Goal: Task Accomplishment & Management: Manage account settings

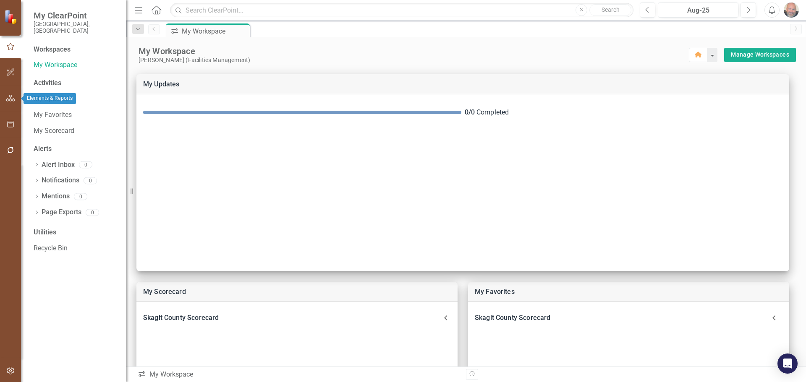
click at [8, 100] on icon "button" at bounding box center [10, 98] width 9 height 7
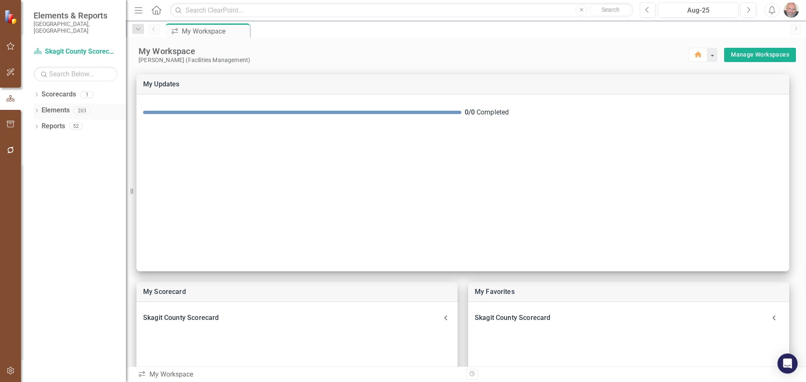
click at [36, 109] on icon "Dropdown" at bounding box center [37, 111] width 6 height 5
click at [40, 157] on icon "Dropdown" at bounding box center [41, 159] width 6 height 5
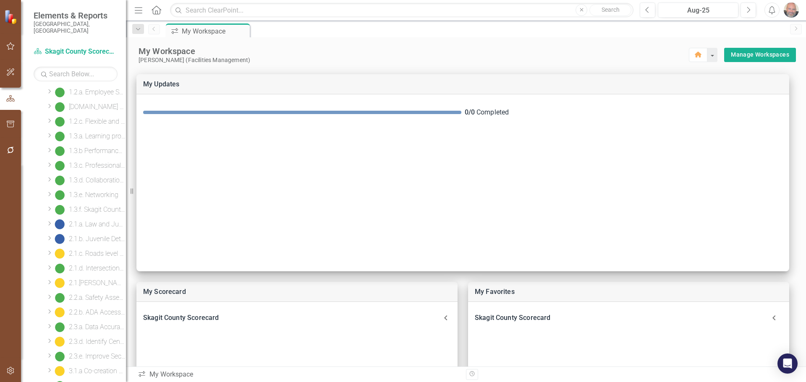
scroll to position [210, 0]
click at [95, 223] on div "2.1.d. Intersections level of service" at bounding box center [97, 227] width 57 height 8
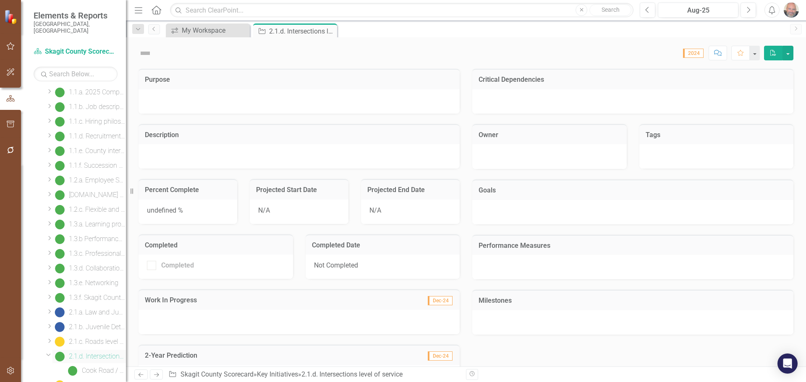
scroll to position [54, 0]
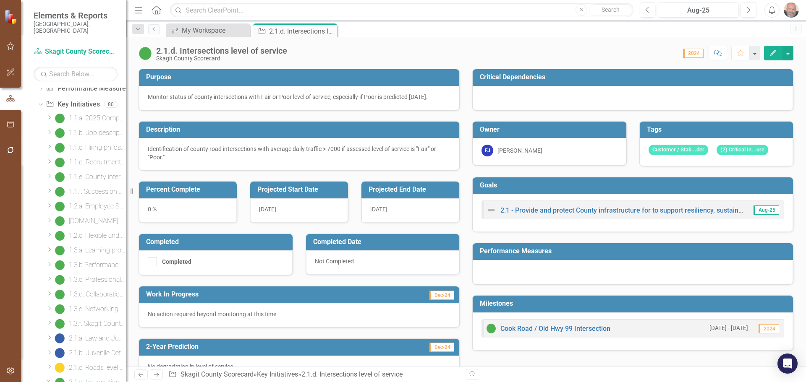
click at [749, 53] on icon "Edit" at bounding box center [773, 53] width 8 height 6
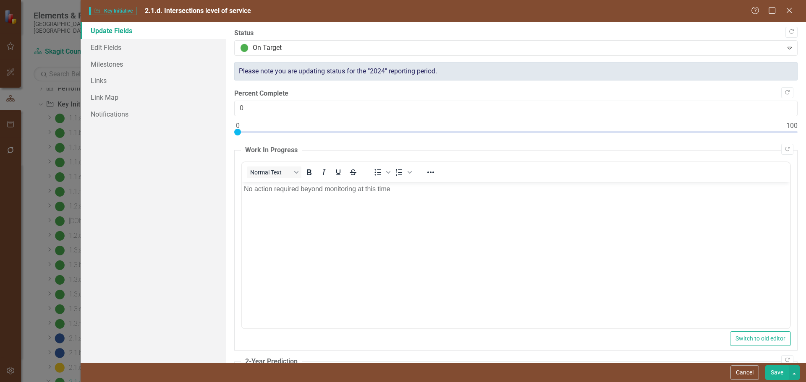
scroll to position [0, 0]
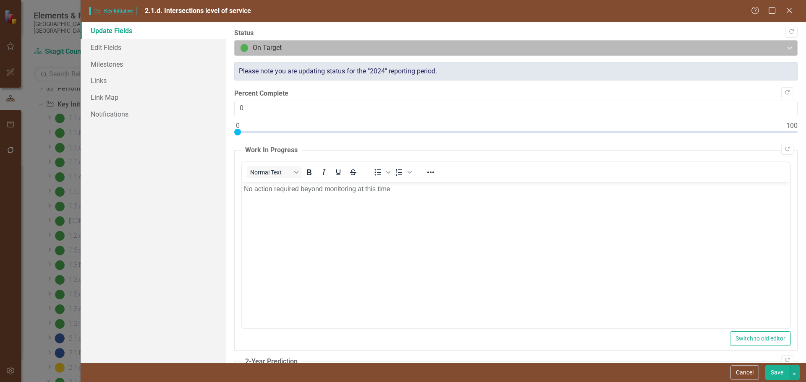
click at [325, 47] on div at bounding box center [508, 47] width 537 height 11
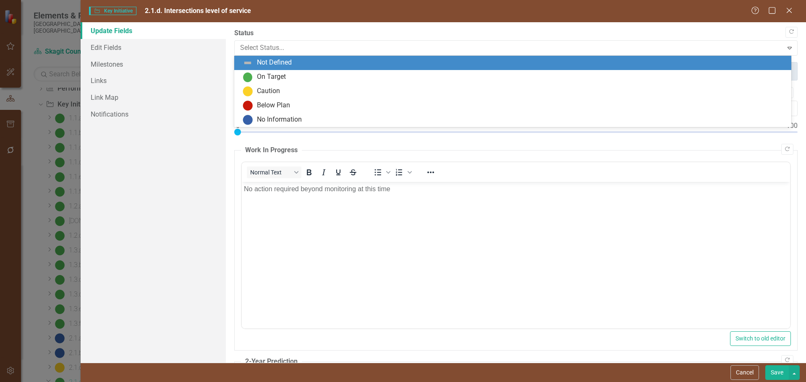
click at [295, 63] on div "Not Defined" at bounding box center [514, 63] width 543 height 10
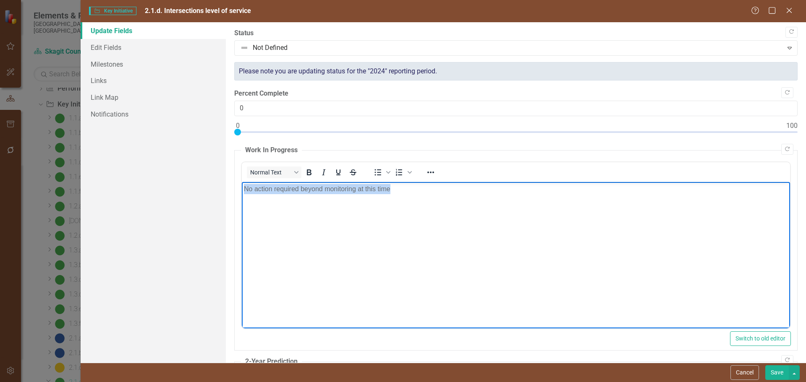
drag, startPoint x: 375, startPoint y: 192, endPoint x: 218, endPoint y: 191, distance: 156.9
click at [241, 191] on html "No action required beyond monitoring at this time" at bounding box center [515, 245] width 548 height 126
click at [98, 48] on link "Edit Fields" at bounding box center [153, 47] width 145 height 17
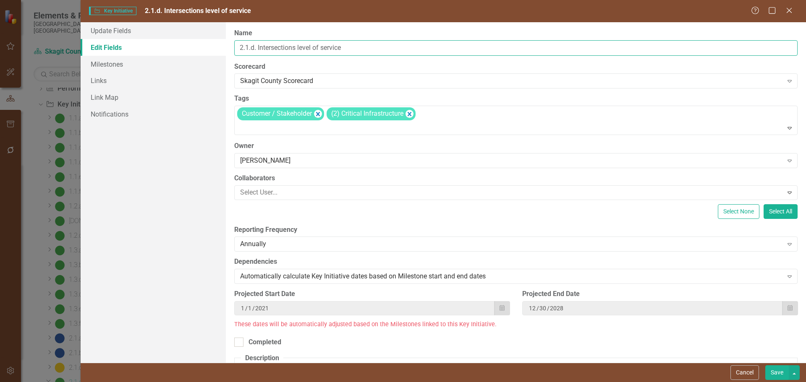
drag, startPoint x: 258, startPoint y: 47, endPoint x: 367, endPoint y: 54, distance: 109.7
click at [367, 54] on input "2.1.d. Intersections level of service" at bounding box center [515, 48] width 563 height 16
type input "2.1.d. DELETE ME"
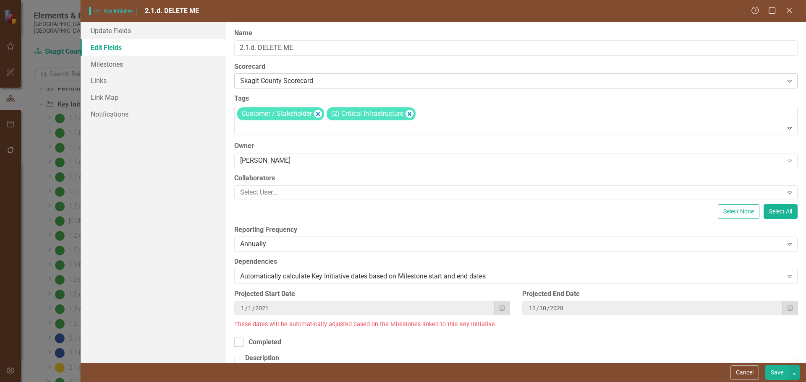
click at [336, 81] on div "Skagit County Scorecard" at bounding box center [511, 81] width 543 height 10
drag, startPoint x: 321, startPoint y: 81, endPoint x: 165, endPoint y: 72, distance: 155.5
click at [317, 113] on icon "Remove [object Object]" at bounding box center [318, 114] width 4 height 4
click at [319, 113] on icon "Remove [object Object]" at bounding box center [320, 114] width 8 height 10
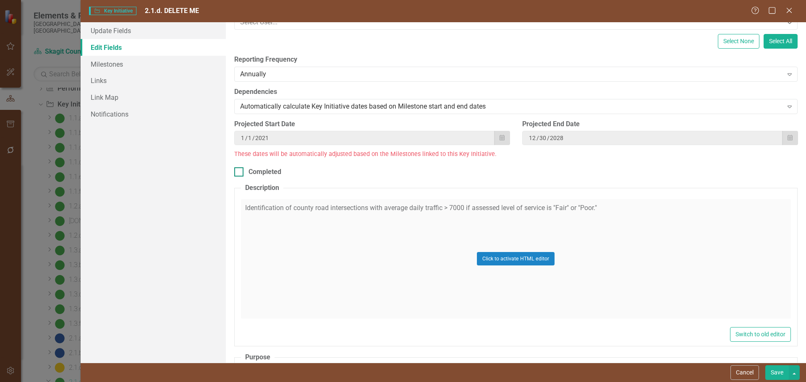
scroll to position [168, 0]
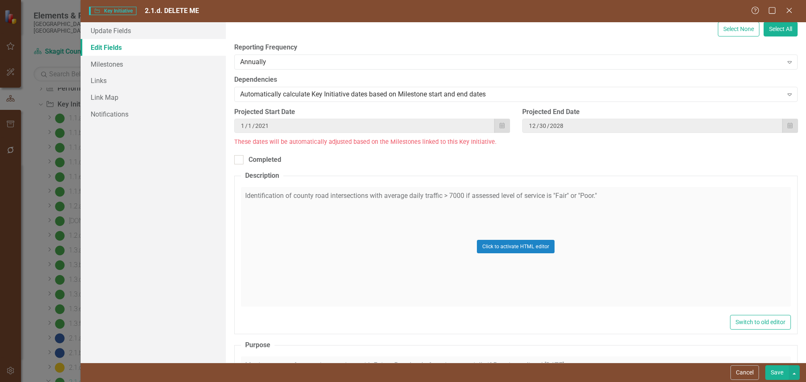
click at [600, 195] on div "Click to activate HTML editor" at bounding box center [516, 247] width 550 height 120
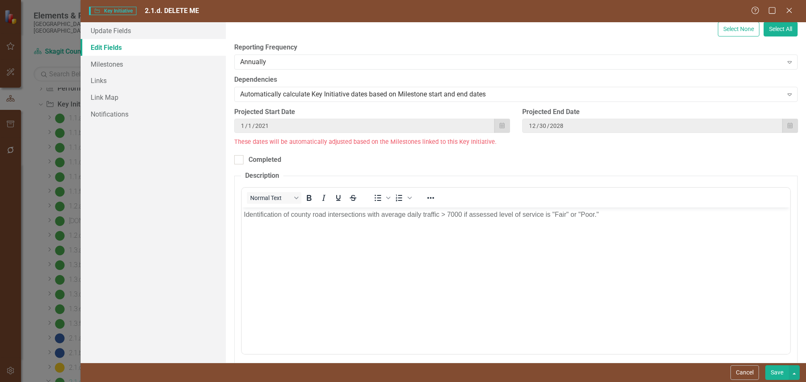
scroll to position [0, 0]
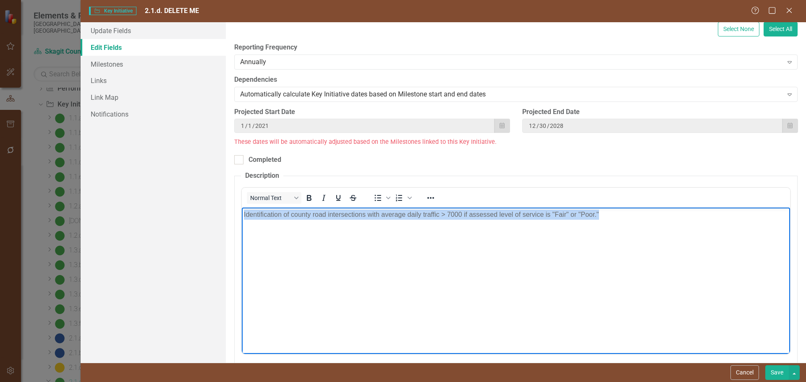
drag, startPoint x: 599, startPoint y: 212, endPoint x: 158, endPoint y: 212, distance: 441.0
click at [241, 212] on html "Identification of county road intersections with average daily traffic > 7000 i…" at bounding box center [515, 270] width 548 height 126
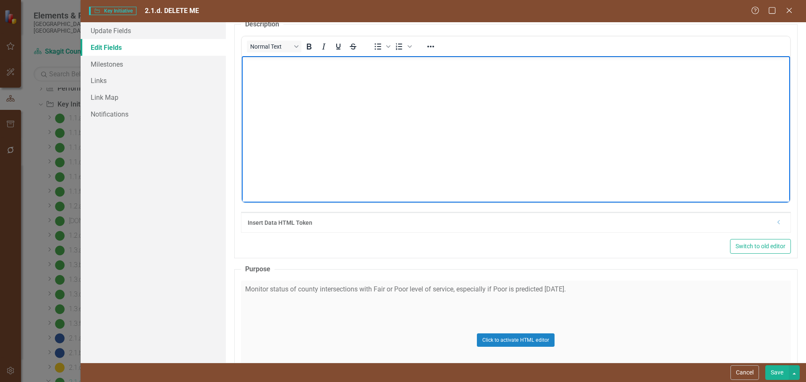
scroll to position [420, 0]
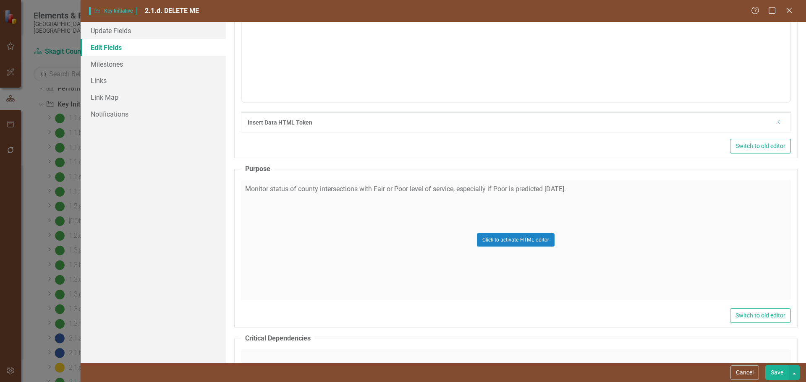
click at [590, 193] on div "Click to activate HTML editor" at bounding box center [516, 240] width 550 height 120
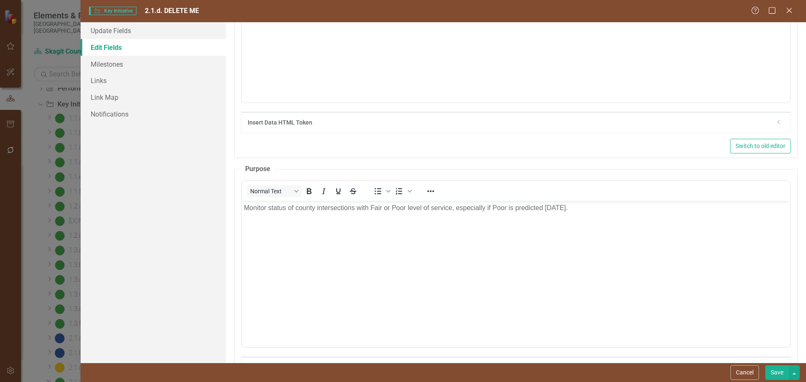
scroll to position [0, 0]
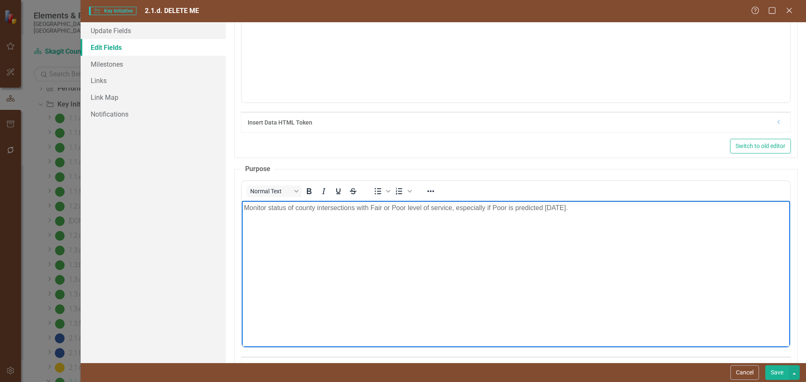
drag, startPoint x: 598, startPoint y: 208, endPoint x: 167, endPoint y: 230, distance: 431.0
click at [241, 230] on html "Monitor status of county intersections with Fair or Poor level of service, espe…" at bounding box center [515, 264] width 548 height 126
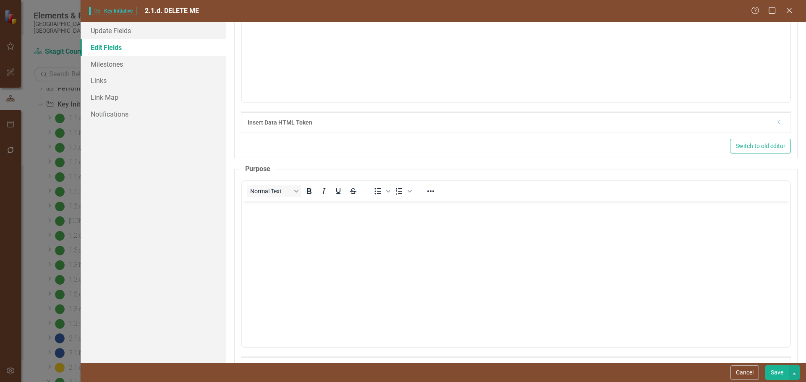
click at [749, 364] on button "Save" at bounding box center [776, 372] width 23 height 15
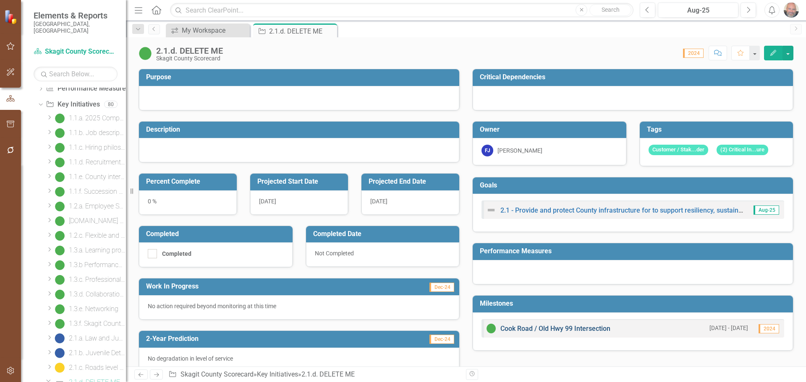
click at [581, 329] on link "Cook Road / Old Hwy 99 Intersection" at bounding box center [555, 329] width 110 height 8
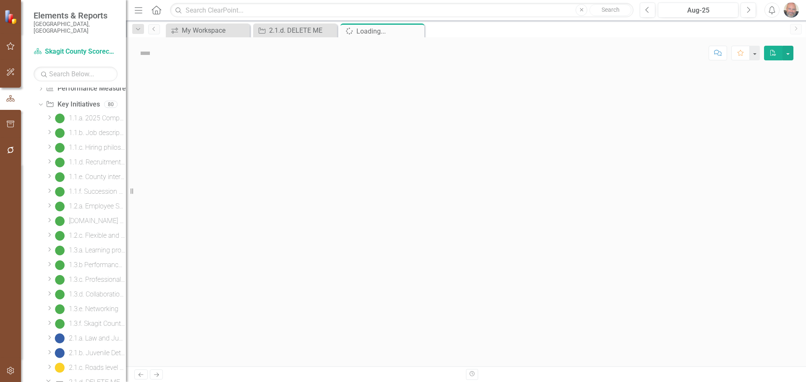
scroll to position [68, 0]
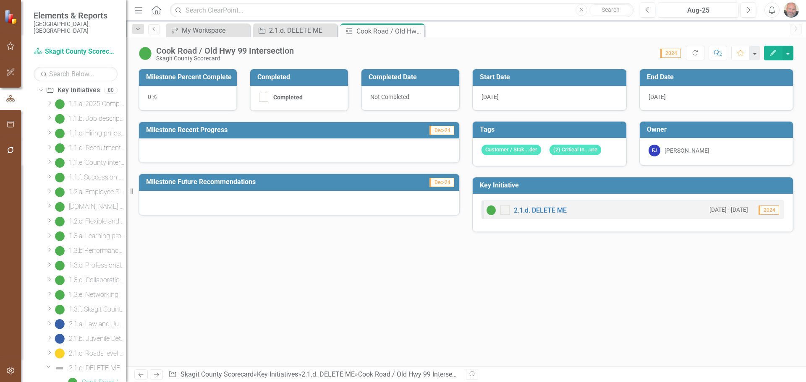
click at [749, 52] on icon "Edit" at bounding box center [773, 53] width 8 height 6
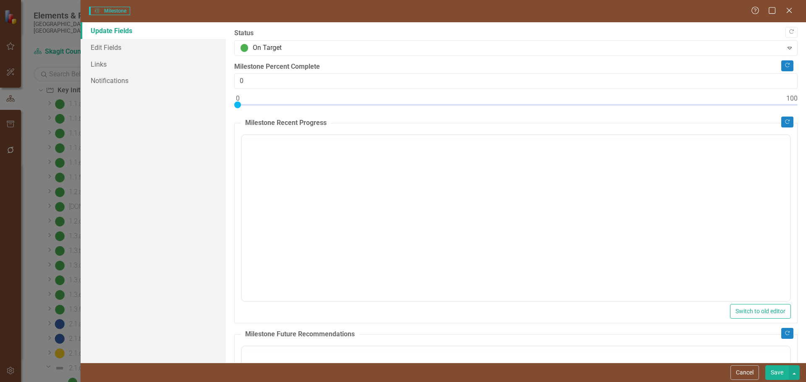
scroll to position [0, 0]
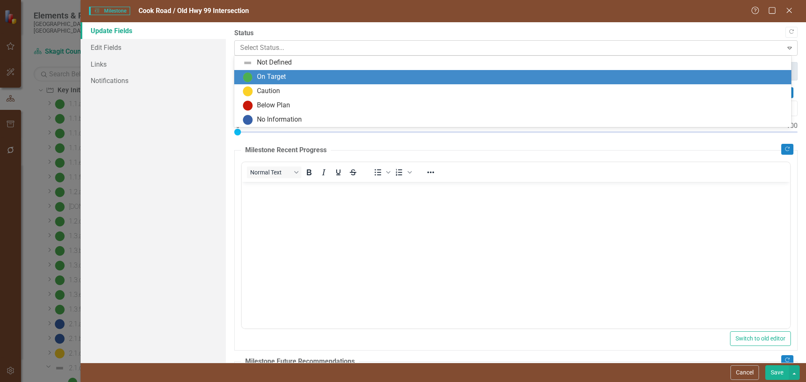
click at [291, 47] on div at bounding box center [508, 47] width 537 height 11
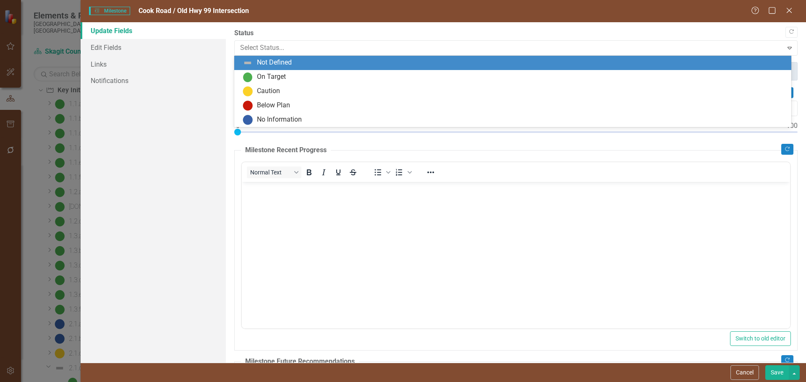
click at [287, 60] on div "Not Defined" at bounding box center [274, 63] width 35 height 10
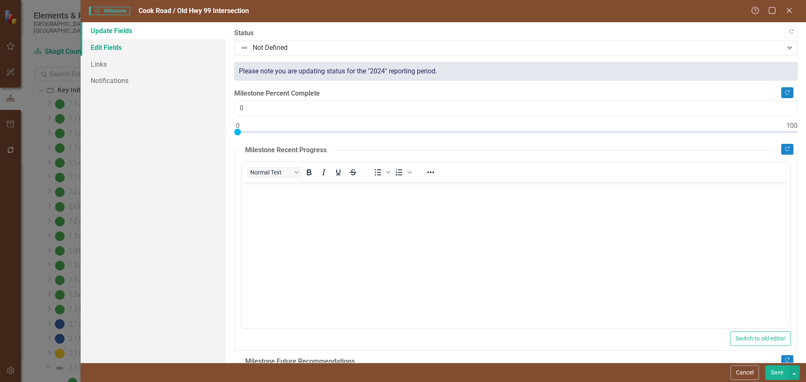
click at [107, 45] on link "Edit Fields" at bounding box center [153, 47] width 145 height 17
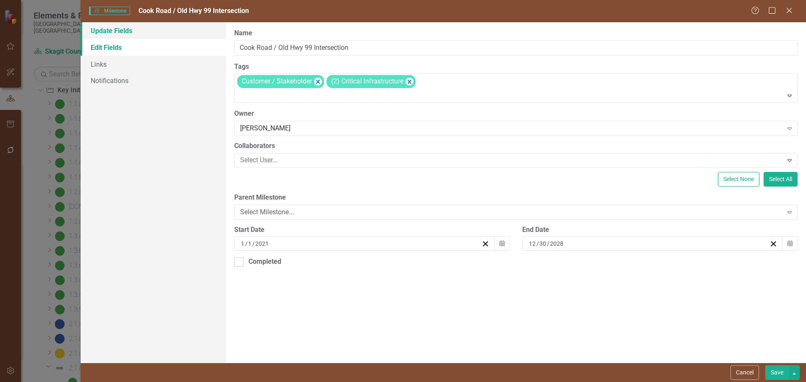
click at [123, 27] on link "Update Fields" at bounding box center [153, 30] width 145 height 17
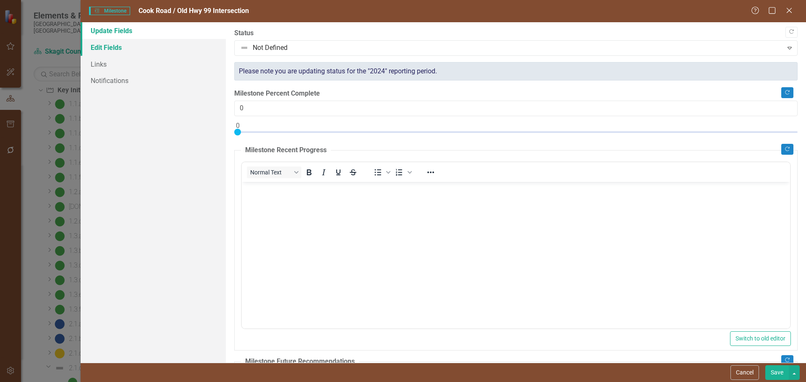
click at [113, 45] on link "Edit Fields" at bounding box center [153, 47] width 145 height 17
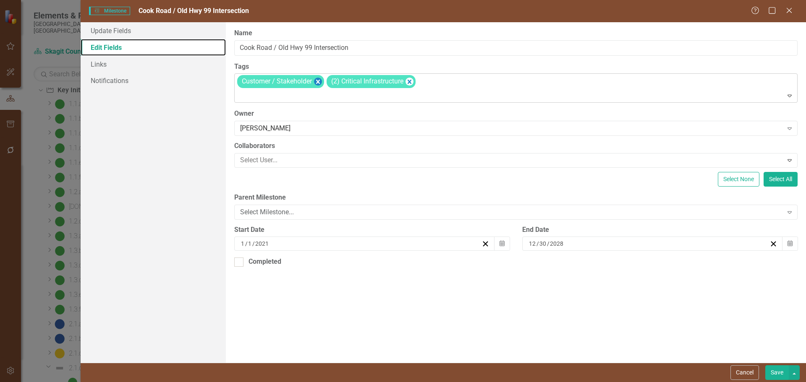
click at [318, 79] on icon "Remove [object Object]" at bounding box center [317, 82] width 8 height 10
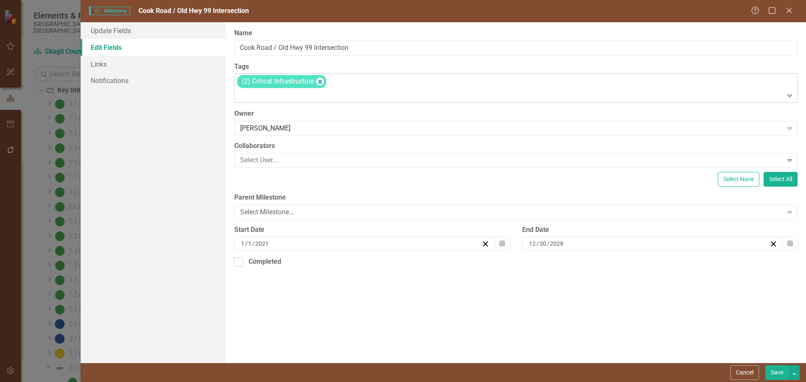
click at [321, 82] on icon "Remove [object Object]" at bounding box center [320, 82] width 4 height 4
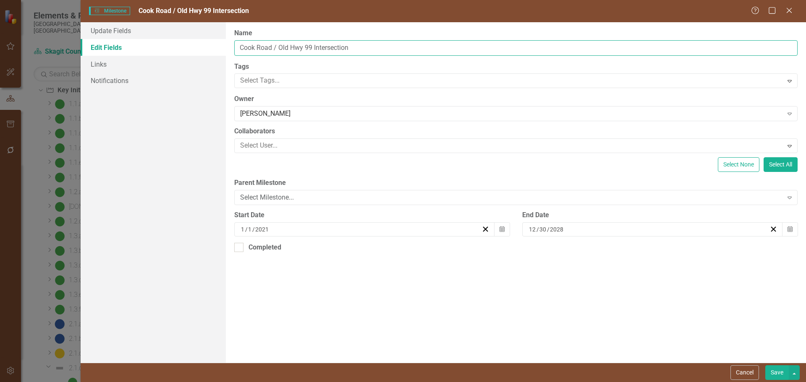
drag, startPoint x: 361, startPoint y: 50, endPoint x: 234, endPoint y: 40, distance: 127.5
click at [234, 40] on div "Name Cook Road / Old Hwy 99 Intersection" at bounding box center [515, 42] width 563 height 27
type input "DELETE ME"
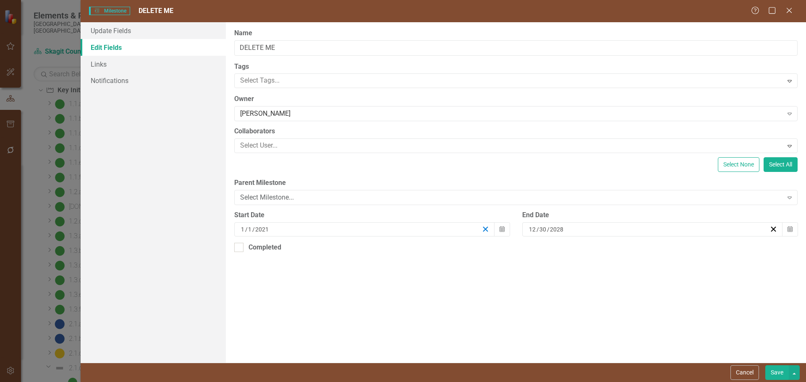
click at [484, 230] on icon "button" at bounding box center [485, 229] width 8 height 8
click at [749, 230] on icon "button" at bounding box center [773, 229] width 8 height 8
click at [324, 170] on div "Select None Select All" at bounding box center [515, 164] width 563 height 15
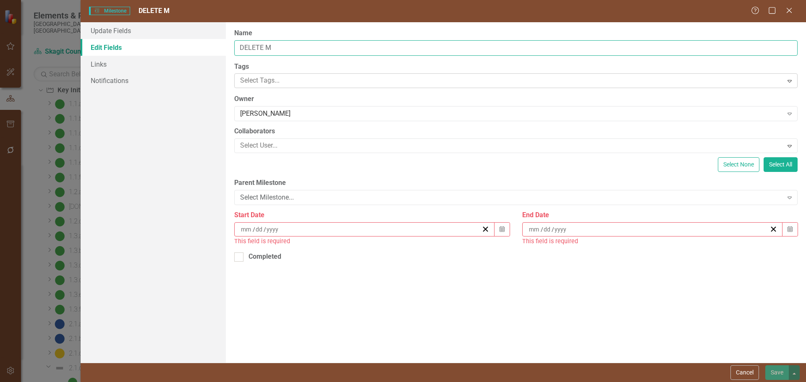
type input "DELETE ME"
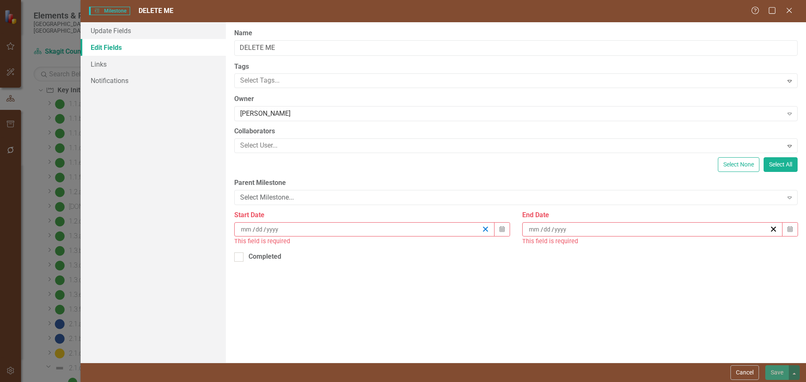
click at [486, 229] on line "button" at bounding box center [485, 229] width 5 height 5
click at [503, 228] on icon "button" at bounding box center [501, 229] width 5 height 6
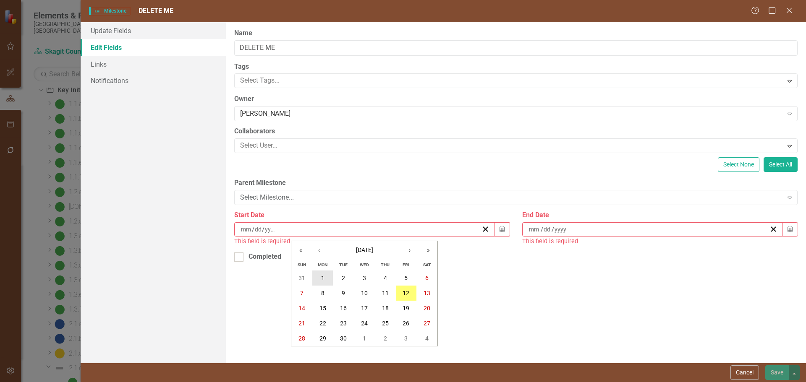
click at [323, 276] on abbr "1" at bounding box center [322, 278] width 3 height 7
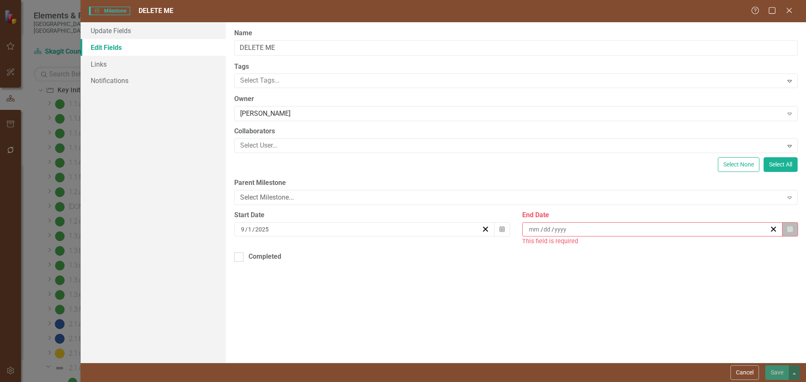
click at [749, 230] on icon "Calendar" at bounding box center [789, 230] width 5 height 6
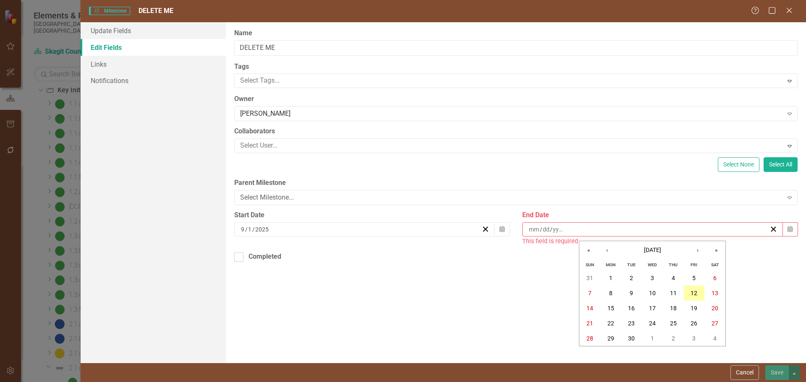
click at [693, 294] on abbr "12" at bounding box center [693, 293] width 7 height 7
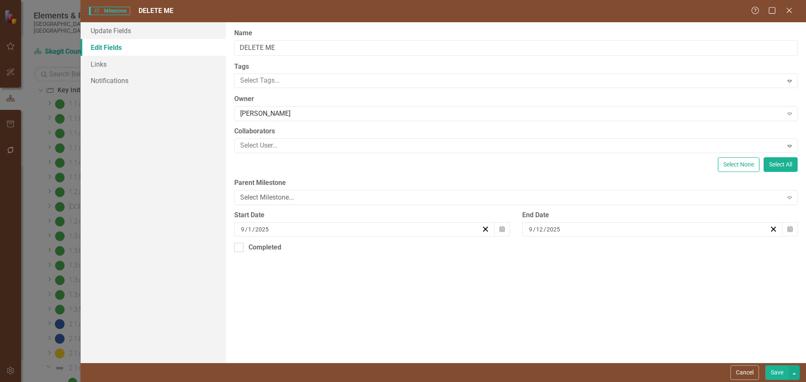
click at [749, 364] on button "Save" at bounding box center [776, 372] width 23 height 15
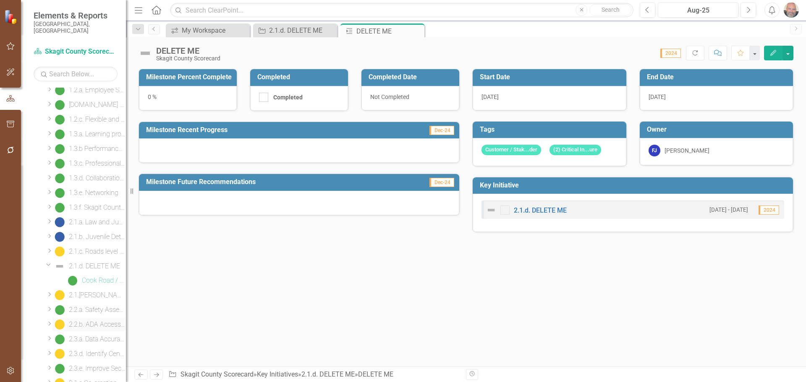
scroll to position [194, 0]
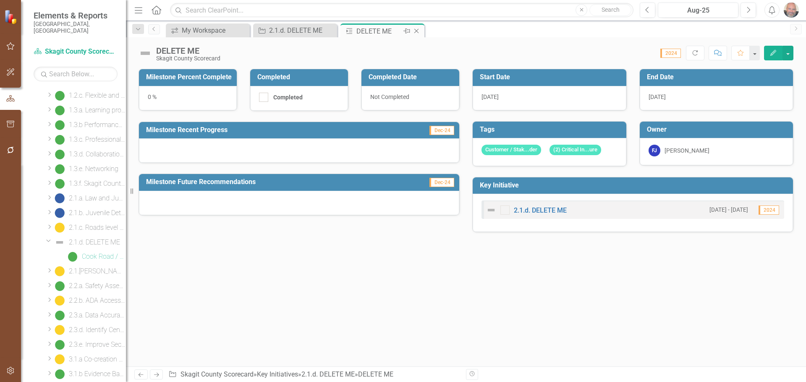
click at [417, 31] on icon "Close" at bounding box center [416, 31] width 8 height 7
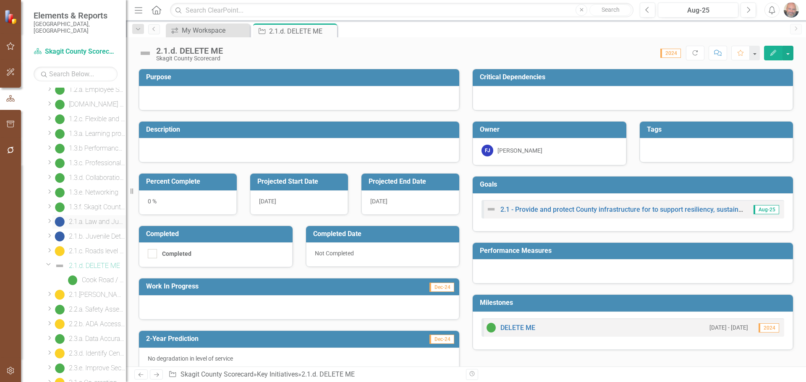
scroll to position [180, 0]
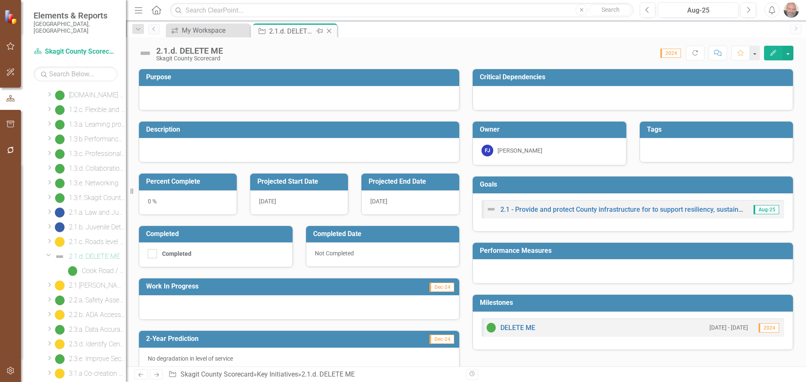
click at [330, 28] on icon "Close" at bounding box center [329, 31] width 8 height 7
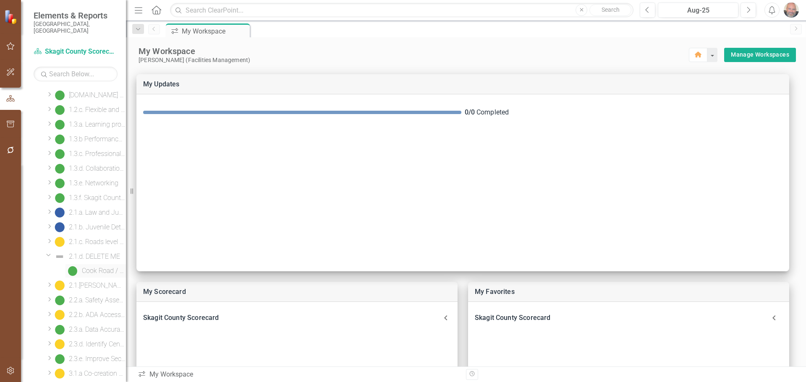
click at [94, 267] on div "Cook Road / Old Hwy 99 Intersection" at bounding box center [104, 271] width 44 height 8
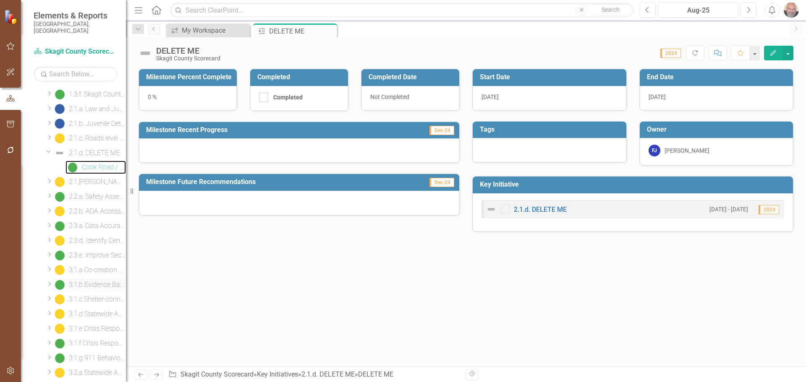
scroll to position [236, 0]
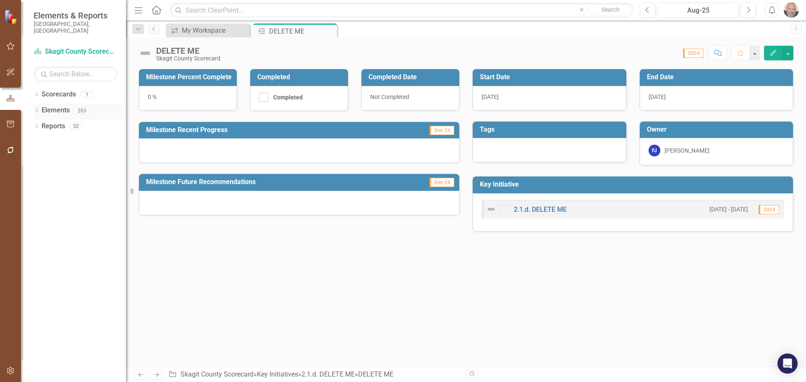
click at [38, 109] on icon "Dropdown" at bounding box center [37, 111] width 6 height 5
click at [41, 157] on icon "Dropdown" at bounding box center [41, 159] width 6 height 5
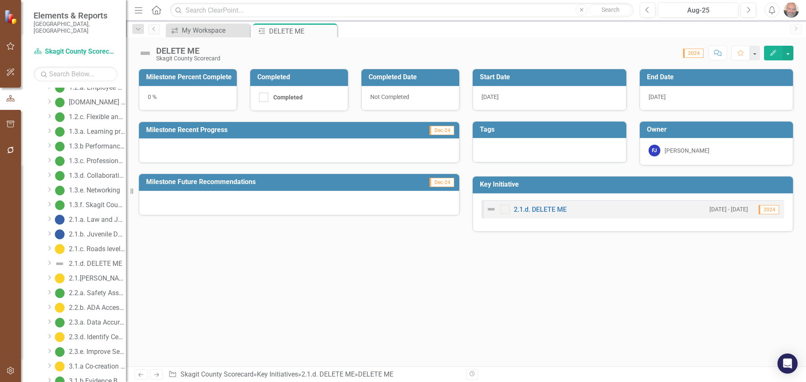
scroll to position [168, 0]
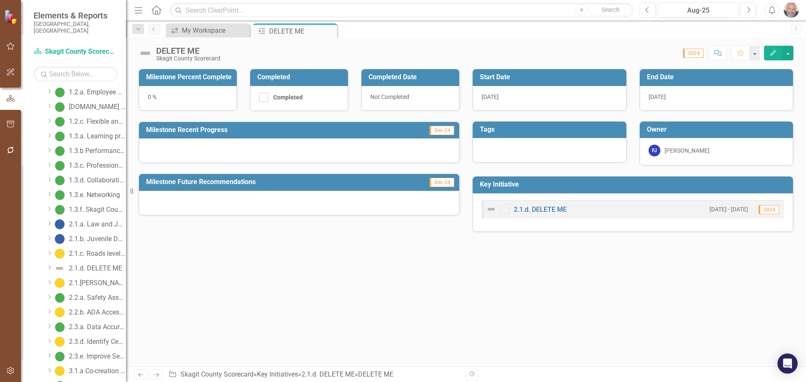
click at [49, 265] on icon "Dropdown" at bounding box center [49, 267] width 6 height 5
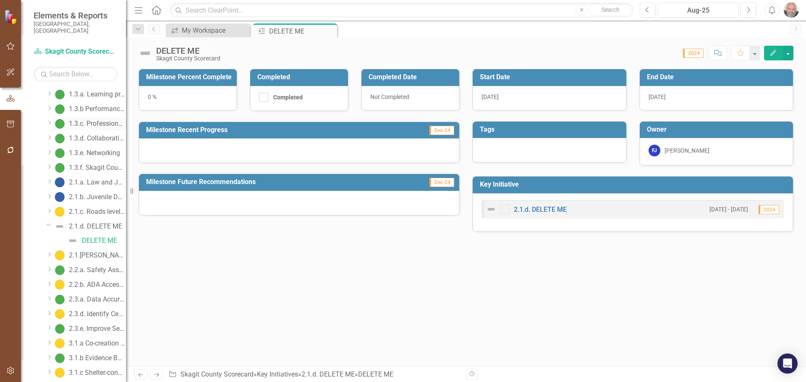
scroll to position [236, 0]
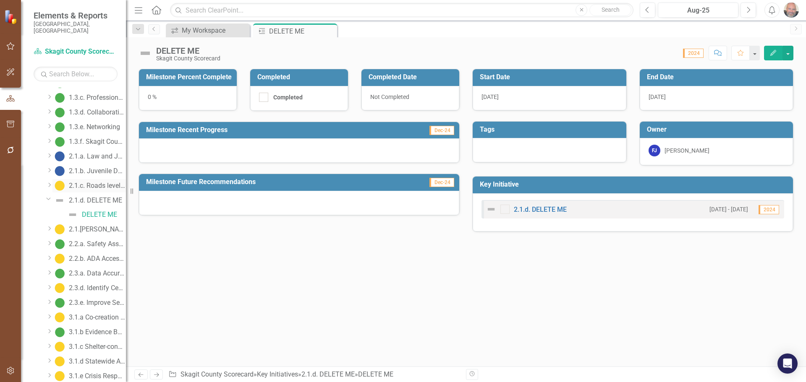
click at [95, 182] on div "2.1.c. Roads level of service" at bounding box center [97, 186] width 57 height 8
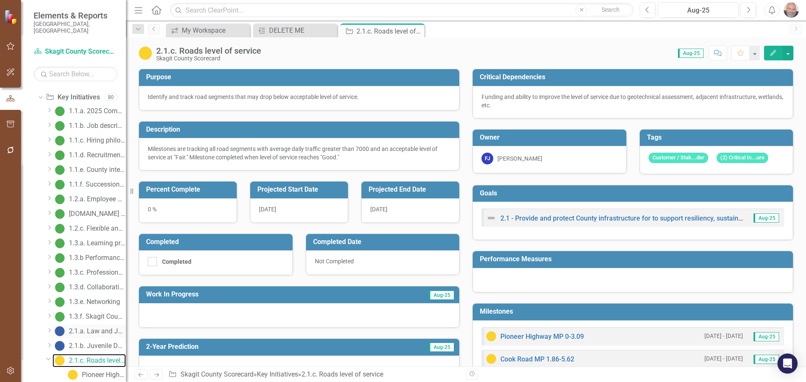
scroll to position [81, 0]
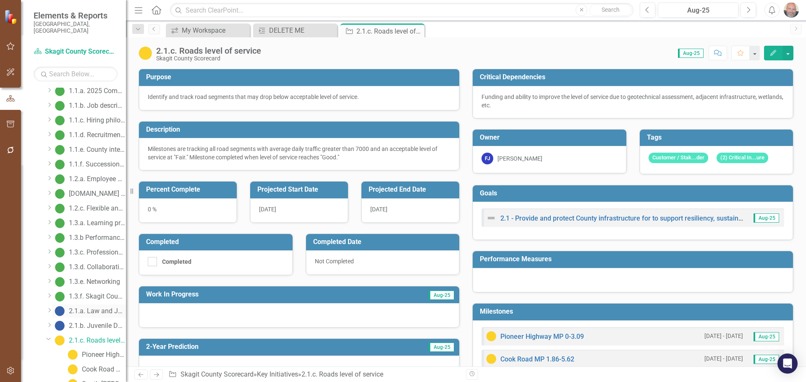
click at [93, 308] on div "2.1.a. Law and Justice Campus" at bounding box center [97, 312] width 57 height 8
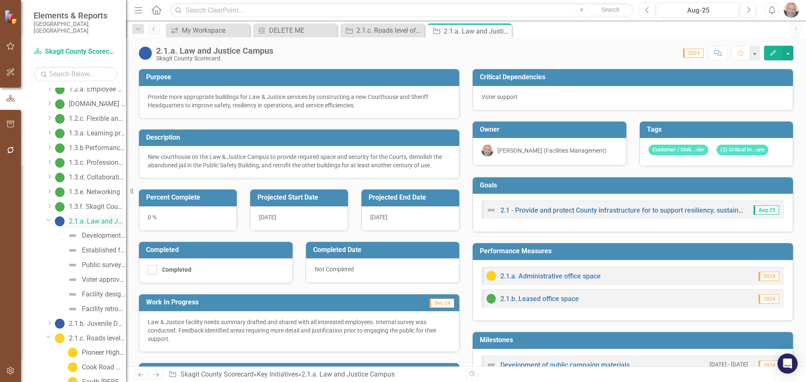
scroll to position [177, 0]
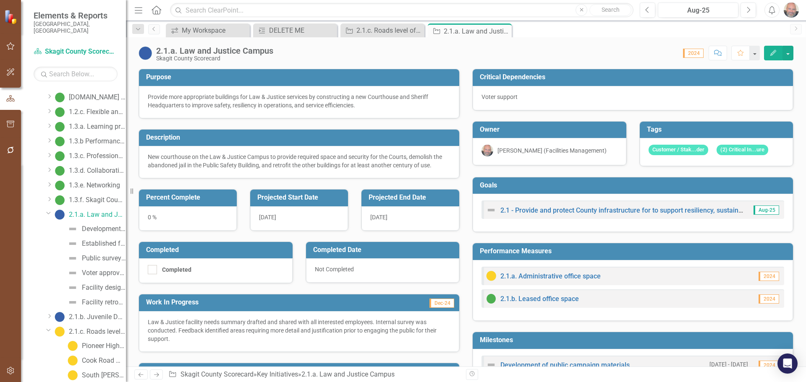
click at [48, 210] on icon "Dropdown" at bounding box center [48, 213] width 5 height 6
click at [97, 226] on div "2.1.b. Juvenile Detention Facility" at bounding box center [97, 230] width 57 height 8
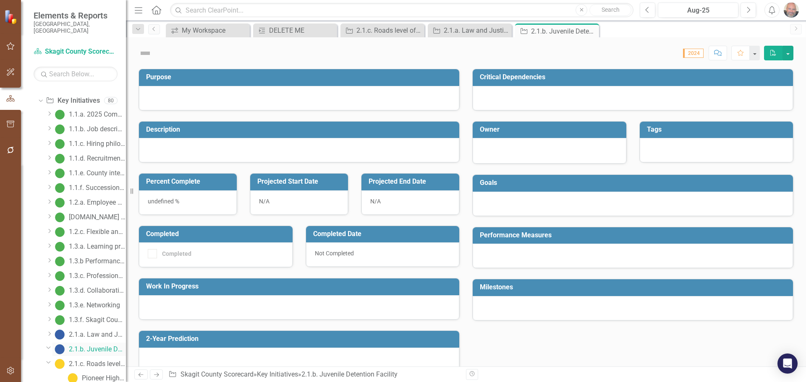
scroll to position [24, 0]
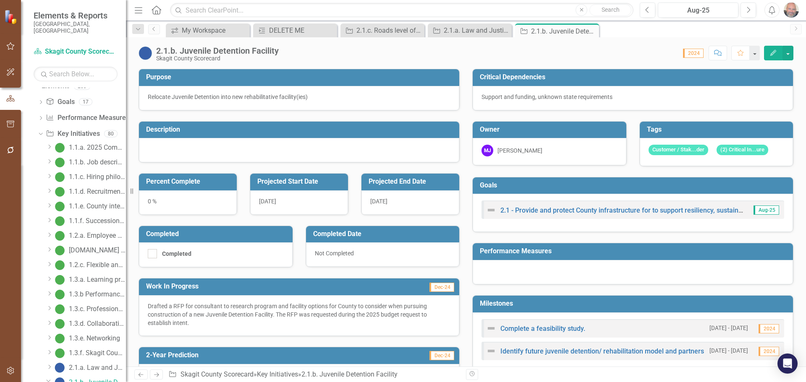
click at [769, 53] on icon "Edit" at bounding box center [773, 53] width 8 height 6
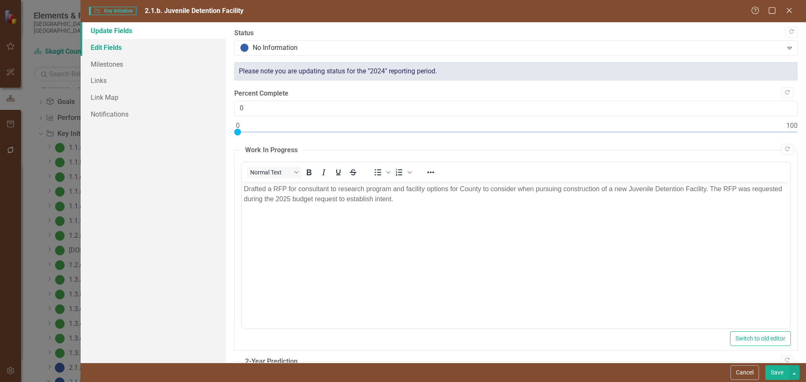
scroll to position [0, 0]
click at [106, 46] on link "Edit Fields" at bounding box center [153, 47] width 145 height 17
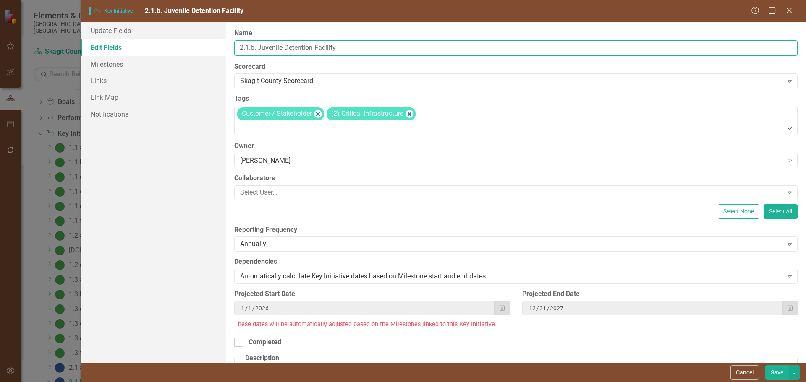
click at [250, 47] on input "2.1.b. Juvenile Detention Facility" at bounding box center [515, 48] width 563 height 16
type input "2.1.c. Juvenile Detention Facility"
click at [773, 372] on button "Save" at bounding box center [776, 372] width 23 height 15
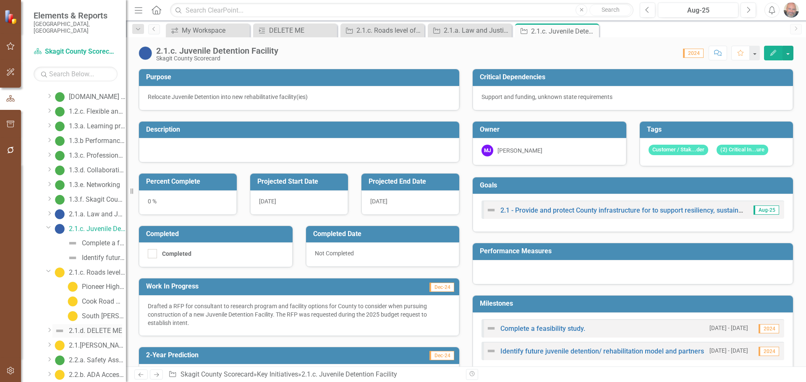
scroll to position [192, 0]
click at [96, 255] on div "2.1.c. Roads level of service" at bounding box center [97, 259] width 57 height 8
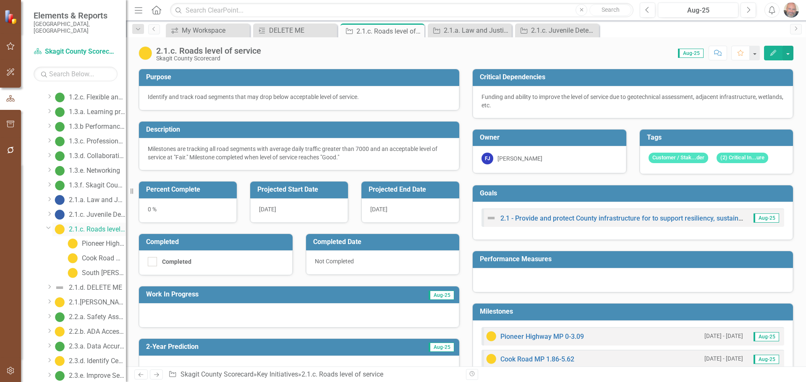
scroll to position [39, 0]
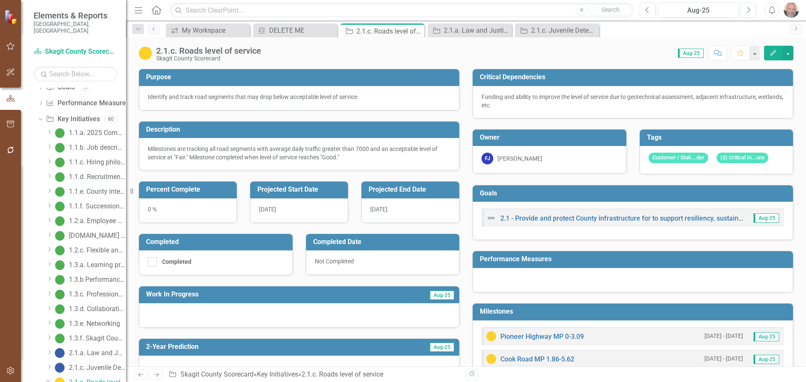
click at [773, 53] on icon "Edit" at bounding box center [773, 53] width 8 height 6
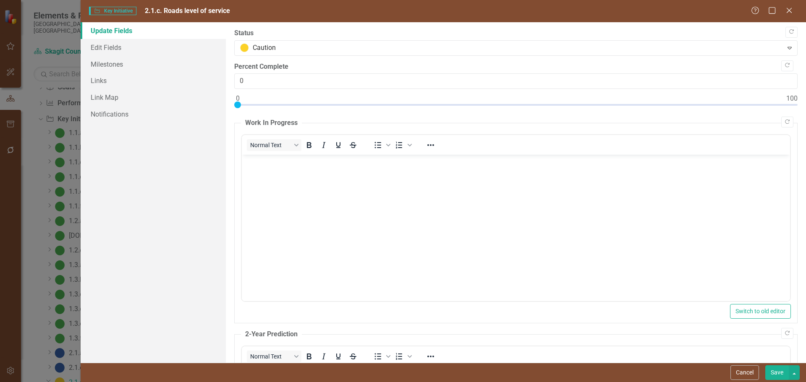
scroll to position [0, 0]
click at [101, 47] on link "Edit Fields" at bounding box center [153, 47] width 145 height 17
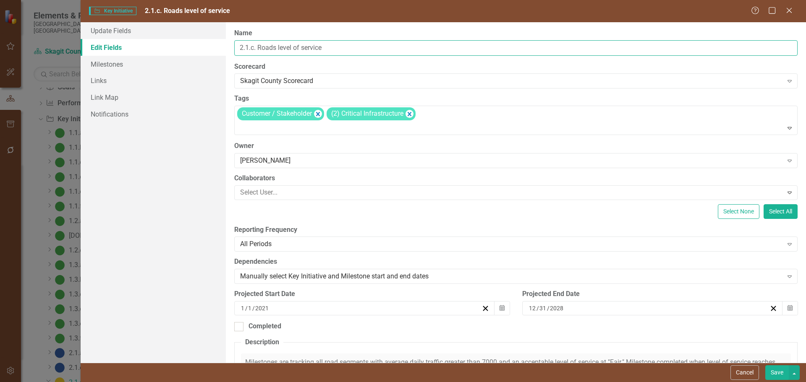
drag, startPoint x: 252, startPoint y: 47, endPoint x: 257, endPoint y: 53, distance: 8.1
click at [252, 47] on input "2.1.c. Roads level of service" at bounding box center [515, 48] width 563 height 16
type input "2.1.d. Roads level of service"
click at [776, 373] on button "Save" at bounding box center [776, 372] width 23 height 15
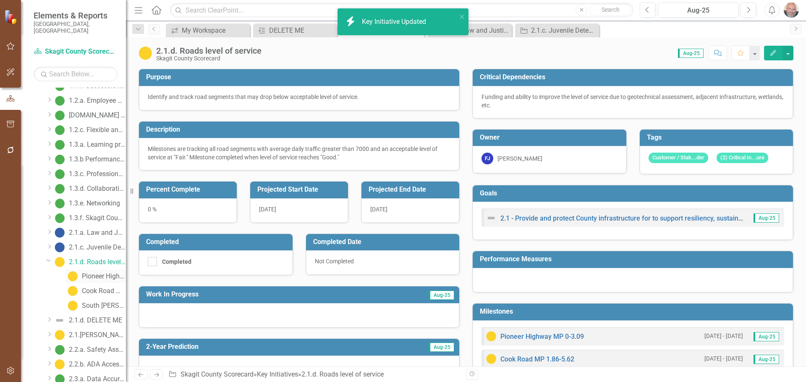
scroll to position [165, 0]
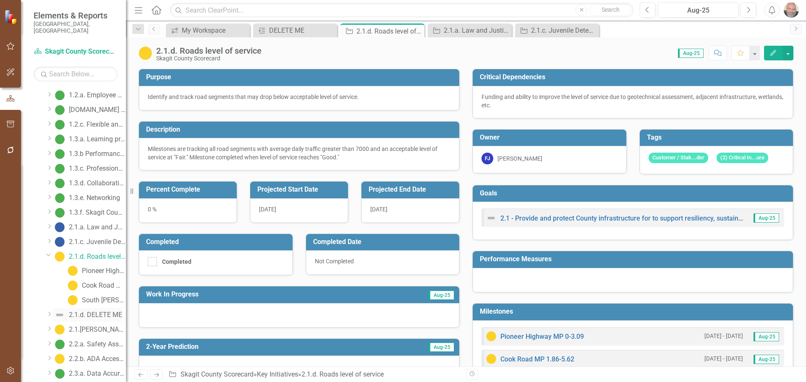
click at [93, 311] on div "2.1.d. DELETE ME" at bounding box center [95, 315] width 53 height 8
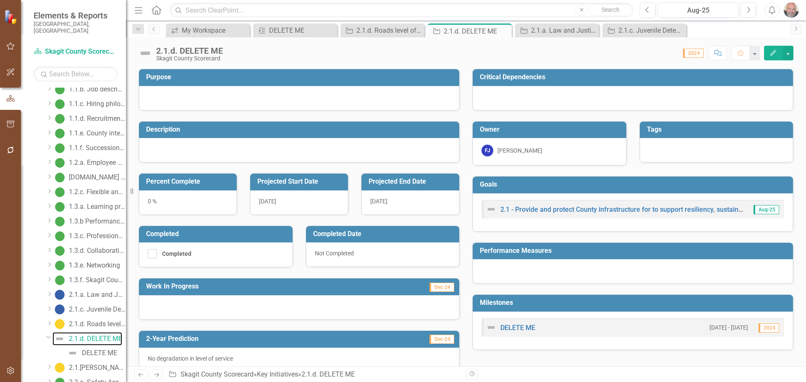
scroll to position [54, 0]
click at [770, 52] on icon "Edit" at bounding box center [773, 53] width 8 height 6
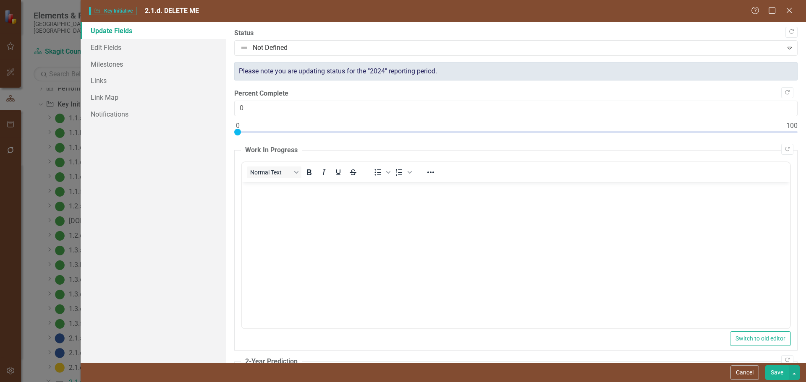
scroll to position [0, 0]
click at [111, 45] on link "Edit Fields" at bounding box center [153, 47] width 145 height 17
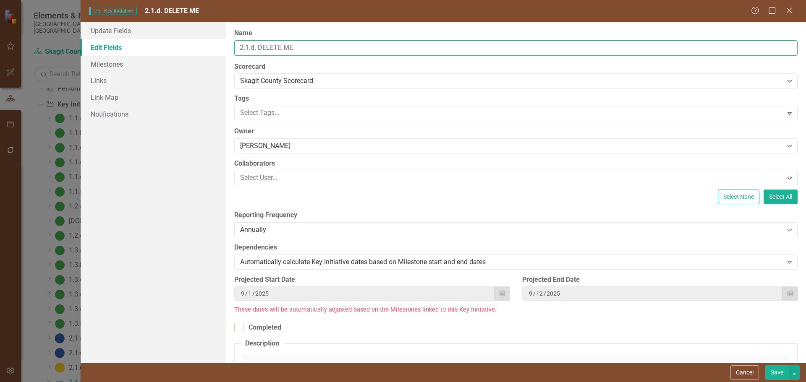
drag, startPoint x: 251, startPoint y: 44, endPoint x: 261, endPoint y: 61, distance: 19.6
click at [251, 45] on input "2.1.d. DELETE ME" at bounding box center [515, 48] width 563 height 16
drag, startPoint x: 259, startPoint y: 48, endPoint x: 308, endPoint y: 53, distance: 49.8
click at [308, 53] on input "2.1.b. DELETE ME" at bounding box center [515, 48] width 563 height 16
drag, startPoint x: 287, startPoint y: 46, endPoint x: 305, endPoint y: 61, distance: 23.5
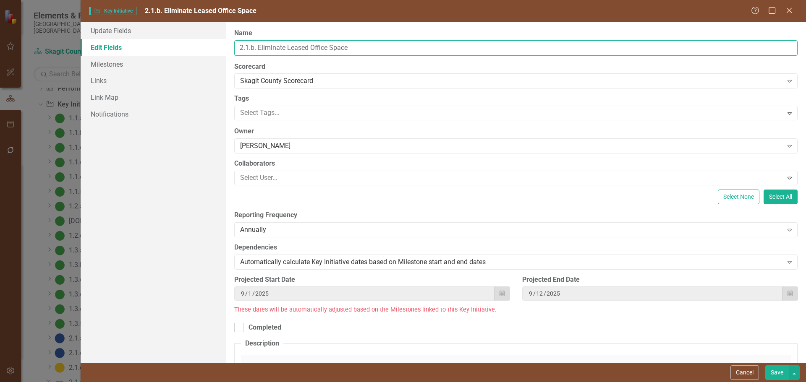
click at [287, 46] on input "2.1.b. Eliminate Leased Office Space" at bounding box center [515, 48] width 563 height 16
type input "2.1.b. Eliminate Leased Office Space"
click at [310, 148] on div "[PERSON_NAME]" at bounding box center [511, 146] width 543 height 10
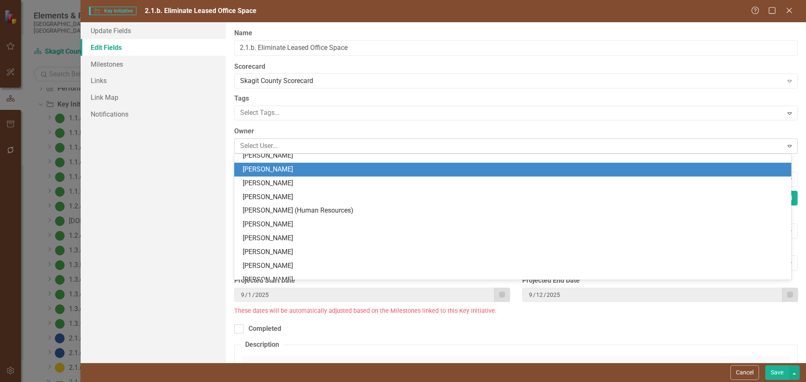
scroll to position [358, 0]
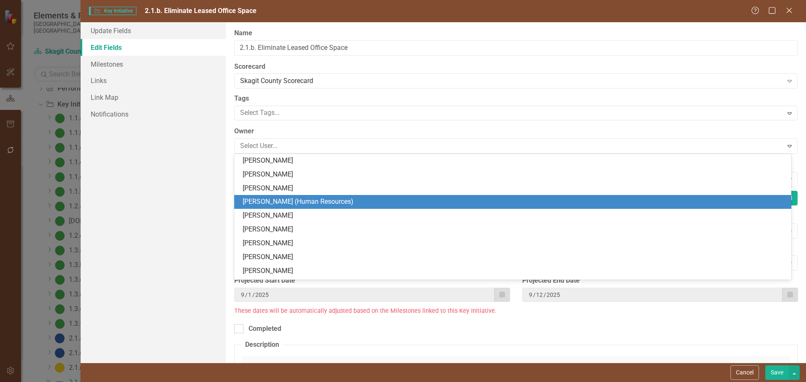
type input "k"
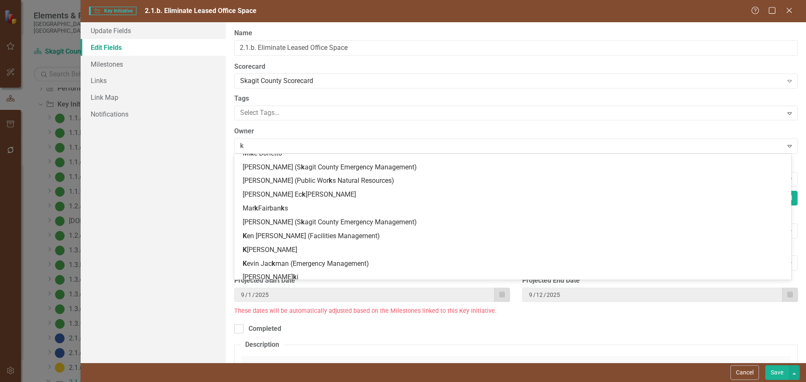
scroll to position [10, 0]
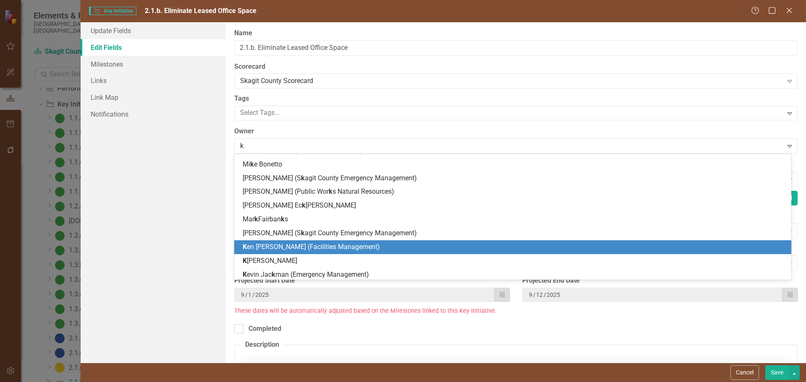
click at [292, 245] on span "K en Hansen (Facilities Management)" at bounding box center [311, 247] width 137 height 8
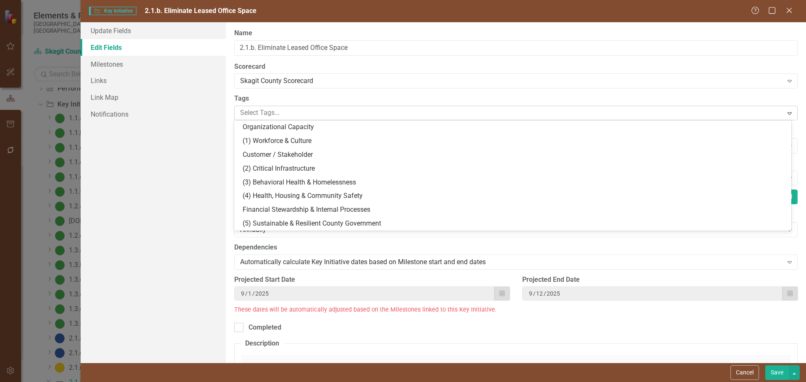
click at [344, 113] on div at bounding box center [510, 112] width 546 height 11
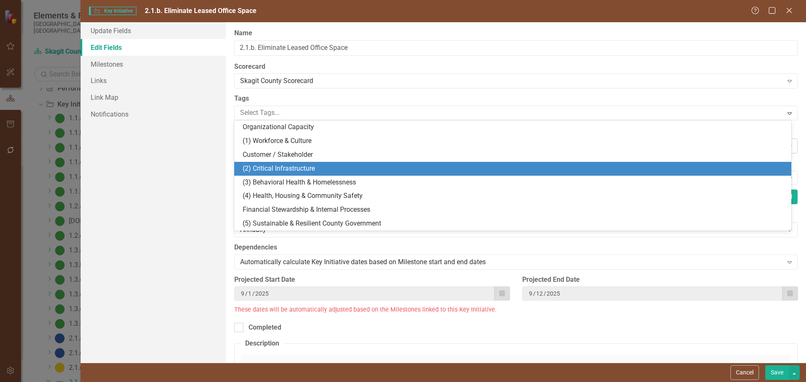
click at [298, 167] on span "(2) Critical Infrastructure" at bounding box center [279, 168] width 72 height 8
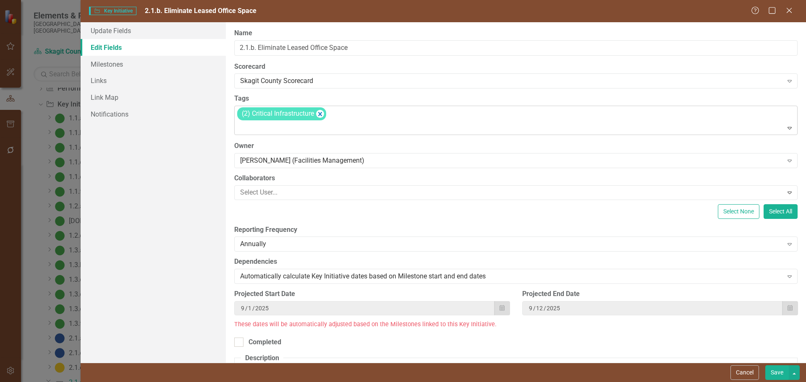
click at [785, 128] on icon "Expand" at bounding box center [789, 128] width 8 height 7
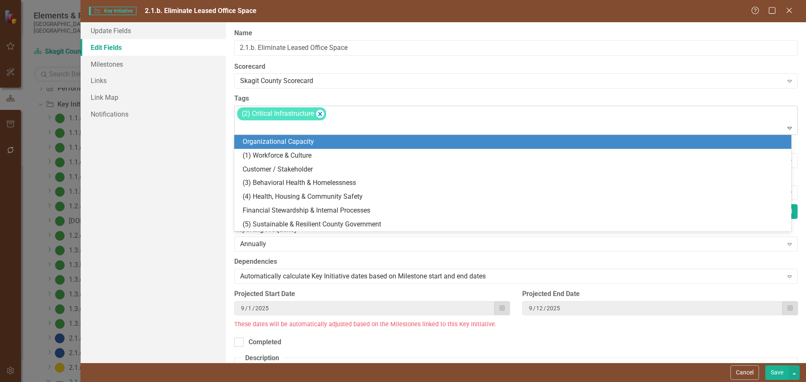
click at [444, 121] on div "(2) Critical Infrastructure" at bounding box center [516, 120] width 561 height 29
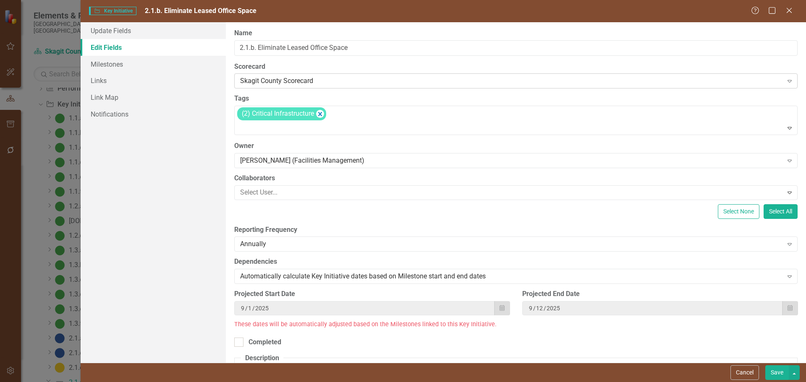
click at [348, 80] on div "Skagit County Scorecard" at bounding box center [511, 81] width 543 height 10
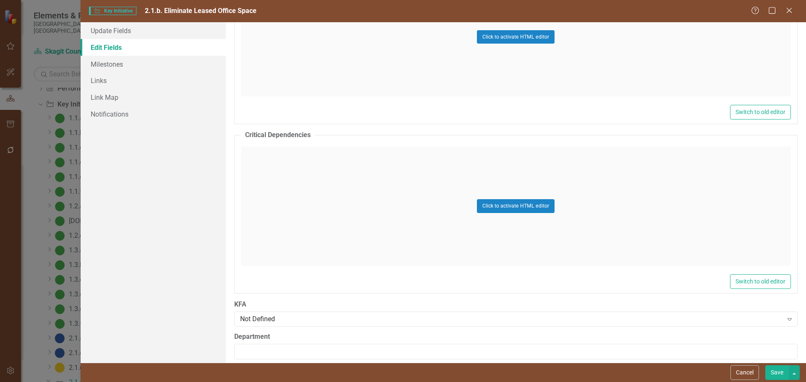
scroll to position [571, 0]
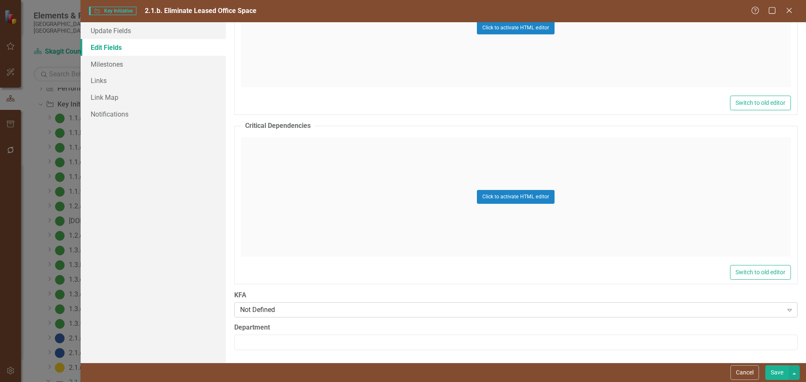
click at [361, 310] on div "Not Defined" at bounding box center [511, 310] width 543 height 10
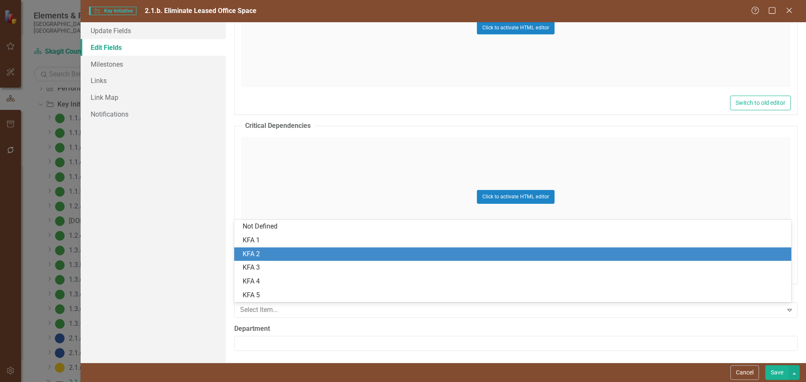
click at [273, 253] on div "KFA 2" at bounding box center [514, 255] width 543 height 10
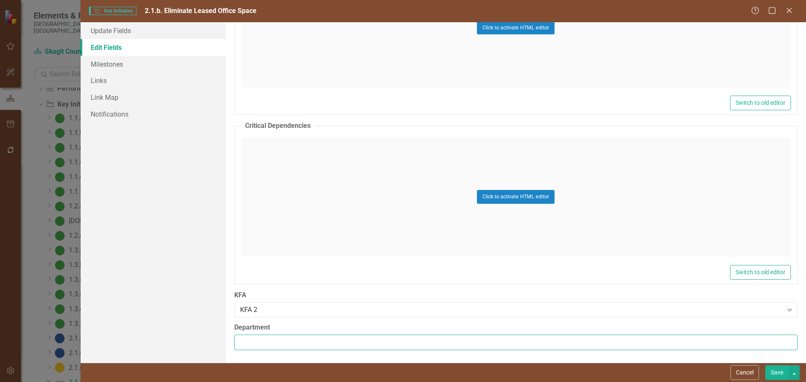
click at [288, 349] on input "Department" at bounding box center [515, 343] width 563 height 16
type input "Facilities Management"
click at [110, 28] on link "Update Fields" at bounding box center [153, 30] width 145 height 17
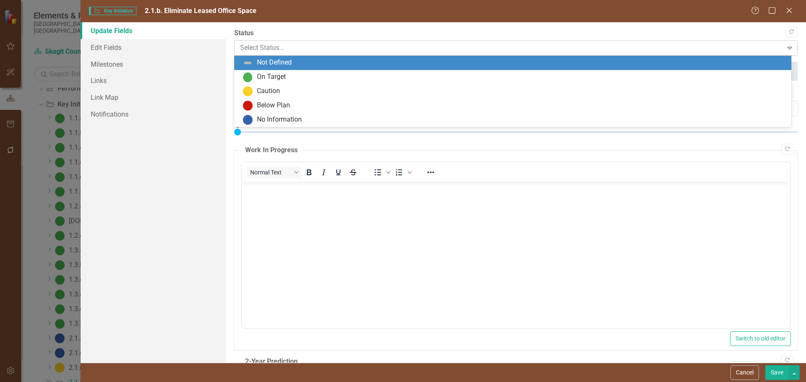
click at [298, 48] on div at bounding box center [508, 47] width 537 height 11
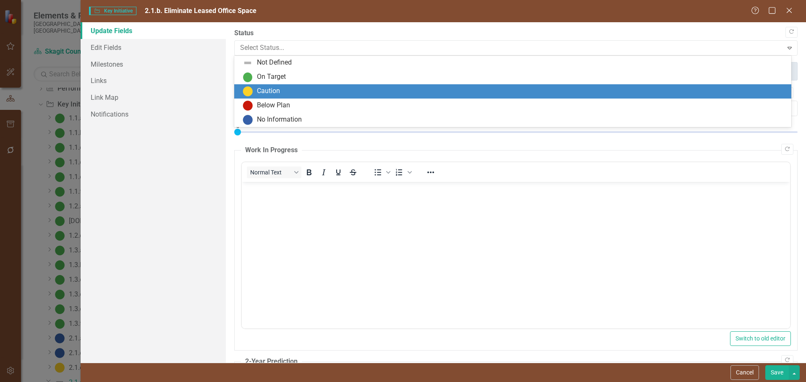
click at [282, 90] on div "Caution" at bounding box center [514, 91] width 543 height 10
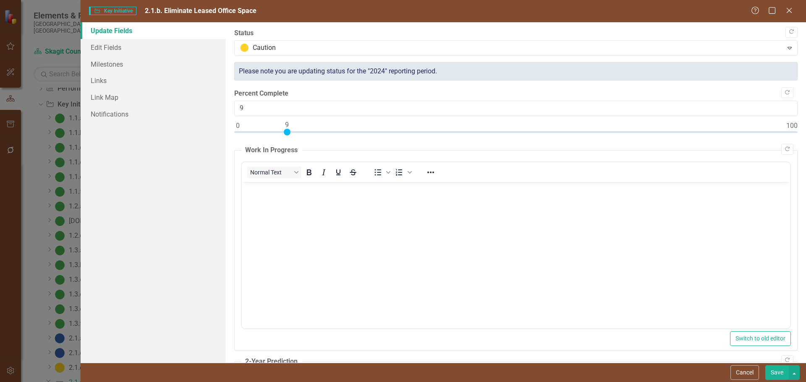
type input "10"
drag, startPoint x: 237, startPoint y: 131, endPoint x: 290, endPoint y: 130, distance: 53.3
click at [291, 129] on div at bounding box center [292, 132] width 7 height 7
click at [287, 196] on body "Rich Text Area. Press ALT-0 for help." at bounding box center [515, 245] width 548 height 126
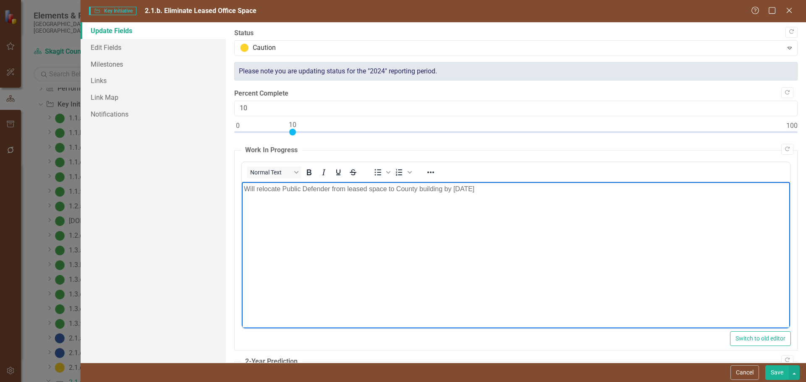
click at [346, 189] on p "Will relocate Public Defender from leased space to County building by Jan 2026" at bounding box center [515, 189] width 544 height 10
click at [243, 190] on body "Will relocate Public Defender from two leased spaces to County building by Jan …" at bounding box center [515, 245] width 548 height 126
click at [523, 206] on p "Will relocate Public Defender from two leased spaces to County building by Jan …" at bounding box center [515, 206] width 544 height 10
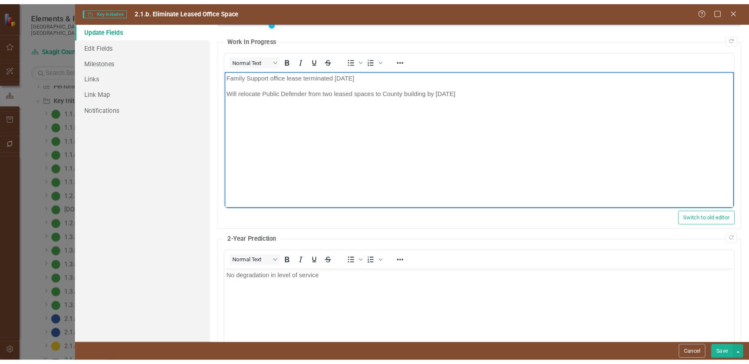
scroll to position [126, 0]
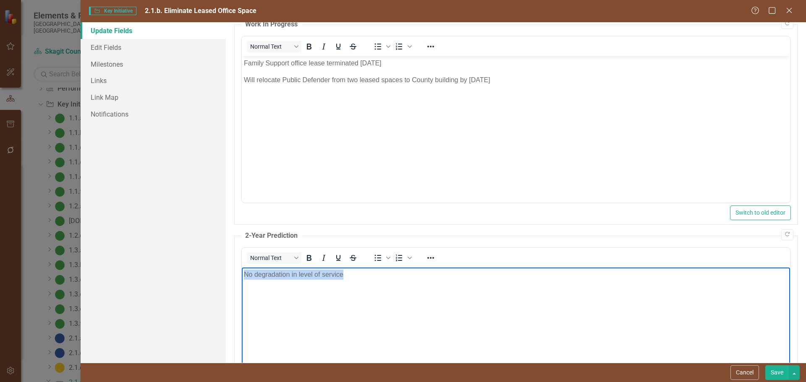
drag, startPoint x: 358, startPoint y: 276, endPoint x: 440, endPoint y: 553, distance: 288.4
click at [241, 285] on html "No degradation in level of service" at bounding box center [515, 330] width 548 height 126
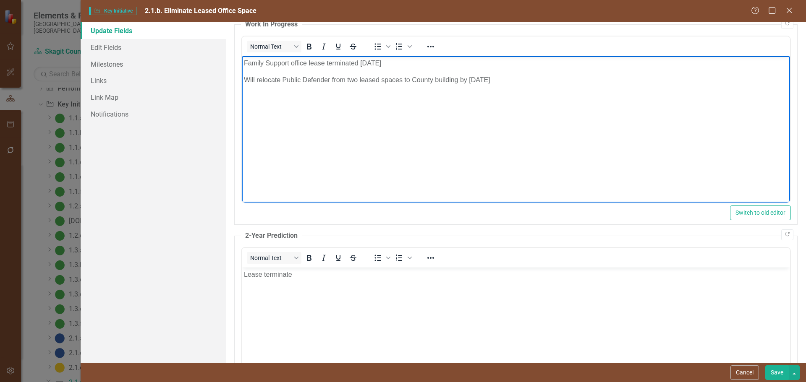
click at [512, 78] on p "Will relocate Public Defender from two leased spaces to County building by Jan …" at bounding box center [515, 80] width 544 height 10
drag, startPoint x: 301, startPoint y: 96, endPoint x: 318, endPoint y: 93, distance: 17.5
click at [318, 93] on p "Lease-to-purchase option for Public Health space will" at bounding box center [515, 96] width 544 height 10
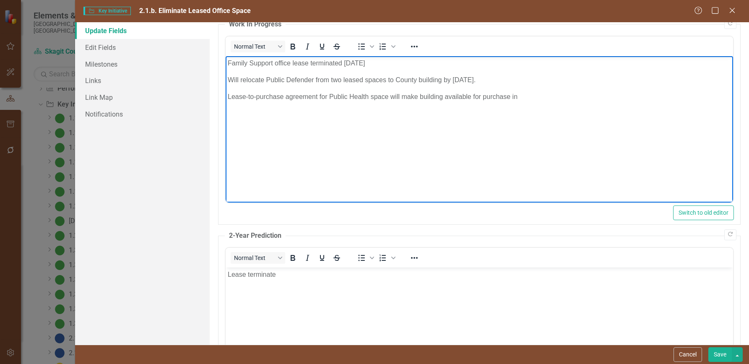
click at [529, 95] on p "Lease-to-purchase agreement for Public Health space will make building availabl…" at bounding box center [479, 96] width 503 height 10
click at [384, 64] on p "Family Support office lease terminated Sep 2025" at bounding box center [479, 63] width 503 height 10
click at [570, 97] on p "Lease-to-purchase agreement for Public Health space will make building availabl…" at bounding box center [479, 96] width 503 height 10
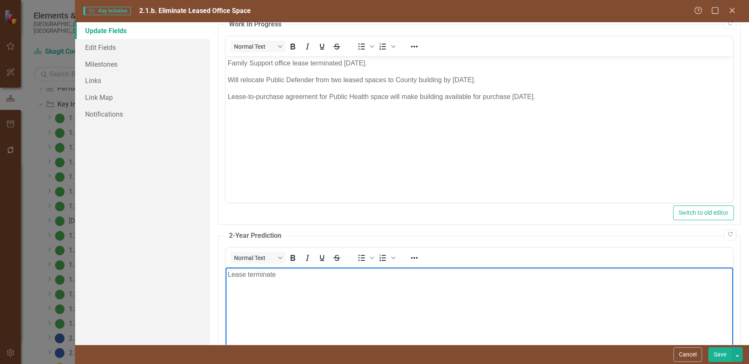
click at [290, 275] on p "Lease terminate" at bounding box center [479, 274] width 503 height 10
click at [446, 278] on p "Terminate lease obligations for two facilities downtown no later than" at bounding box center [479, 274] width 503 height 10
drag, startPoint x: 542, startPoint y: 274, endPoint x: 554, endPoint y: 301, distance: 30.2
click at [545, 284] on body "Terminate lease obligations for two facilities downtown no later than March 31,…" at bounding box center [480, 330] width 508 height 126
click at [637, 274] on p "Terminate lease obligations for two facilities downtown no later than March 31,…" at bounding box center [479, 274] width 503 height 10
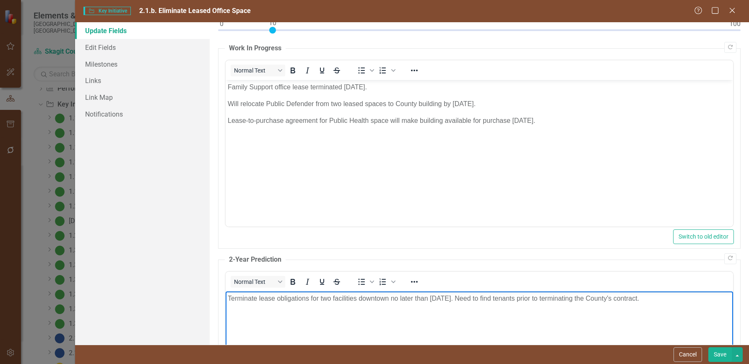
scroll to position [0, 0]
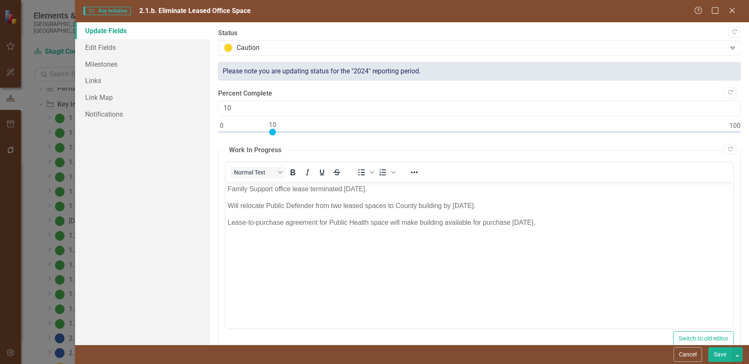
click at [561, 223] on p "Lease-to-purchase agreement for Public Health space will make building availabl…" at bounding box center [479, 222] width 503 height 10
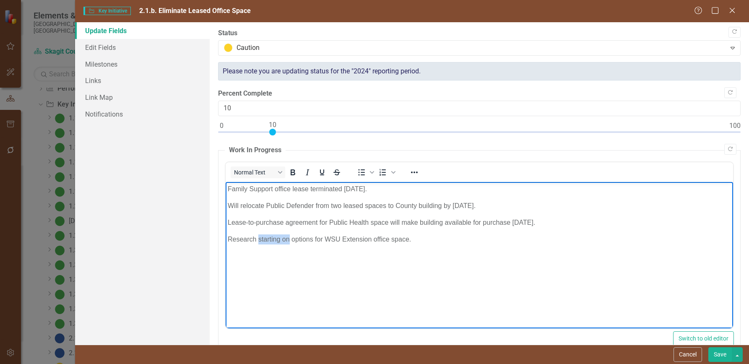
drag, startPoint x: 257, startPoint y: 238, endPoint x: 289, endPoint y: 242, distance: 31.6
click at [289, 242] on p "Research starting on options for WSU Extension office space." at bounding box center [479, 239] width 503 height 10
drag, startPoint x: 390, startPoint y: 241, endPoint x: 215, endPoint y: 243, distance: 175.0
click at [226, 243] on html "Family Support office lease terminated Sep 2025. Will relocate Public Defender …" at bounding box center [480, 245] width 508 height 126
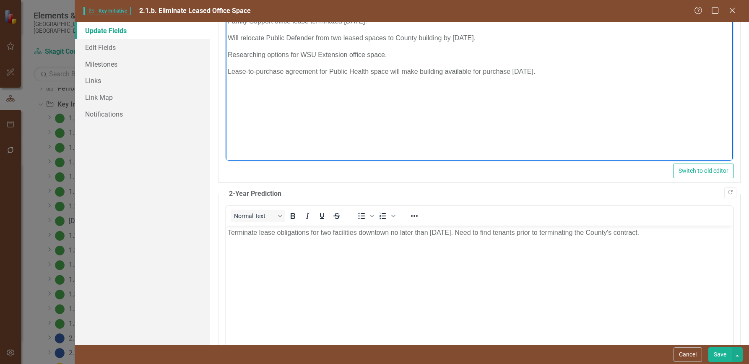
scroll to position [210, 0]
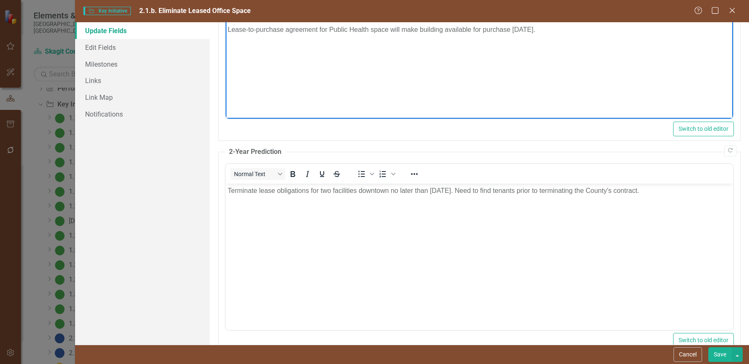
click at [678, 194] on p "Terminate lease obligations for two facilities downtown no later than [DATE]. N…" at bounding box center [479, 190] width 503 height 10
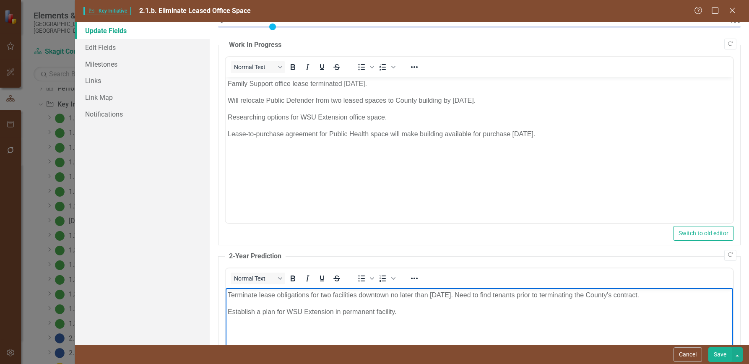
scroll to position [0, 0]
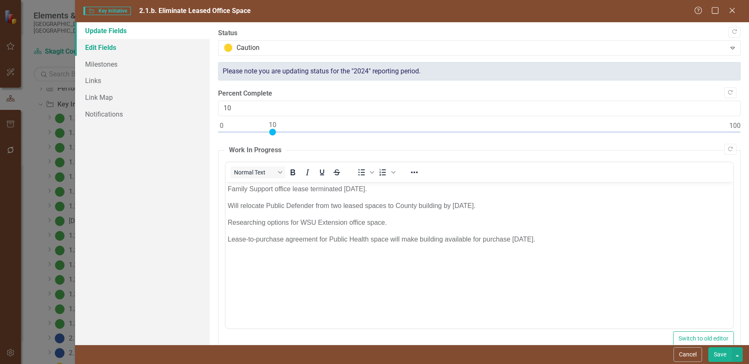
click at [103, 45] on link "Edit Fields" at bounding box center [142, 47] width 135 height 17
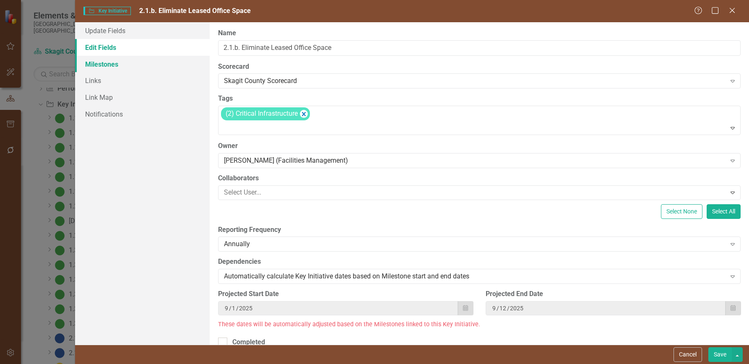
click at [106, 63] on link "Milestones" at bounding box center [142, 64] width 135 height 17
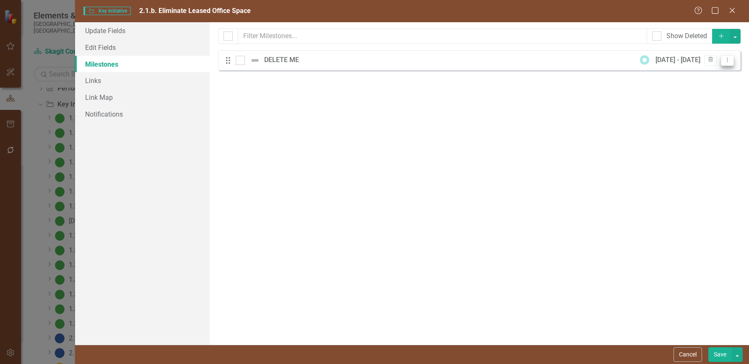
click at [726, 61] on icon "Dropdown Menu" at bounding box center [727, 59] width 7 height 5
click at [716, 354] on button "Save" at bounding box center [720, 354] width 23 height 15
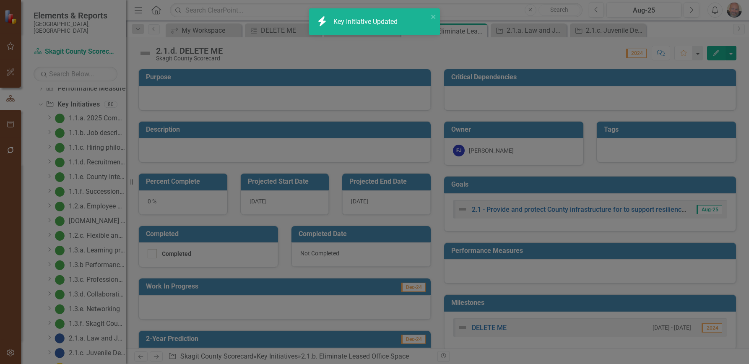
scroll to position [72, 0]
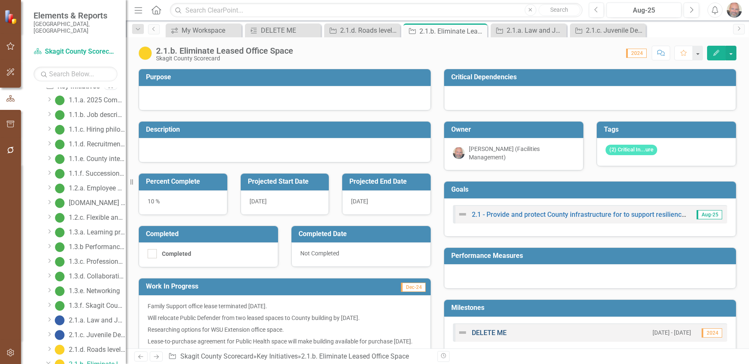
click at [481, 330] on link "DELETE ME" at bounding box center [489, 333] width 35 height 8
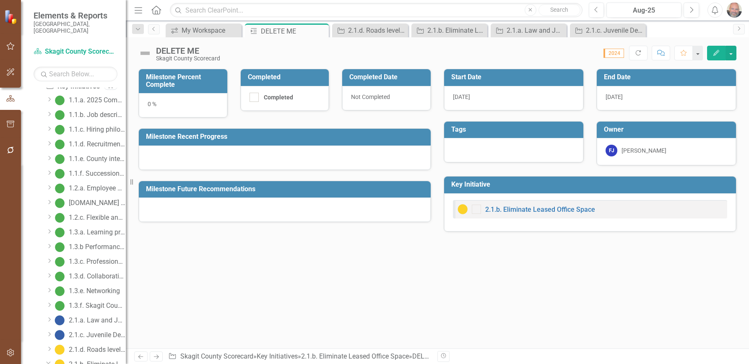
scroll to position [86, 0]
click at [717, 52] on icon "button" at bounding box center [717, 53] width 6 height 6
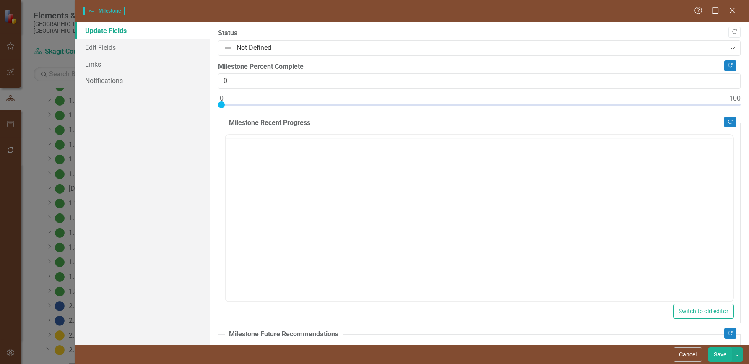
scroll to position [0, 0]
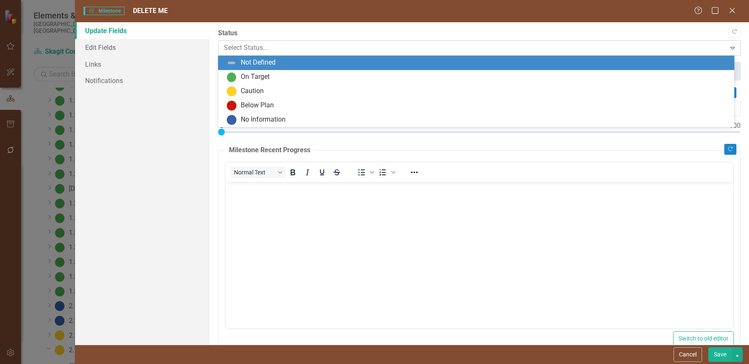
click at [287, 45] on div at bounding box center [472, 47] width 497 height 11
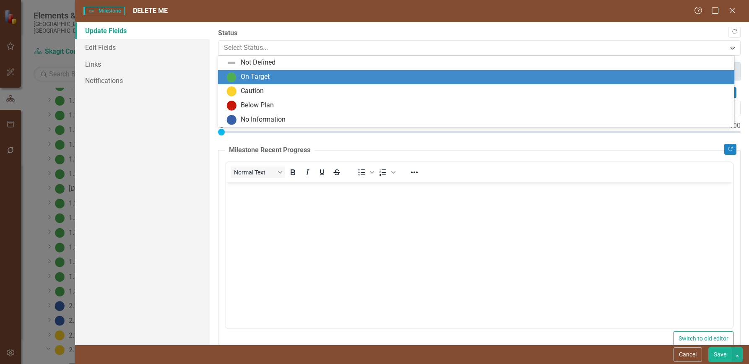
click at [261, 75] on div "On Target" at bounding box center [255, 77] width 29 height 10
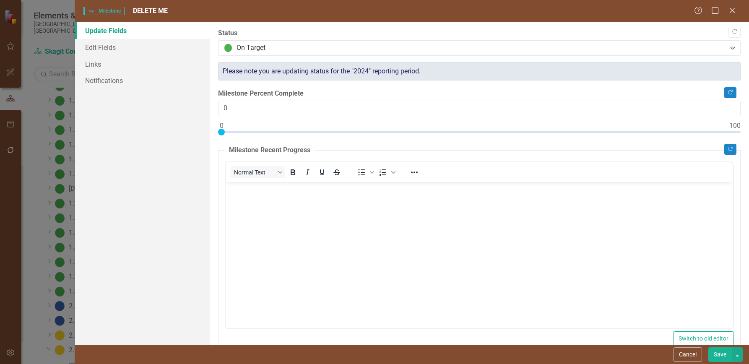
click at [249, 192] on p "Rich Text Area. Press ALT-0 for help." at bounding box center [479, 189] width 503 height 10
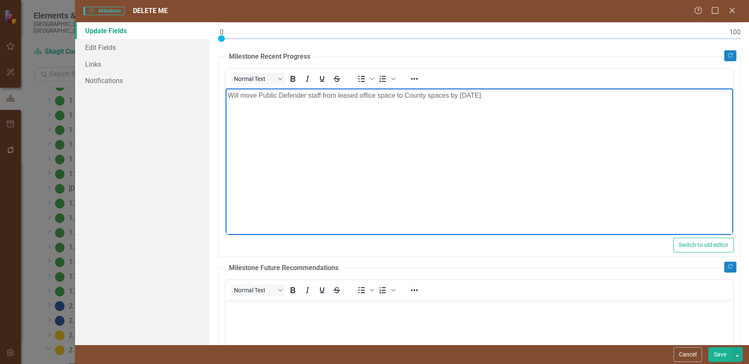
scroll to position [230, 0]
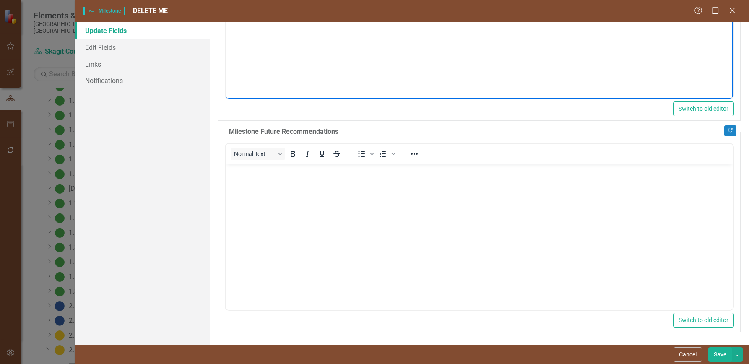
click at [248, 173] on p "Rich Text Area. Press ALT-0 for help." at bounding box center [479, 170] width 503 height 10
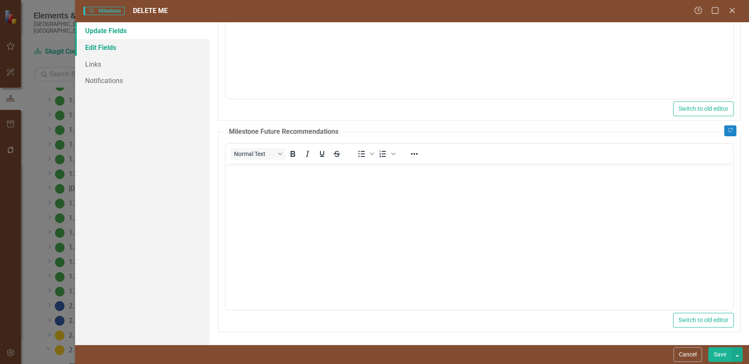
click at [108, 49] on link "Edit Fields" at bounding box center [142, 47] width 135 height 17
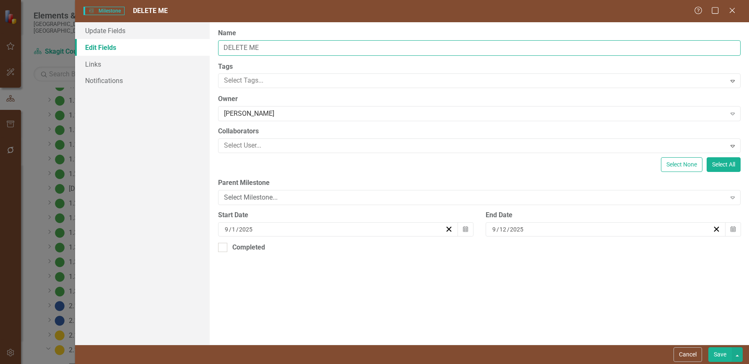
drag, startPoint x: 277, startPoint y: 47, endPoint x: 184, endPoint y: 47, distance: 92.3
click at [184, 47] on div "Update Fields Edit Fields Links Notifications "Update" fields in ClearPoint are…" at bounding box center [412, 183] width 674 height 323
type input "E"
type input "Terminate Downtown Office Space Leases"
click at [274, 80] on div at bounding box center [473, 80] width 505 height 11
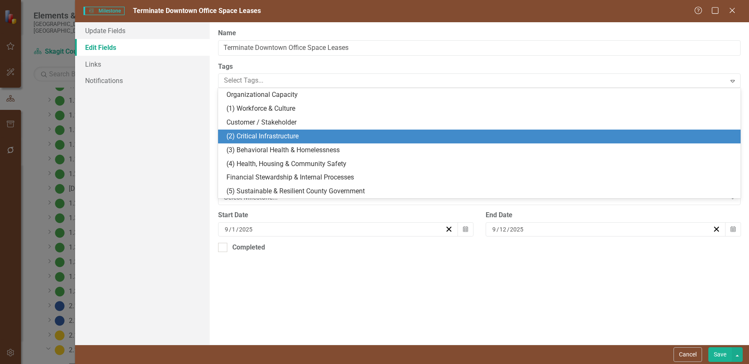
click at [271, 136] on span "(2) Critical Infrastructure" at bounding box center [263, 136] width 72 height 8
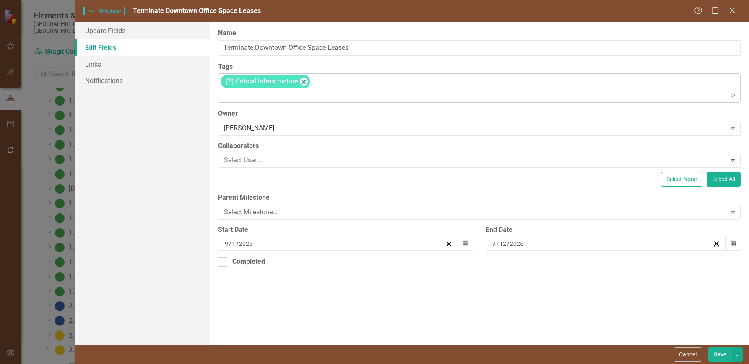
click at [341, 87] on div "(2) Critical Infrastructure" at bounding box center [480, 88] width 521 height 29
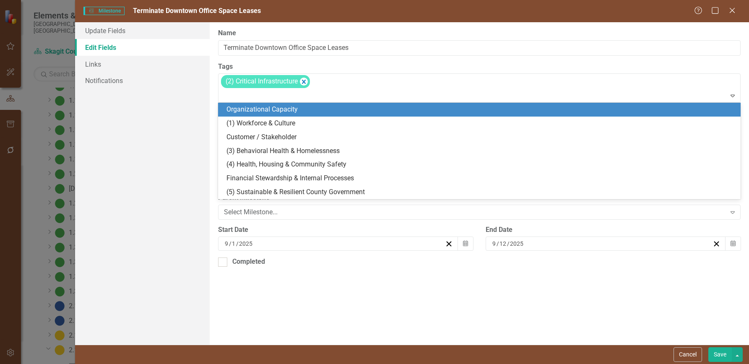
click at [277, 109] on span "Organizational Capacity" at bounding box center [262, 109] width 71 height 8
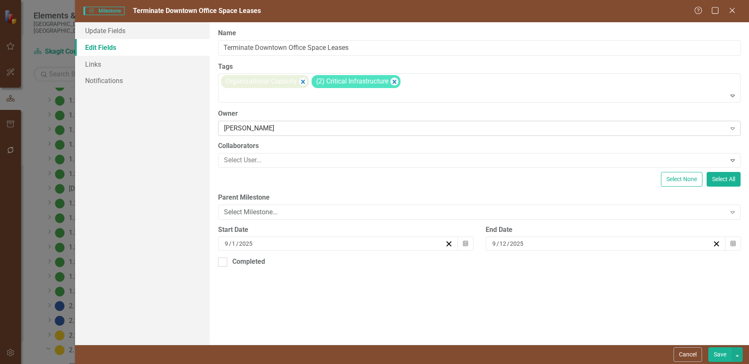
click at [292, 129] on div "Forrest Jones" at bounding box center [475, 129] width 502 height 10
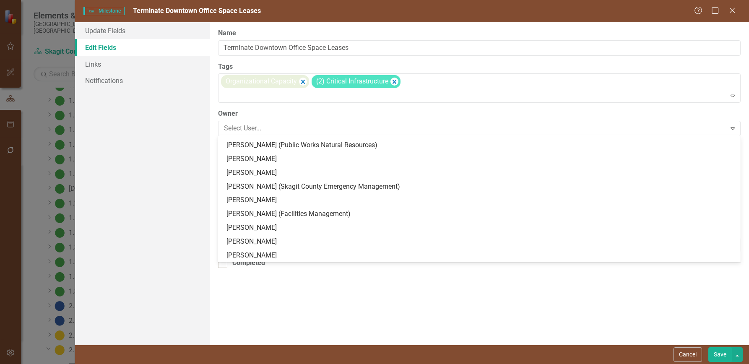
scroll to position [149, 0]
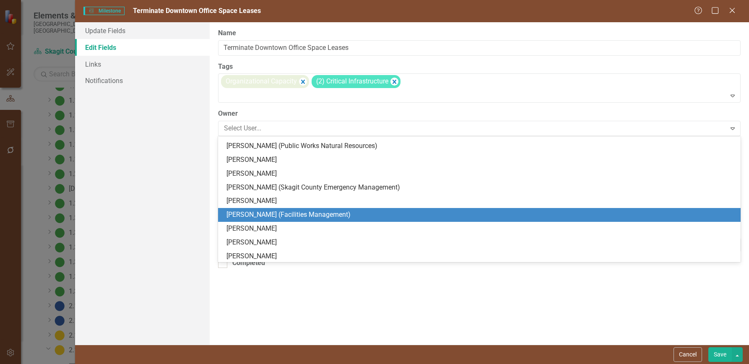
click at [275, 213] on div "[PERSON_NAME] (Facilities Management)" at bounding box center [481, 215] width 509 height 10
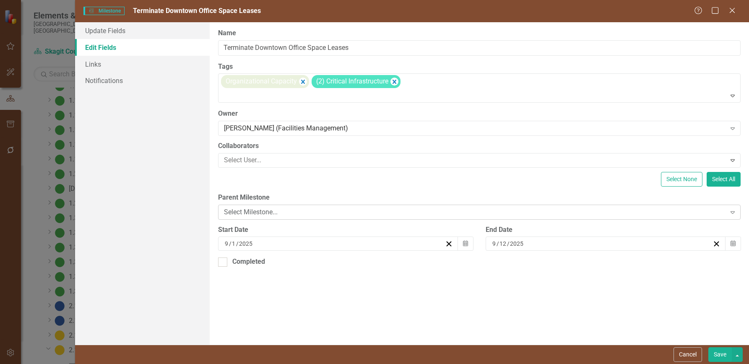
click at [294, 211] on div "Select Milestone..." at bounding box center [475, 212] width 502 height 10
click at [465, 243] on icon "button" at bounding box center [465, 244] width 5 height 6
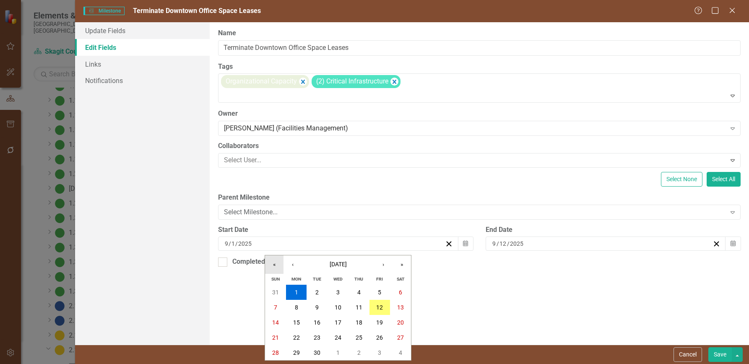
click at [274, 264] on button "«" at bounding box center [274, 265] width 18 height 18
click at [403, 263] on button "»" at bounding box center [402, 265] width 18 height 18
click at [292, 264] on button "‹" at bounding box center [293, 265] width 18 height 18
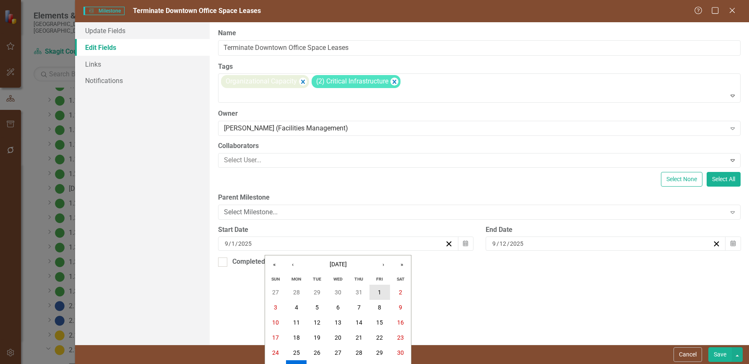
click at [381, 290] on abbr "1" at bounding box center [379, 292] width 3 height 7
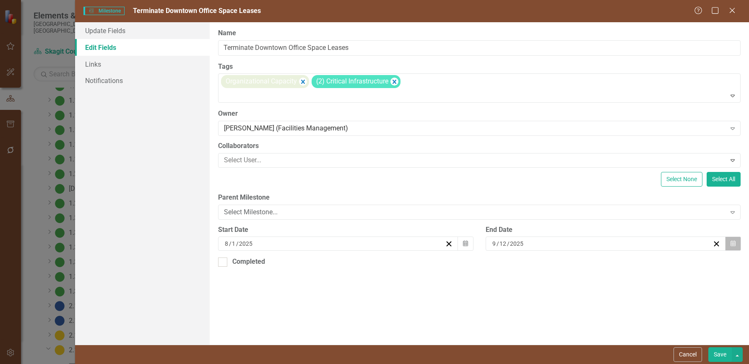
click at [733, 243] on icon "button" at bounding box center [733, 244] width 5 height 6
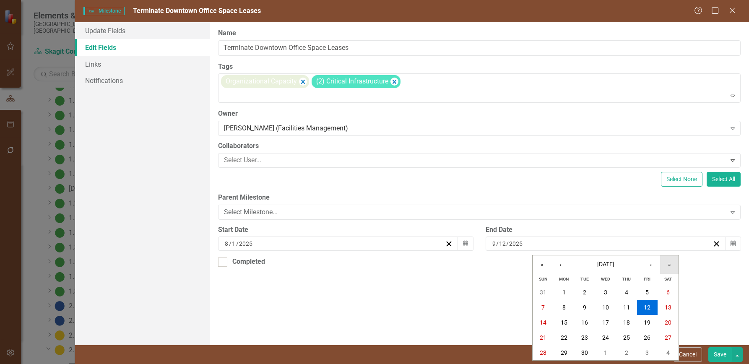
click at [670, 264] on button "»" at bounding box center [669, 265] width 18 height 18
click at [650, 264] on button "›" at bounding box center [651, 265] width 18 height 18
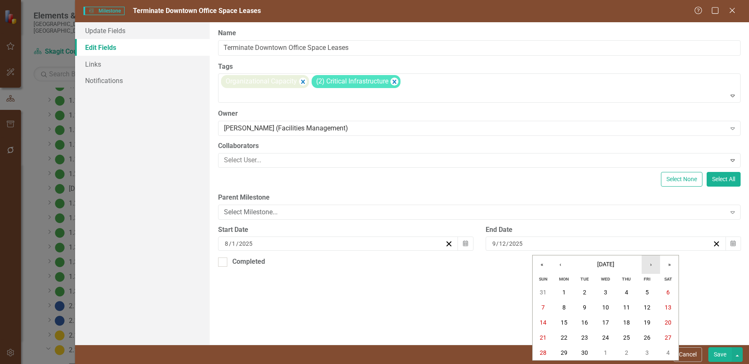
click at [650, 264] on button "›" at bounding box center [651, 265] width 18 height 18
click at [646, 350] on abbr "31" at bounding box center [647, 353] width 7 height 7
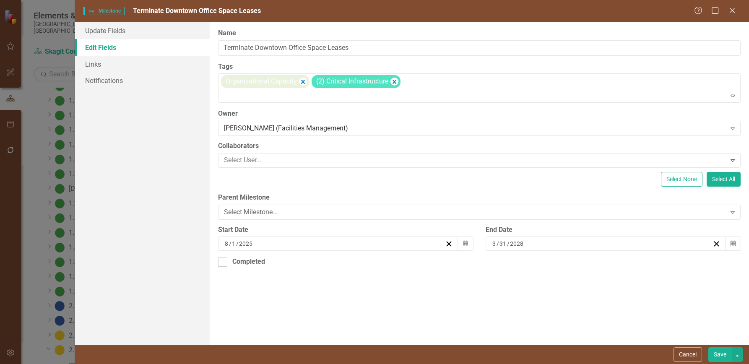
click at [718, 353] on button "Save" at bounding box center [720, 354] width 23 height 15
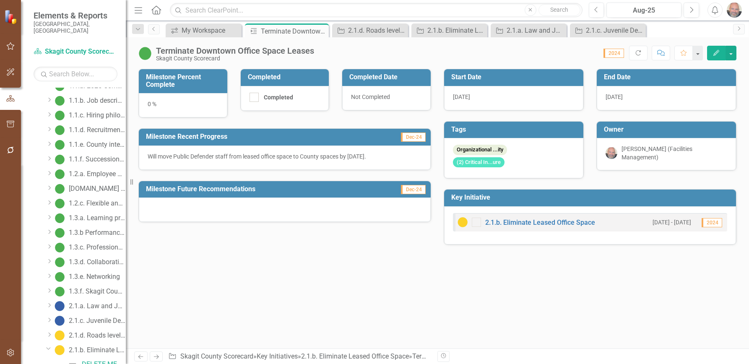
click at [365, 209] on div at bounding box center [285, 210] width 292 height 24
click at [264, 210] on div at bounding box center [285, 210] width 292 height 24
click at [265, 210] on div at bounding box center [285, 210] width 292 height 24
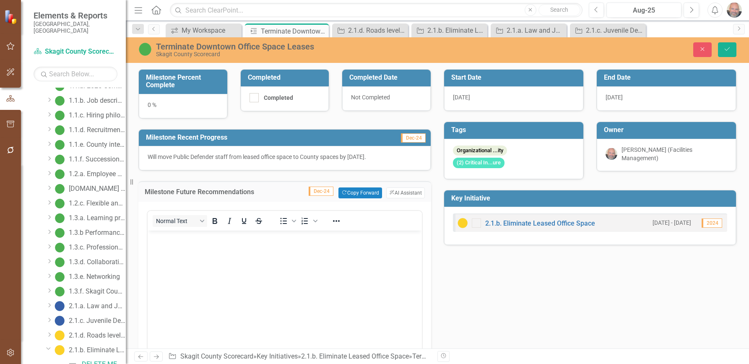
scroll to position [0, 0]
click at [186, 241] on p "Rich Text Area. Press ALT-0 for help." at bounding box center [285, 238] width 270 height 10
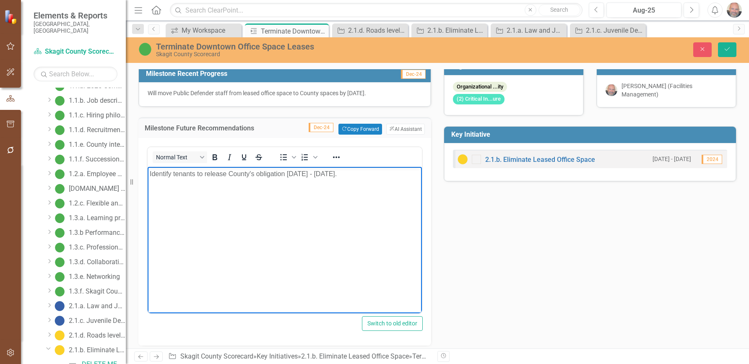
scroll to position [69, 0]
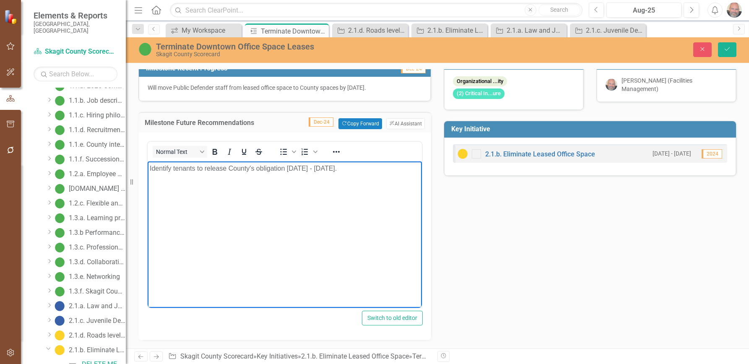
drag, startPoint x: 287, startPoint y: 168, endPoint x: 288, endPoint y: 188, distance: 19.3
click at [287, 181] on body "Identify tenants to release County's obligation Jan 2026 - Mar 2028." at bounding box center [285, 225] width 274 height 126
click at [727, 48] on icon "Save" at bounding box center [728, 49] width 8 height 6
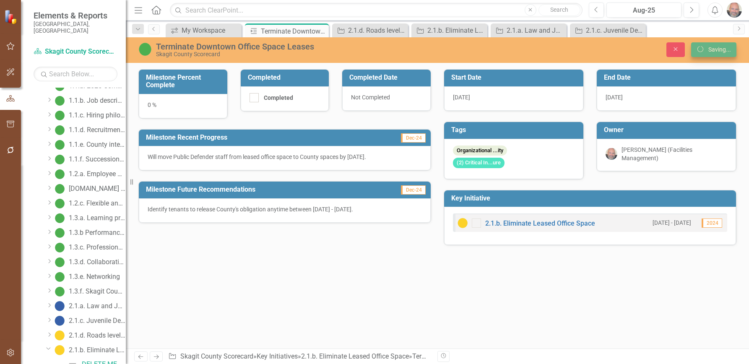
scroll to position [0, 0]
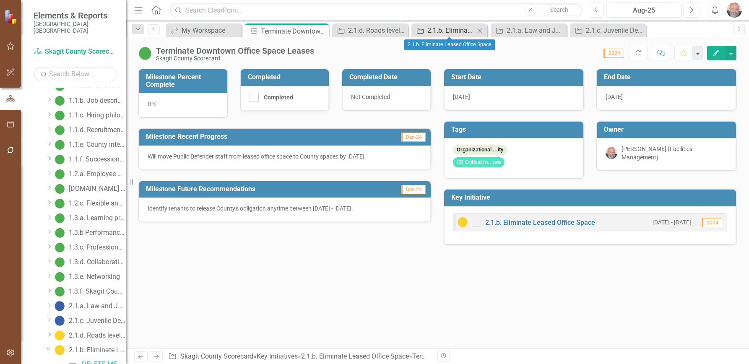
click at [436, 29] on div "2.1.b. Eliminate Leased Office Space" at bounding box center [451, 30] width 47 height 10
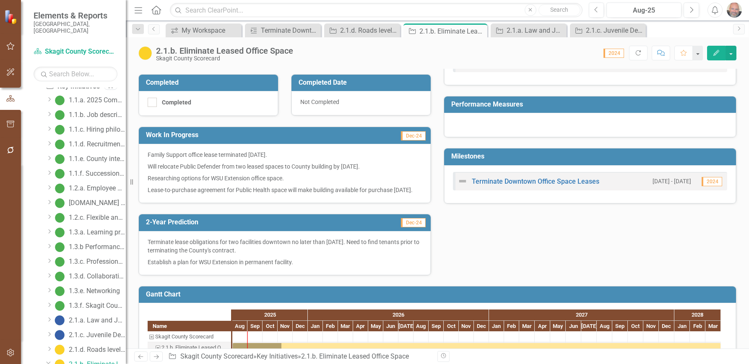
scroll to position [193, 0]
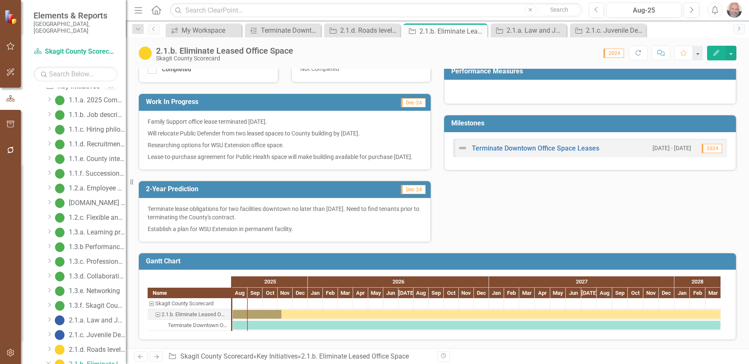
click at [715, 52] on icon "Edit" at bounding box center [717, 53] width 8 height 6
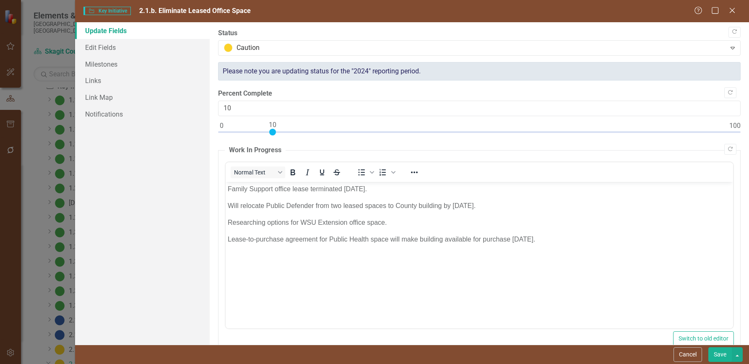
scroll to position [0, 0]
click at [93, 65] on link "Milestones" at bounding box center [142, 64] width 135 height 17
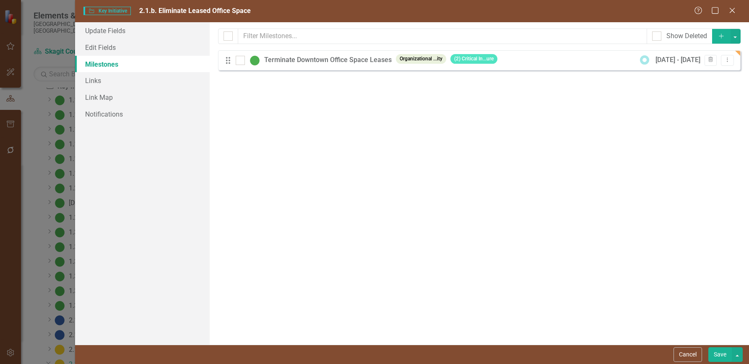
click at [722, 36] on icon "button" at bounding box center [721, 36] width 5 height 5
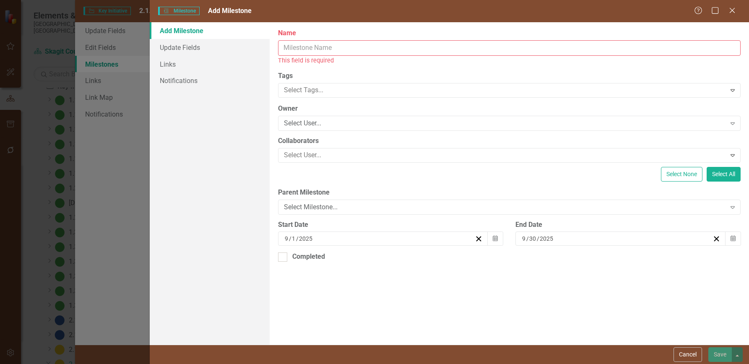
click at [346, 47] on input "Name" at bounding box center [509, 48] width 463 height 16
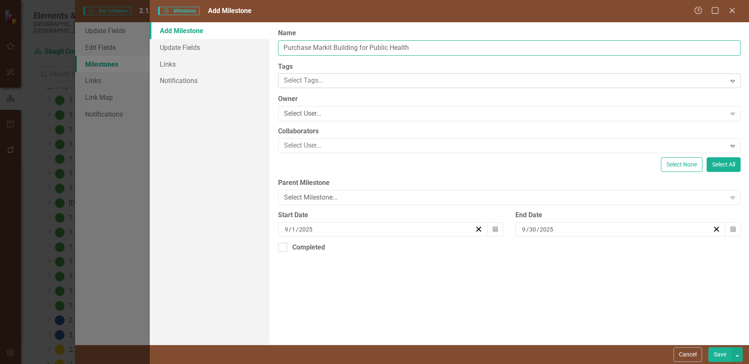
type input "Purchase Markit Building for Public Health"
click at [350, 81] on div at bounding box center [504, 80] width 446 height 11
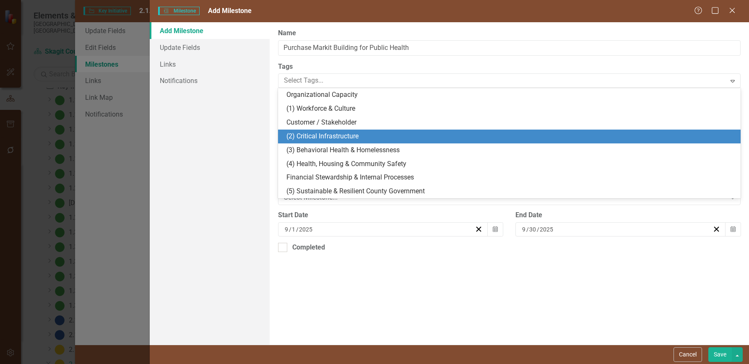
click at [340, 134] on span "(2) Critical Infrastructure" at bounding box center [323, 136] width 72 height 8
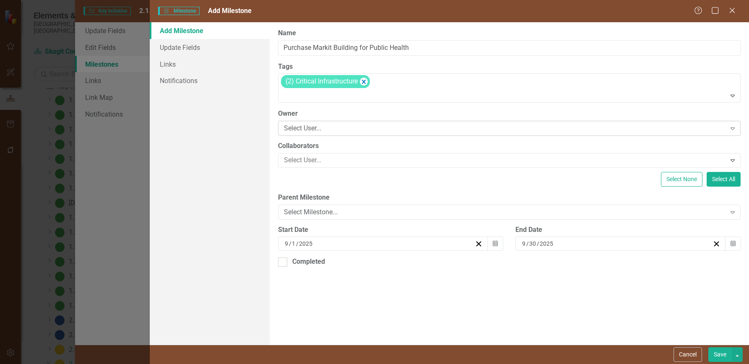
click at [344, 129] on div "Select User..." at bounding box center [505, 129] width 442 height 10
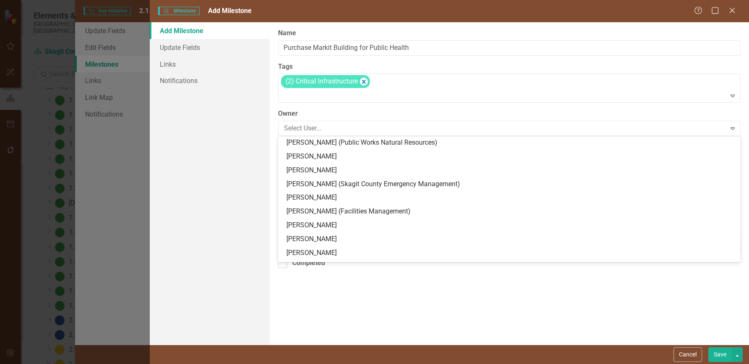
scroll to position [168, 0]
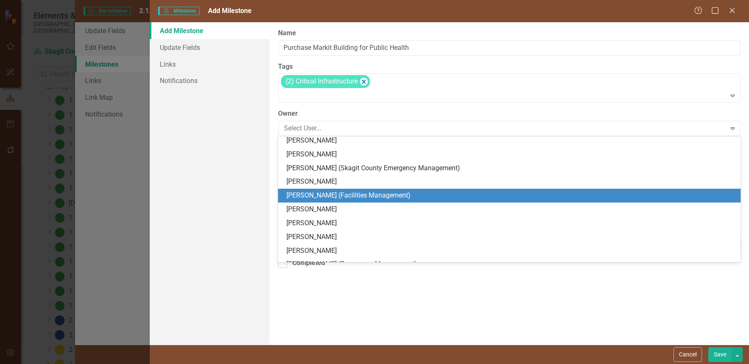
click at [336, 193] on div "[PERSON_NAME] (Facilities Management)" at bounding box center [511, 196] width 449 height 10
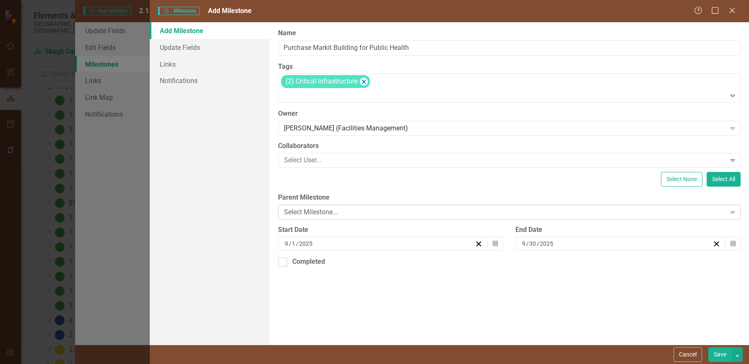
click at [343, 210] on div "Select Milestone..." at bounding box center [505, 212] width 442 height 10
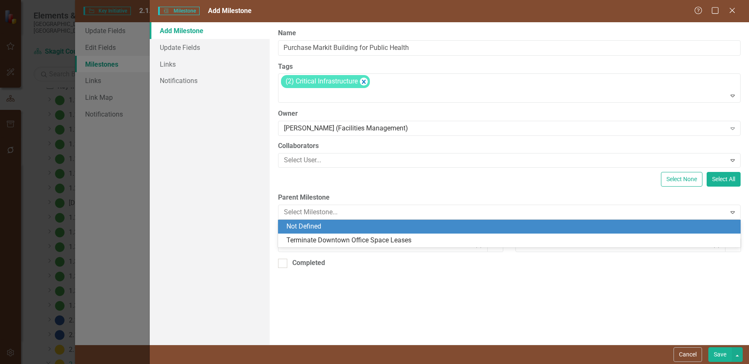
click at [368, 183] on div "Select None Select All" at bounding box center [509, 179] width 463 height 15
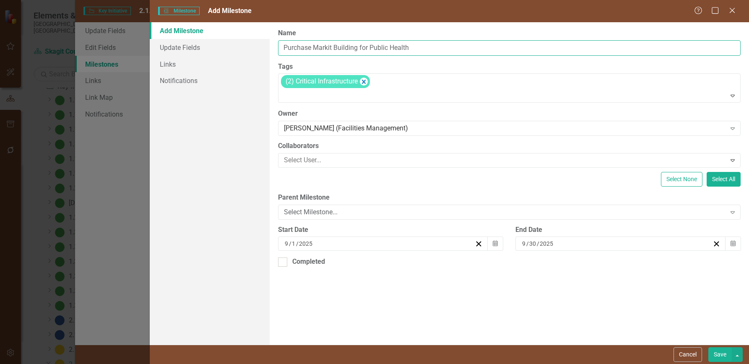
click at [284, 47] on input "Purchase Markit Building for Public Health" at bounding box center [509, 48] width 463 height 16
click at [733, 244] on icon "button" at bounding box center [733, 244] width 5 height 6
click at [495, 244] on icon "button" at bounding box center [495, 244] width 5 height 6
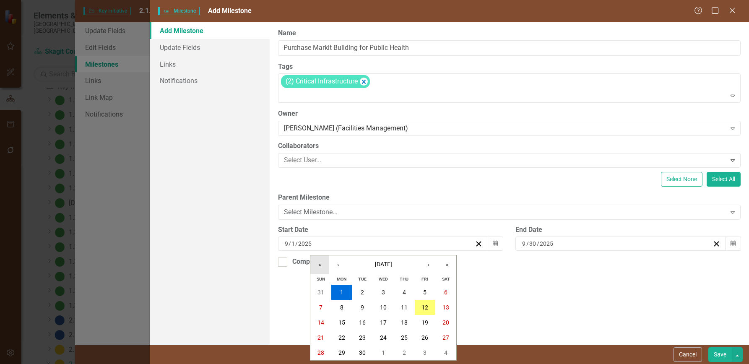
click at [318, 265] on button "«" at bounding box center [319, 265] width 18 height 18
click at [431, 265] on button "›" at bounding box center [429, 265] width 18 height 18
click at [383, 291] on abbr "1" at bounding box center [383, 292] width 3 height 7
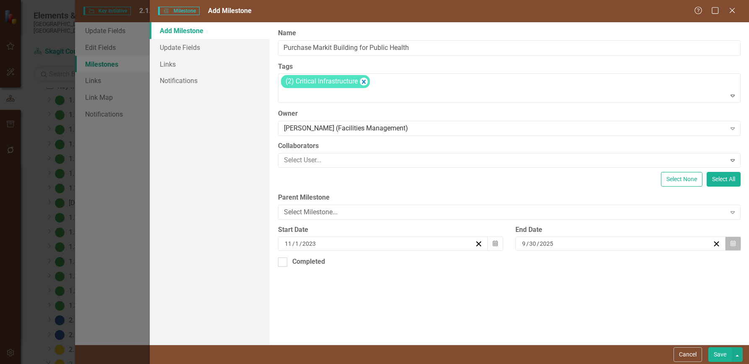
click at [735, 243] on icon "Calendar" at bounding box center [733, 244] width 5 height 6
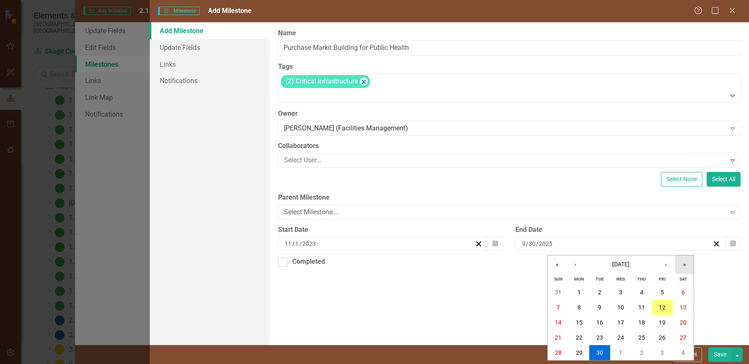
click at [685, 264] on button "»" at bounding box center [685, 265] width 18 height 18
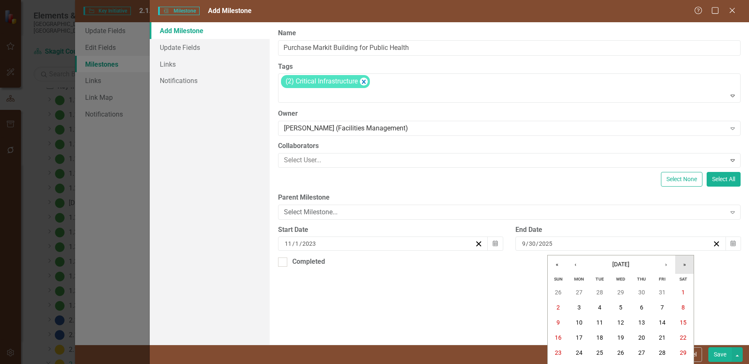
click at [685, 264] on button "»" at bounding box center [685, 265] width 18 height 18
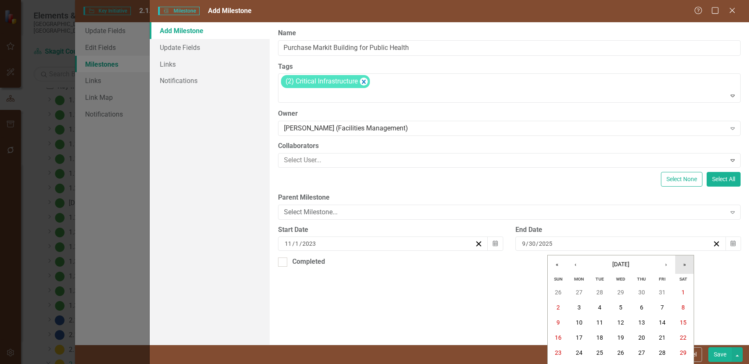
click at [685, 264] on button "»" at bounding box center [685, 265] width 18 height 18
click at [666, 264] on button "›" at bounding box center [666, 265] width 18 height 18
click at [684, 353] on abbr "30" at bounding box center [683, 353] width 7 height 7
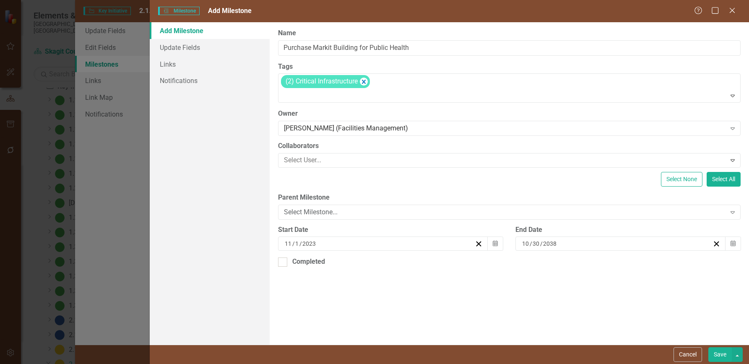
click at [537, 243] on input "30" at bounding box center [536, 244] width 8 height 8
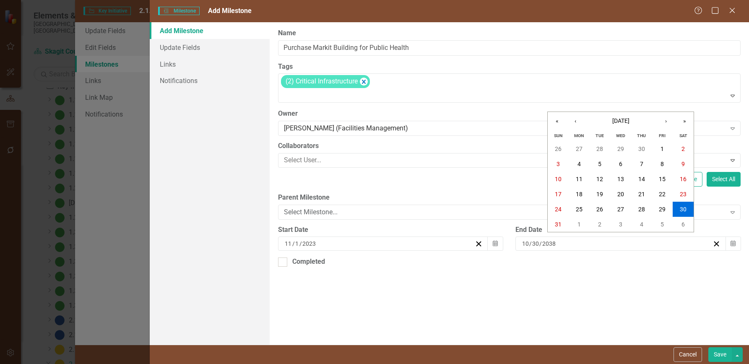
click at [540, 245] on input "30" at bounding box center [536, 244] width 8 height 8
click at [558, 223] on abbr "31" at bounding box center [558, 224] width 7 height 7
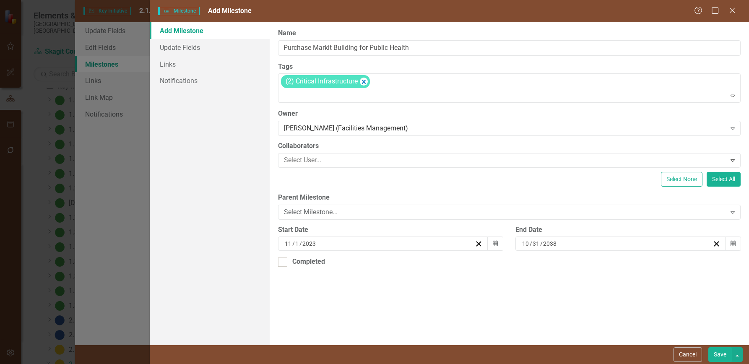
click at [718, 354] on button "Save" at bounding box center [720, 354] width 23 height 15
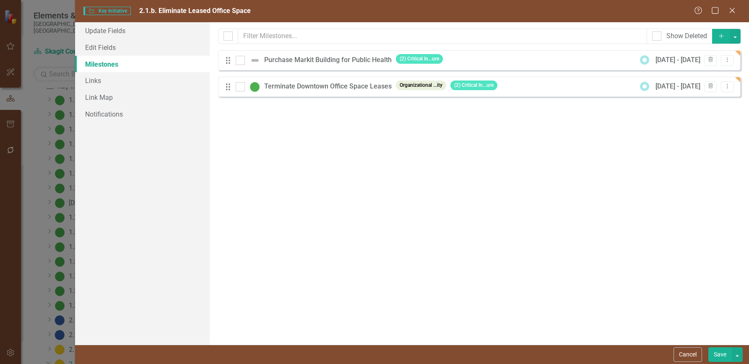
click at [325, 57] on div "Purchase Markit Building for Public Health" at bounding box center [330, 60] width 132 height 10
click at [726, 60] on icon "Dropdown Menu" at bounding box center [727, 59] width 7 height 5
click at [697, 73] on link "Edit Edit Milestone" at bounding box center [694, 74] width 79 height 16
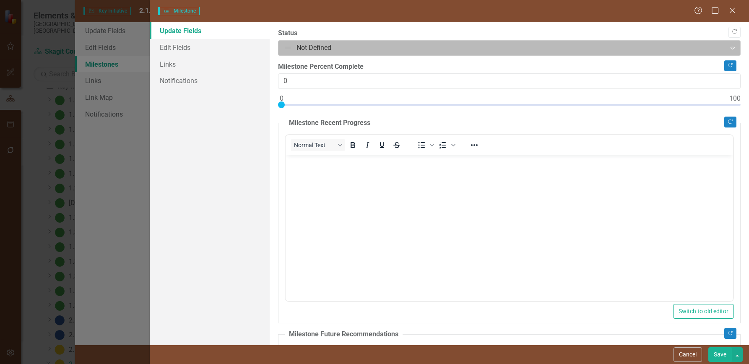
scroll to position [0, 0]
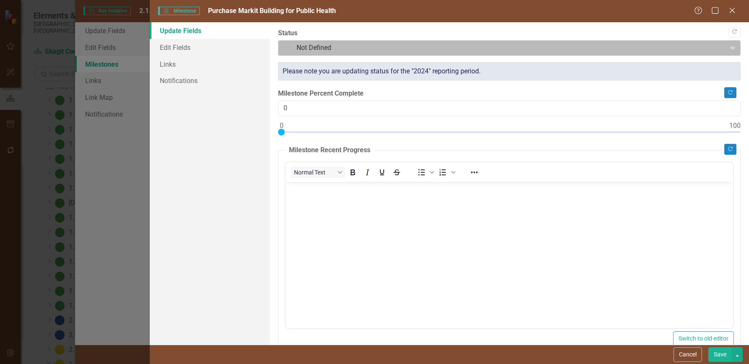
click at [355, 45] on div at bounding box center [502, 47] width 437 height 11
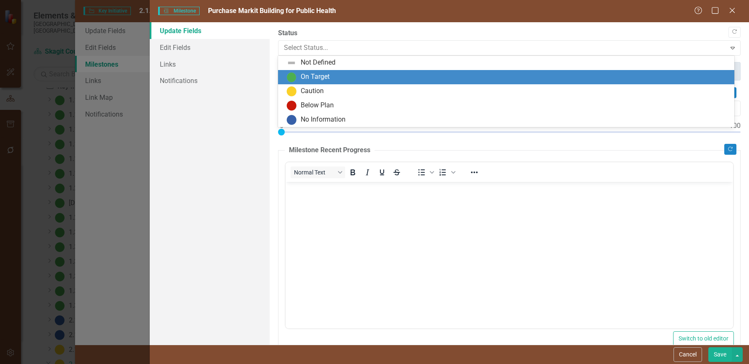
click at [326, 75] on div "On Target" at bounding box center [315, 77] width 29 height 10
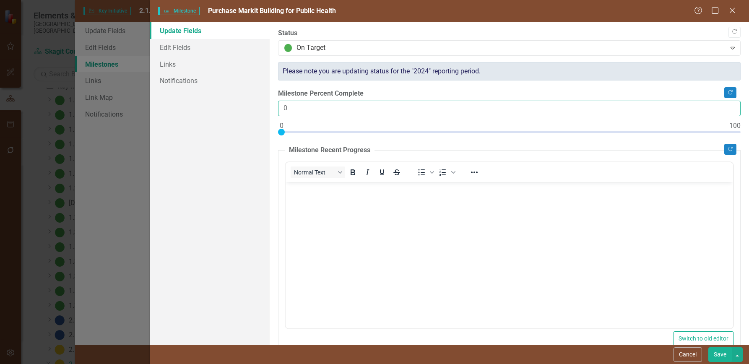
drag, startPoint x: 309, startPoint y: 113, endPoint x: 266, endPoint y: 106, distance: 43.4
click at [266, 106] on div "Update Fields Edit Fields Links Notifications "Update" fields in ClearPoint are…" at bounding box center [450, 183] width 600 height 323
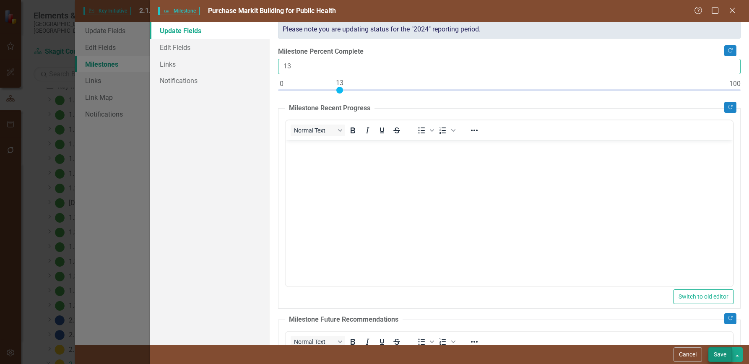
type input "13"
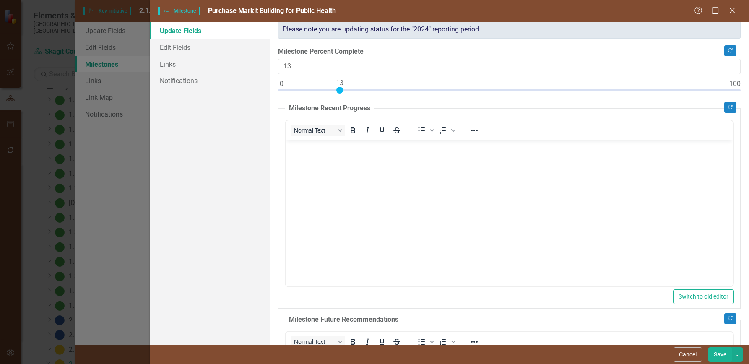
click at [719, 355] on button "Save" at bounding box center [720, 354] width 23 height 15
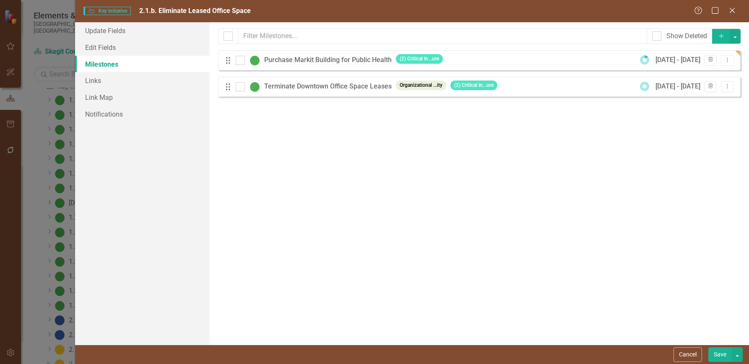
click at [718, 354] on button "Save" at bounding box center [720, 354] width 23 height 15
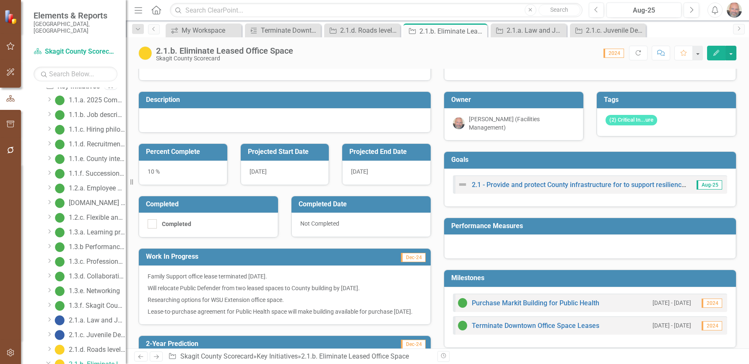
scroll to position [0, 0]
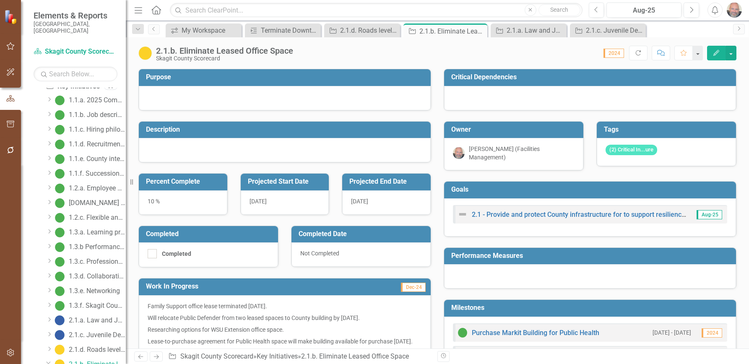
click at [716, 51] on icon "Edit" at bounding box center [717, 53] width 8 height 6
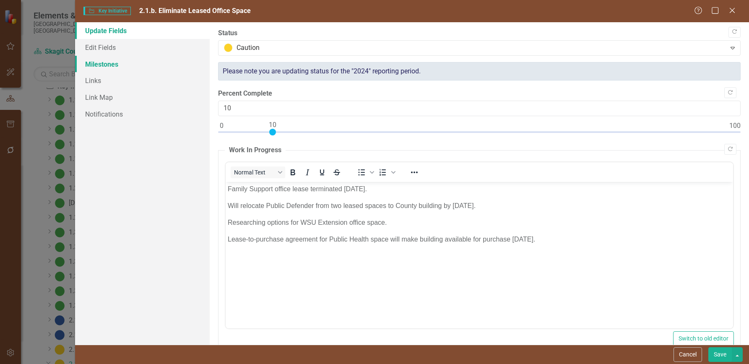
click at [102, 63] on link "Milestones" at bounding box center [142, 64] width 135 height 17
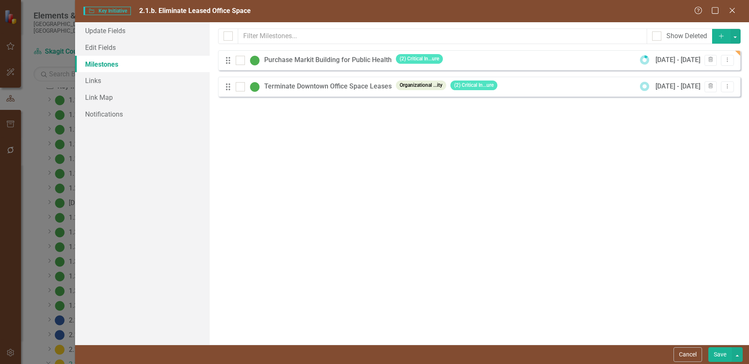
click at [721, 35] on icon "Add" at bounding box center [722, 36] width 8 height 6
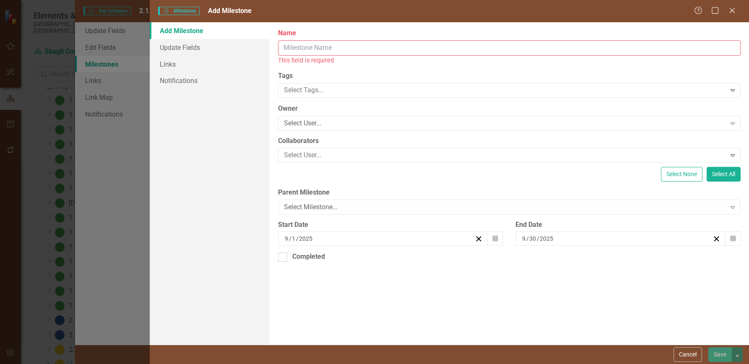
click at [326, 50] on input "Name" at bounding box center [509, 48] width 463 height 16
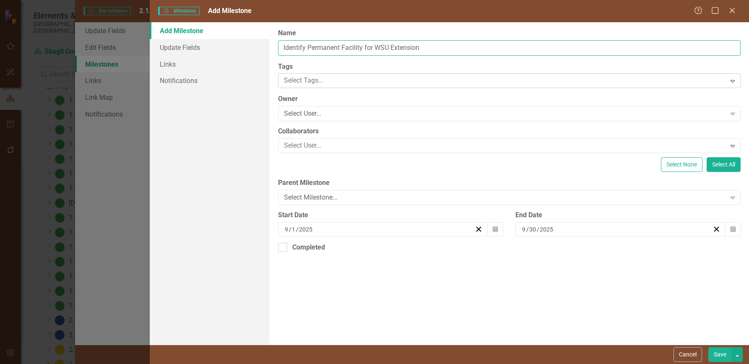
type input "Identify Permanent Facility for WSU Extension"
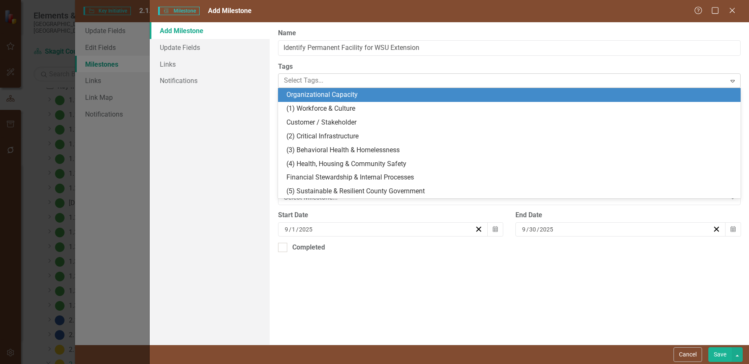
click at [328, 79] on div at bounding box center [504, 80] width 446 height 11
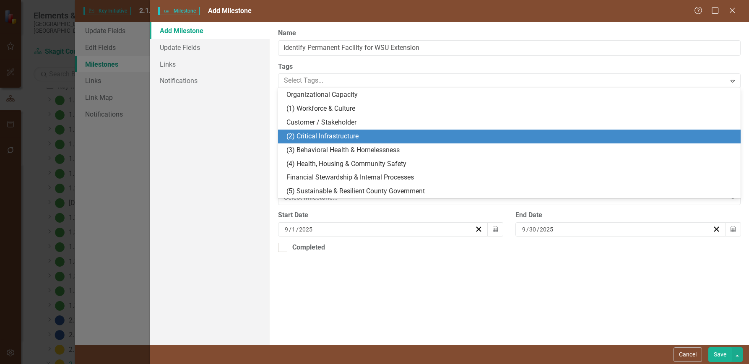
click at [336, 135] on span "(2) Critical Infrastructure" at bounding box center [323, 136] width 72 height 8
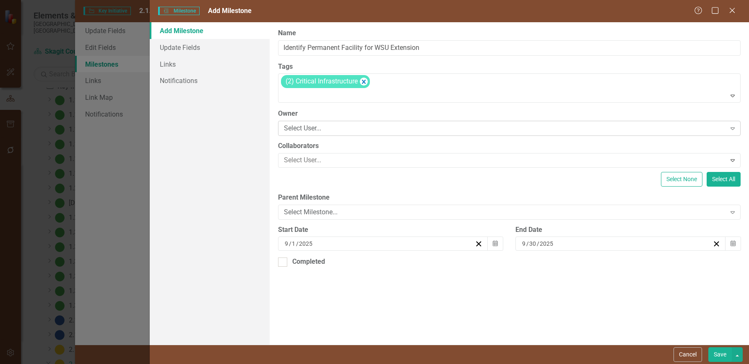
click at [344, 128] on div "Select User..." at bounding box center [505, 129] width 442 height 10
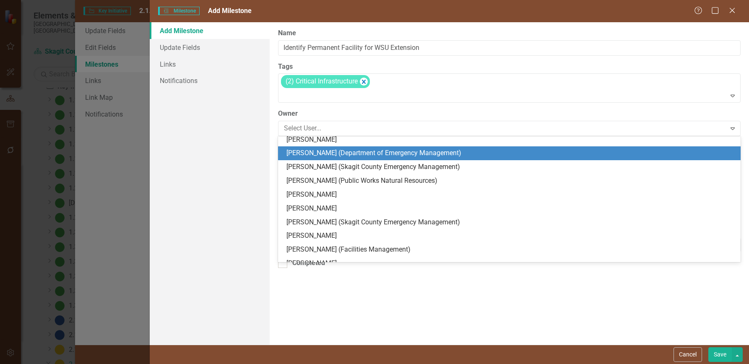
scroll to position [126, 0]
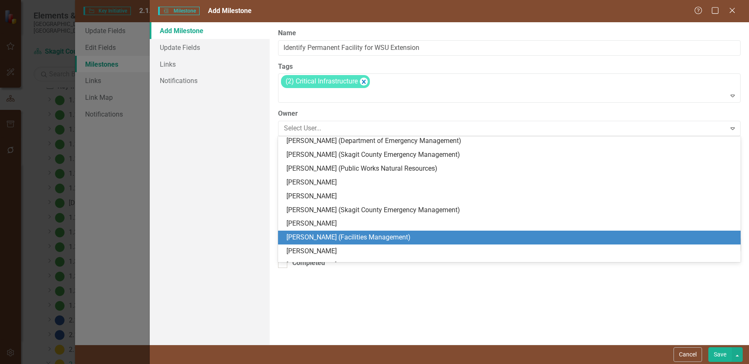
click at [347, 237] on div "[PERSON_NAME] (Facilities Management)" at bounding box center [511, 238] width 449 height 10
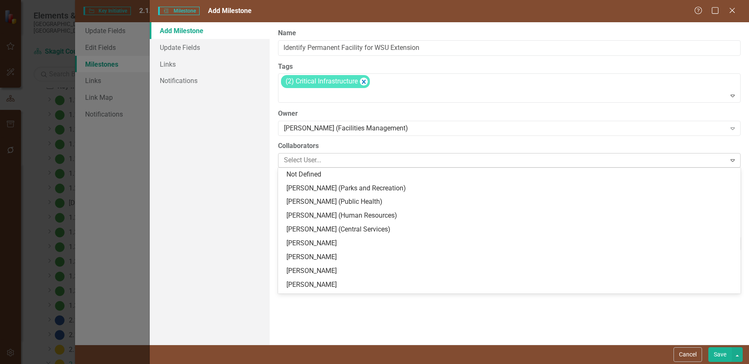
click at [332, 162] on div at bounding box center [504, 160] width 446 height 11
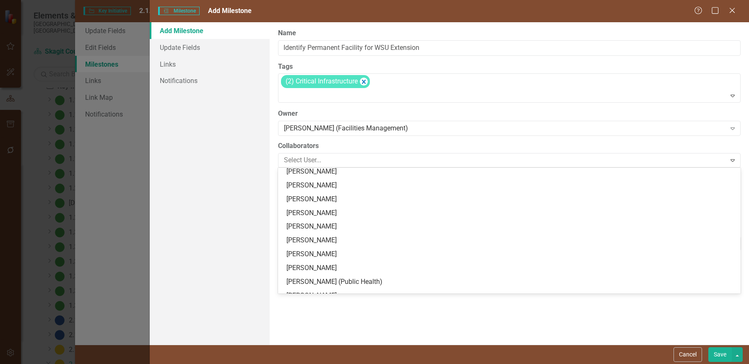
scroll to position [420, 0]
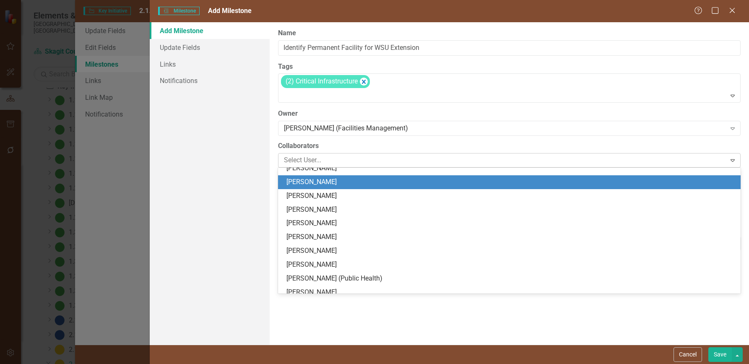
click at [319, 181] on div "Trisha Logue" at bounding box center [511, 182] width 449 height 10
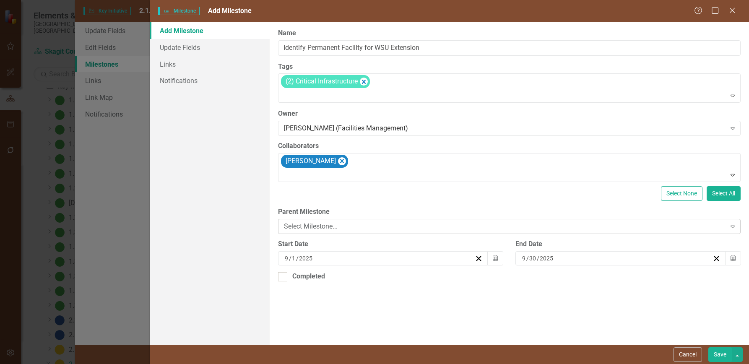
click at [318, 224] on div "Select Milestone..." at bounding box center [505, 227] width 442 height 10
click at [350, 203] on div "ClearPoint Can Do More! How ClearPoint Can Help Close Enterprise plans can auto…" at bounding box center [510, 183] width 480 height 323
click at [733, 257] on icon "button" at bounding box center [733, 258] width 5 height 6
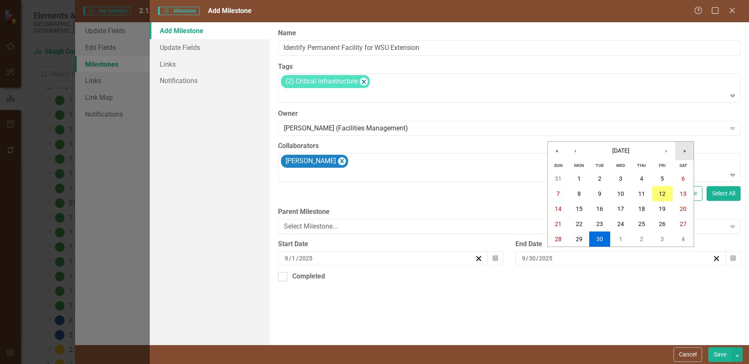
click at [684, 150] on button "»" at bounding box center [685, 151] width 18 height 18
click at [686, 150] on button "»" at bounding box center [685, 151] width 18 height 18
click at [577, 151] on button "‹" at bounding box center [575, 151] width 18 height 18
click at [684, 237] on abbr "31" at bounding box center [683, 239] width 7 height 7
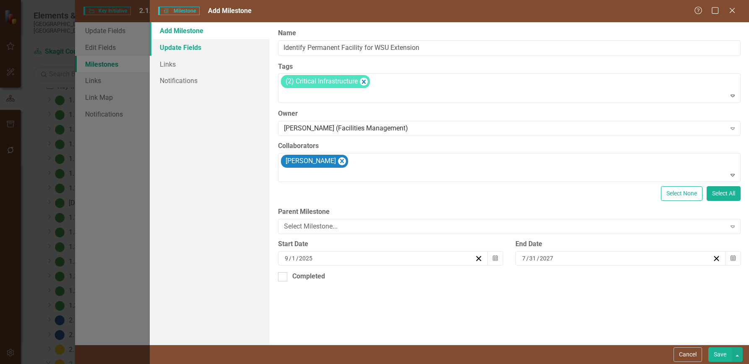
click at [187, 47] on link "Update Fields" at bounding box center [210, 47] width 120 height 17
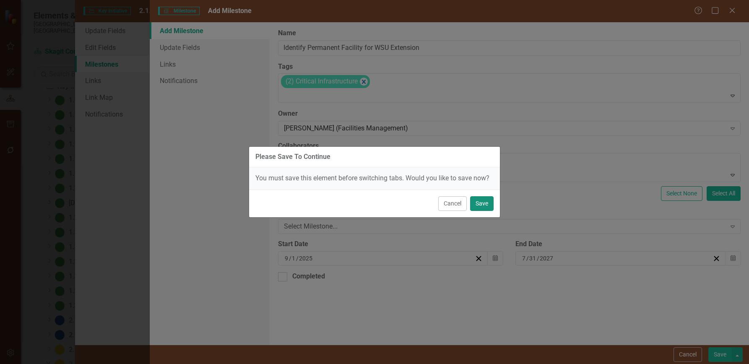
click at [483, 201] on button "Save" at bounding box center [481, 203] width 23 height 15
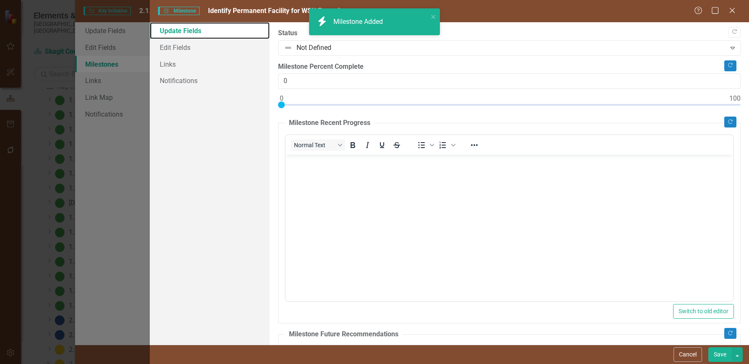
scroll to position [0, 0]
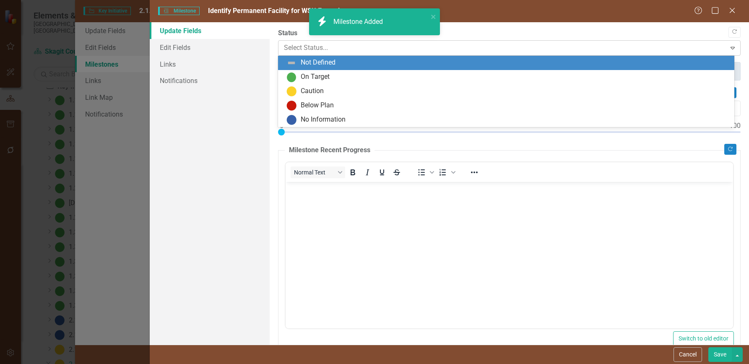
click at [365, 48] on div at bounding box center [502, 47] width 437 height 11
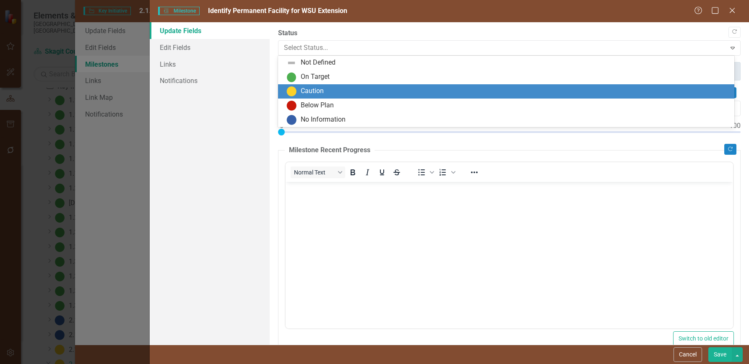
click at [321, 91] on div "Caution" at bounding box center [312, 91] width 23 height 10
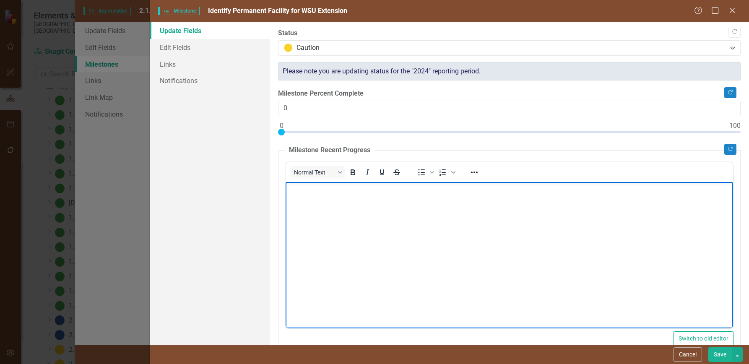
click at [315, 197] on body "Rich Text Area. Press ALT-0 for help." at bounding box center [509, 245] width 448 height 126
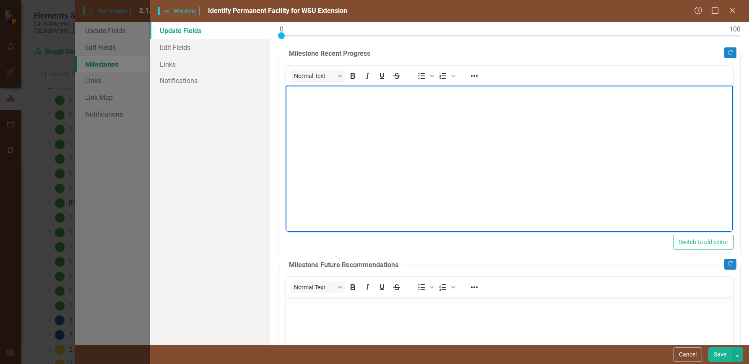
scroll to position [168, 0]
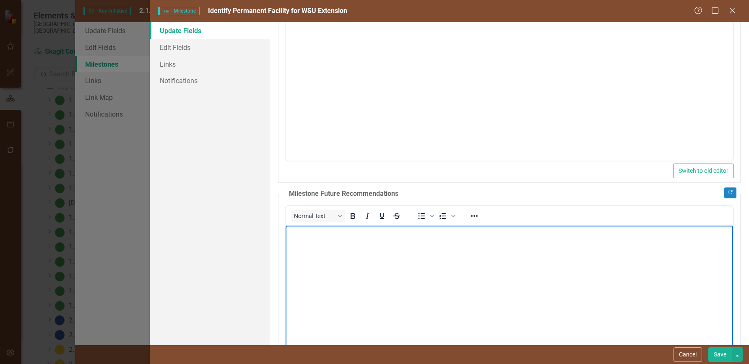
click at [350, 240] on body "Rich Text Area. Press ALT-0 for help." at bounding box center [509, 288] width 448 height 126
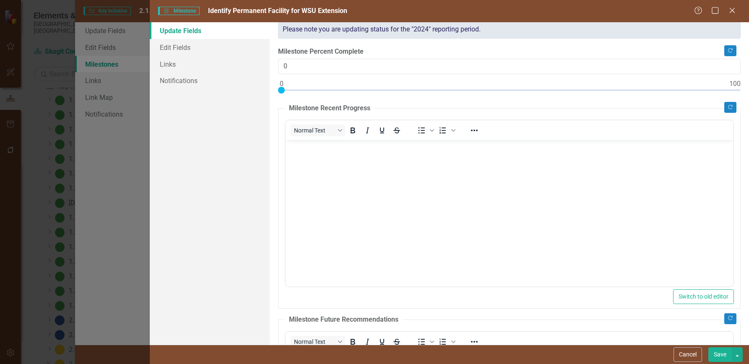
scroll to position [0, 0]
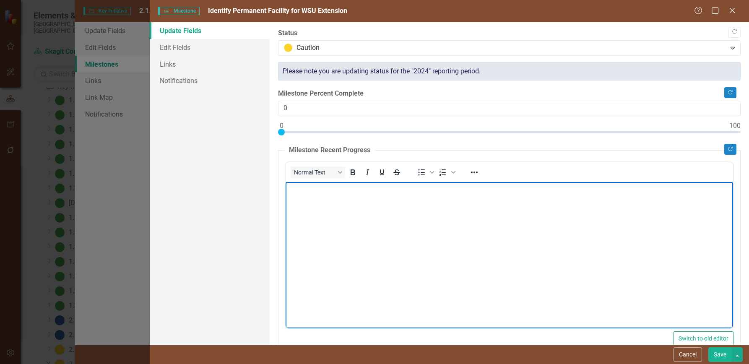
click at [331, 201] on body "Rich Text Area. Press ALT-0 for help." at bounding box center [509, 245] width 448 height 126
drag, startPoint x: 337, startPoint y: 190, endPoint x: 366, endPoint y: 190, distance: 29.4
click at [366, 190] on p "Need to identify or procure about 4500 sf of space for WSU Extension use." at bounding box center [508, 189] width 443 height 10
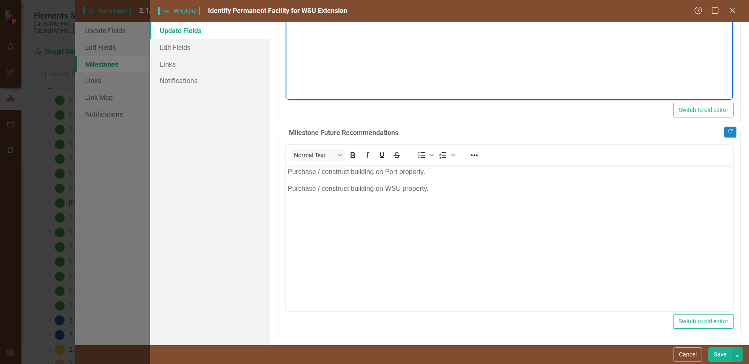
scroll to position [230, 0]
click at [721, 355] on button "Save" at bounding box center [720, 354] width 23 height 15
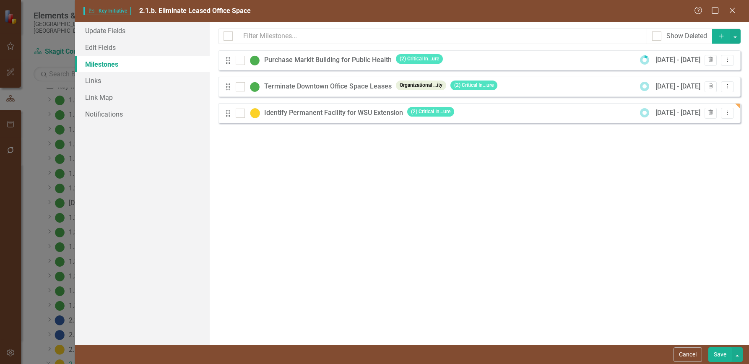
click at [719, 354] on button "Save" at bounding box center [720, 354] width 23 height 15
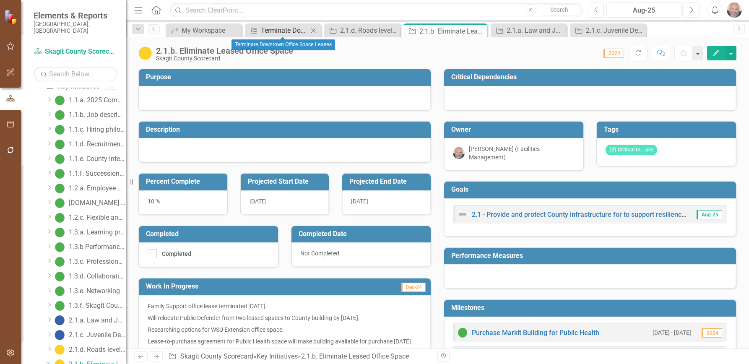
click at [289, 30] on div "Terminate Downtown Office Space Leases" at bounding box center [284, 30] width 47 height 10
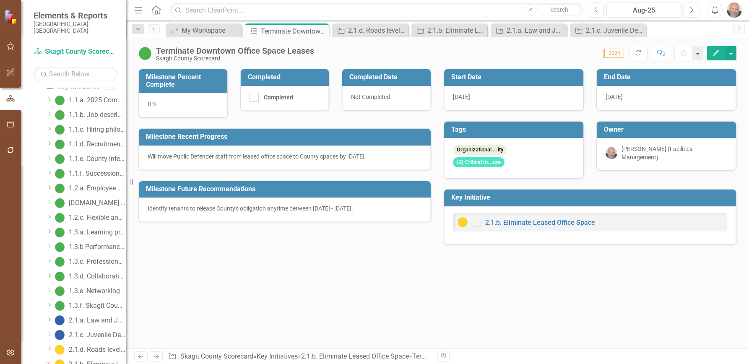
scroll to position [86, 0]
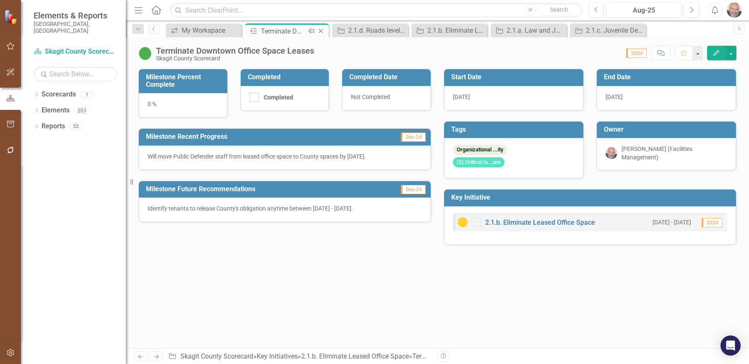
click at [321, 30] on icon "Close" at bounding box center [321, 31] width 8 height 7
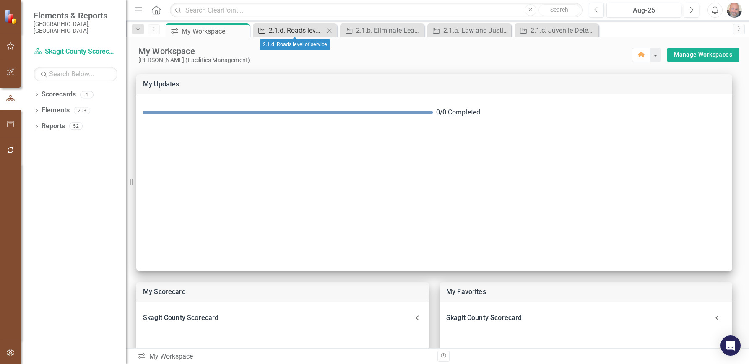
click at [294, 30] on div "2.1.d. Roads level of service" at bounding box center [296, 30] width 55 height 10
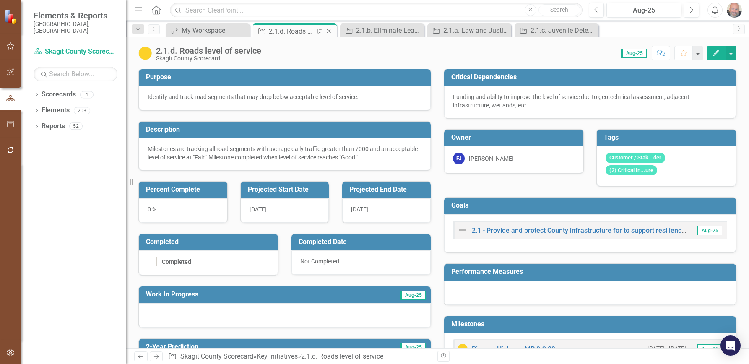
click at [328, 30] on icon "Close" at bounding box center [329, 31] width 8 height 7
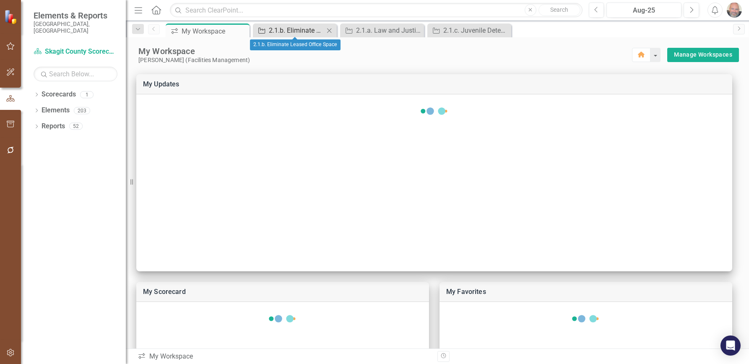
click at [307, 28] on div "2.1.b. Eliminate Leased Office Space" at bounding box center [296, 30] width 55 height 10
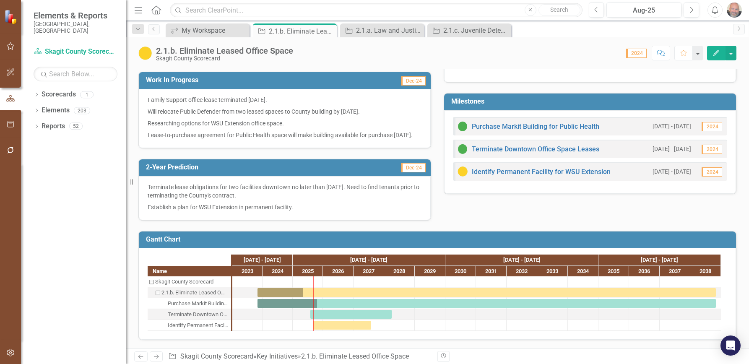
scroll to position [215, 0]
click at [507, 168] on link "Identify Permanent Facility for WSU Extension" at bounding box center [541, 172] width 139 height 8
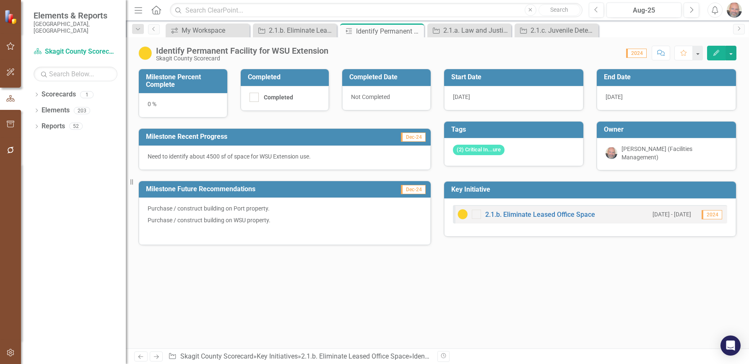
click at [713, 52] on icon "Edit" at bounding box center [717, 53] width 8 height 6
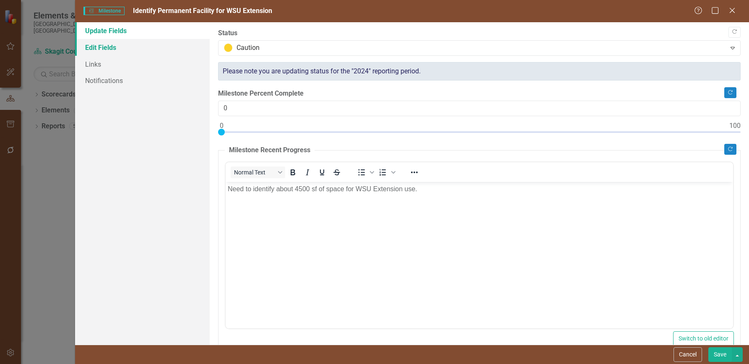
click at [110, 48] on link "Edit Fields" at bounding box center [142, 47] width 135 height 17
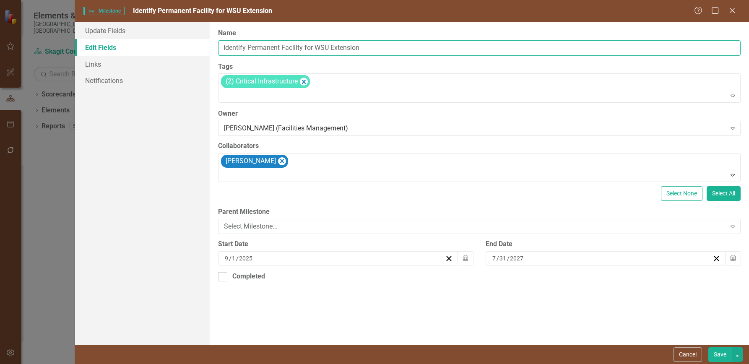
drag, startPoint x: 248, startPoint y: 47, endPoint x: 203, endPoint y: 49, distance: 45.8
click at [203, 49] on div "Update Fields Edit Fields Links Notifications "Update" fields in ClearPoint are…" at bounding box center [412, 183] width 674 height 323
drag, startPoint x: 257, startPoint y: 47, endPoint x: 170, endPoint y: 47, distance: 86.9
click at [187, 50] on div "Update Fields Edit Fields Links Notifications "Update" fields in ClearPoint are…" at bounding box center [412, 183] width 674 height 323
type input "Owned Facility for WSU Extension"
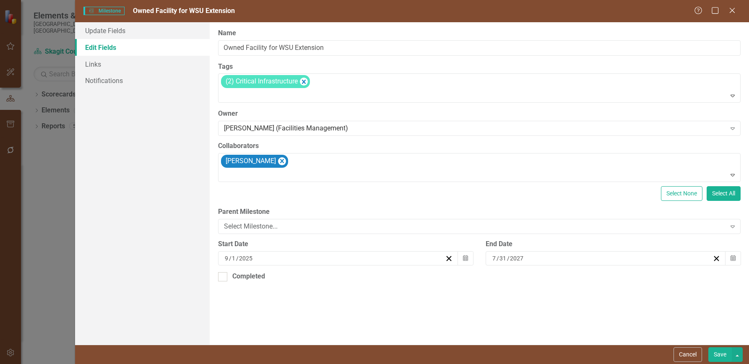
click at [717, 355] on button "Save" at bounding box center [720, 354] width 23 height 15
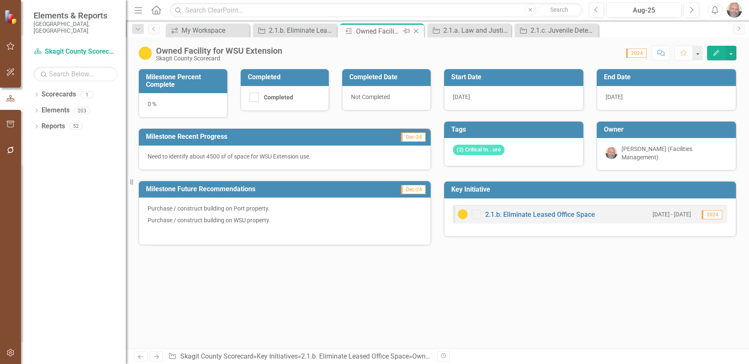
click at [417, 31] on icon "Close" at bounding box center [416, 31] width 8 height 7
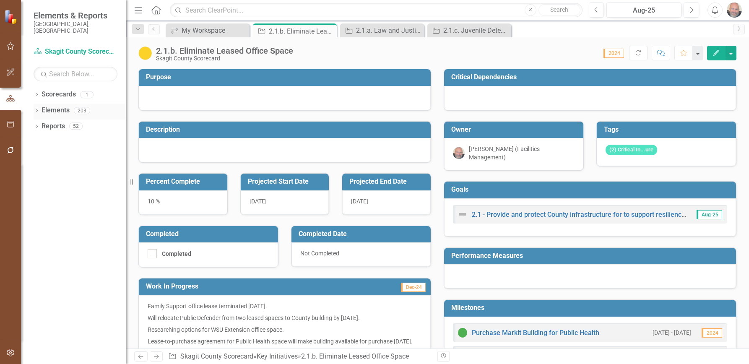
click at [38, 109] on icon "Dropdown" at bounding box center [37, 111] width 6 height 5
click at [39, 141] on icon "Dropdown" at bounding box center [41, 143] width 6 height 5
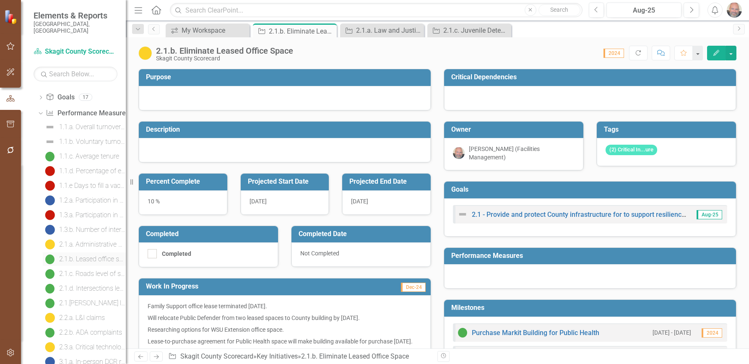
scroll to position [42, 0]
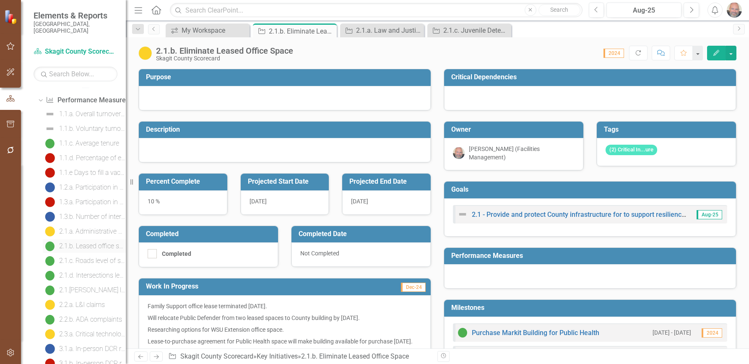
click at [89, 243] on div "2.1.b. Leased office space" at bounding box center [92, 247] width 67 height 8
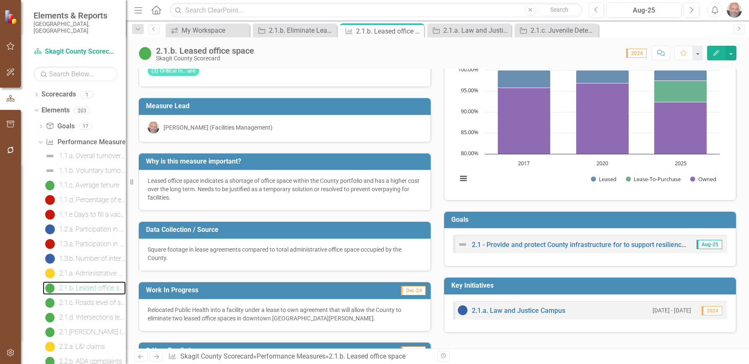
scroll to position [42, 0]
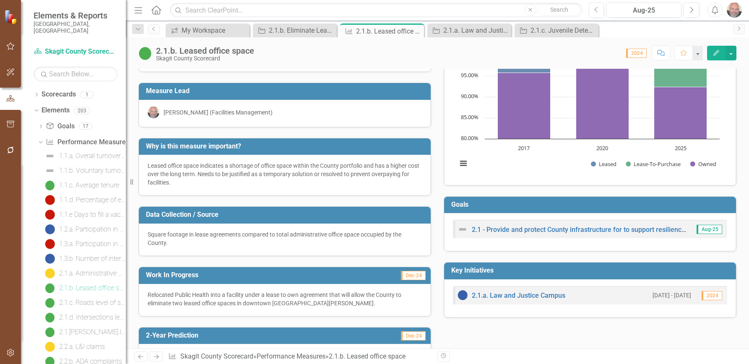
click at [148, 166] on div "Leased office space indicates a shortage of office space within the County port…" at bounding box center [285, 174] width 274 height 25
drag, startPoint x: 159, startPoint y: 167, endPoint x: 205, endPoint y: 187, distance: 49.8
click at [205, 187] on div "Leased office space indicates a shortage of office space within the County port…" at bounding box center [285, 175] width 292 height 41
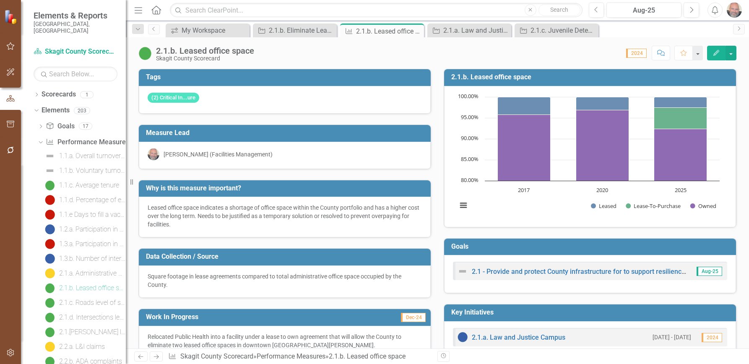
click at [186, 225] on div "Leased office space indicates a shortage of office space within the County port…" at bounding box center [285, 215] width 274 height 25
click at [182, 225] on div "Leased office space indicates a shortage of office space within the County port…" at bounding box center [285, 215] width 274 height 25
drag, startPoint x: 180, startPoint y: 224, endPoint x: 141, endPoint y: 205, distance: 43.3
click at [141, 205] on div "Leased office space indicates a shortage of office space within the County port…" at bounding box center [285, 217] width 292 height 41
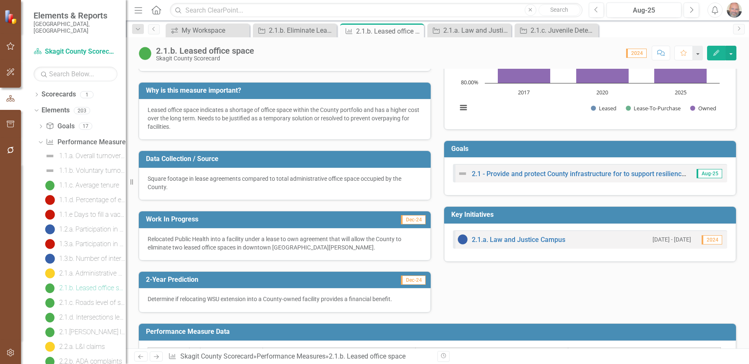
scroll to position [84, 0]
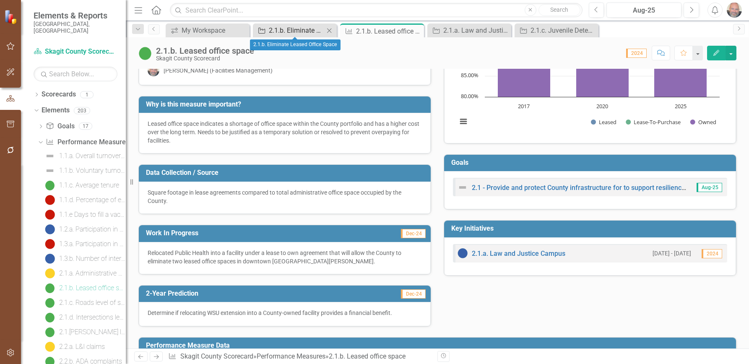
click at [295, 28] on div "2.1.b. Eliminate Leased Office Space" at bounding box center [296, 30] width 55 height 10
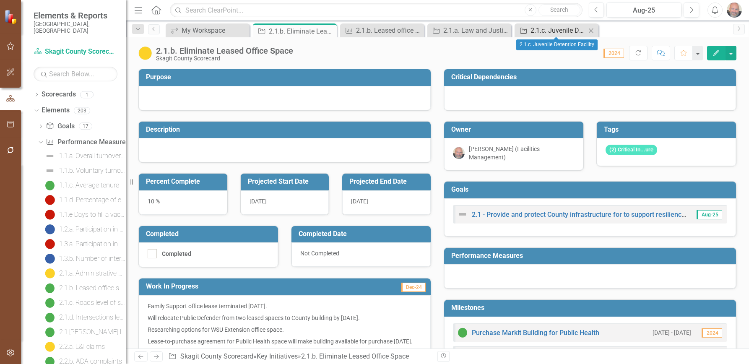
click at [567, 32] on div "2.1.c. Juvenile Detention Facility" at bounding box center [558, 30] width 55 height 10
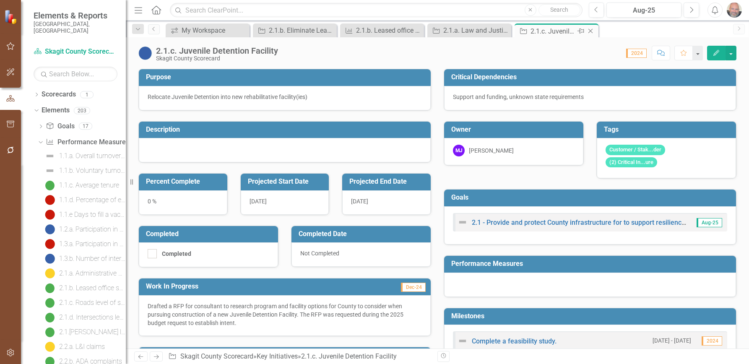
click at [590, 31] on icon at bounding box center [591, 31] width 5 height 5
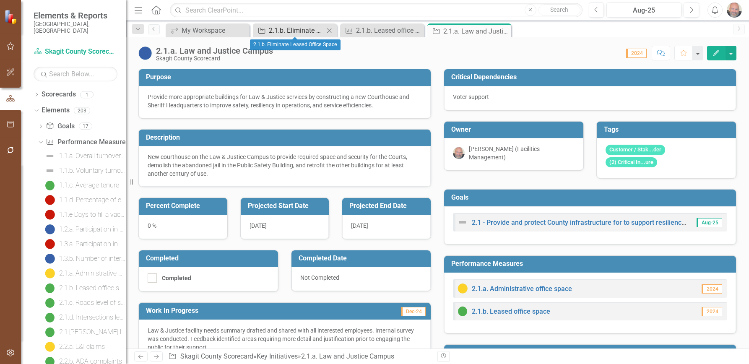
click at [290, 31] on div "2.1.b. Eliminate Leased Office Space" at bounding box center [296, 30] width 55 height 10
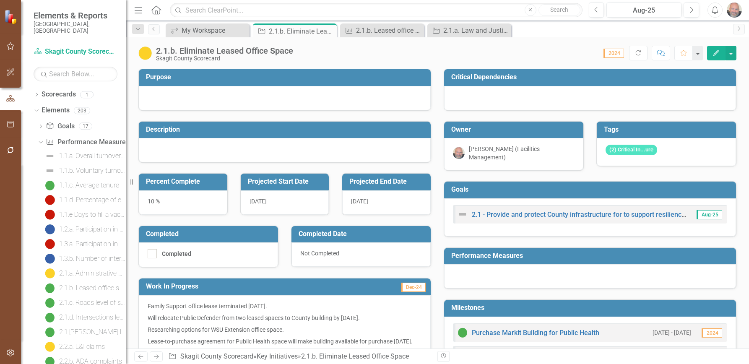
click at [717, 52] on icon "Edit" at bounding box center [717, 53] width 8 height 6
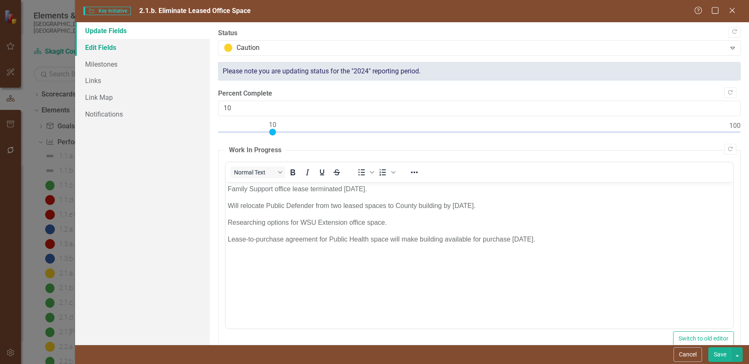
click at [102, 46] on link "Edit Fields" at bounding box center [142, 47] width 135 height 17
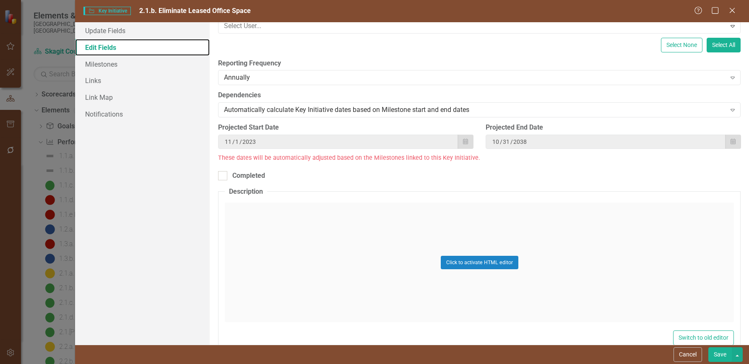
scroll to position [210, 0]
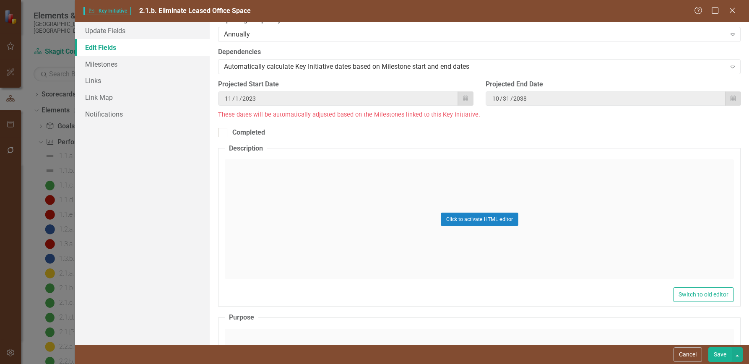
click at [285, 172] on div "Click to activate HTML editor" at bounding box center [479, 219] width 509 height 120
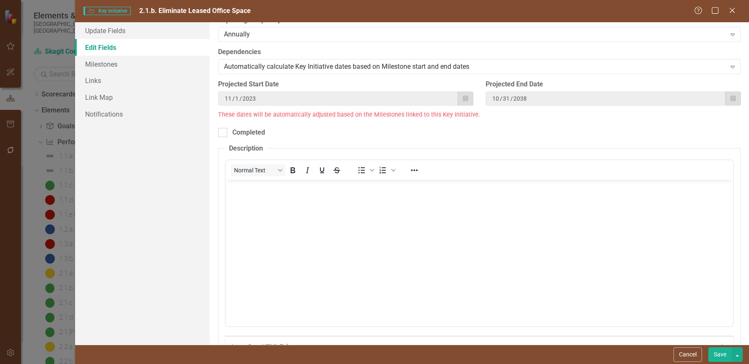
scroll to position [0, 0]
click at [266, 189] on p "Rich Text Area. Press ALT-0 for help." at bounding box center [479, 187] width 503 height 10
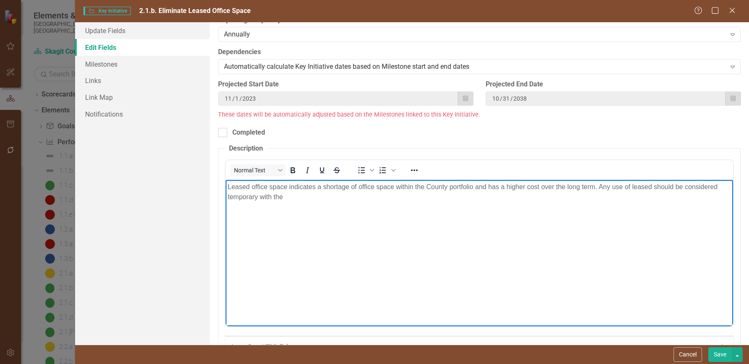
click at [654, 188] on p "Leased office space indicates a shortage of office space within the County port…" at bounding box center [479, 192] width 503 height 20
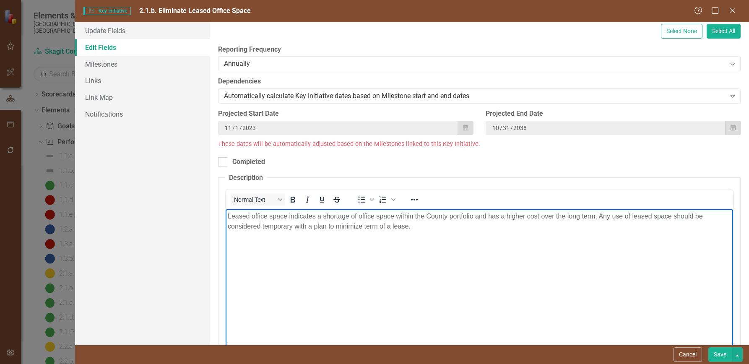
scroll to position [168, 0]
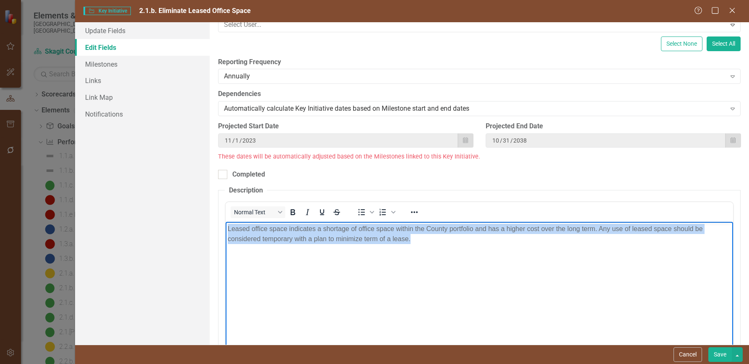
drag, startPoint x: 415, startPoint y: 238, endPoint x: 224, endPoint y: 233, distance: 191.0
click at [226, 233] on html "Leased office space indicates a shortage of office space within the County port…" at bounding box center [480, 285] width 508 height 126
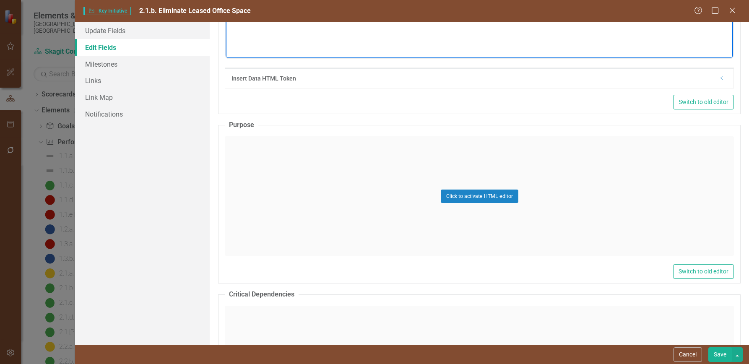
scroll to position [503, 0]
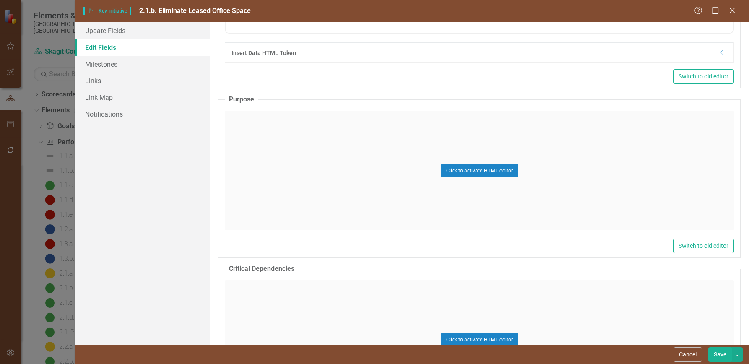
click at [246, 120] on div "Click to activate HTML editor" at bounding box center [479, 171] width 509 height 120
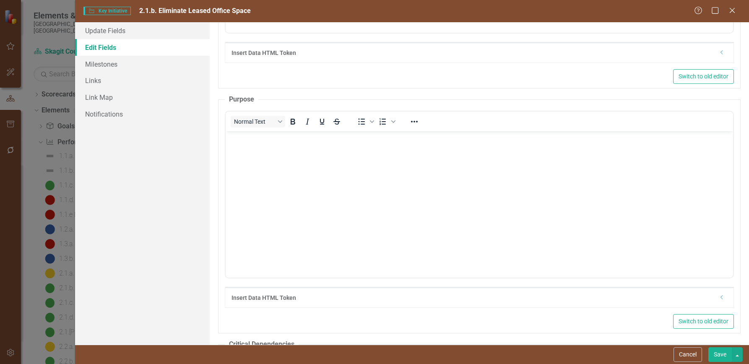
scroll to position [0, 0]
click at [240, 137] on p "Rich Text Area. Press ALT-0 for help." at bounding box center [479, 138] width 503 height 10
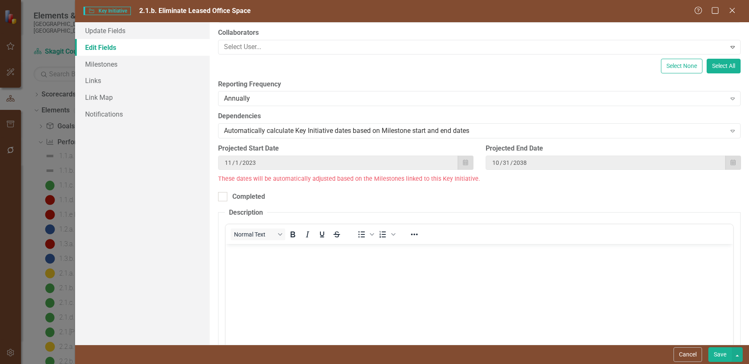
scroll to position [126, 0]
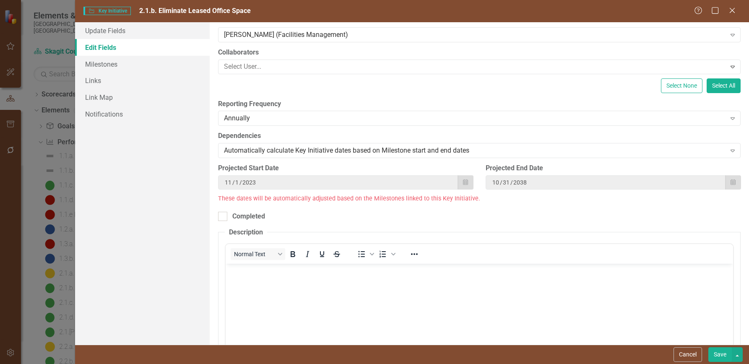
click at [268, 275] on p "Rich Text Area. Press ALT-0 for help." at bounding box center [479, 271] width 503 height 10
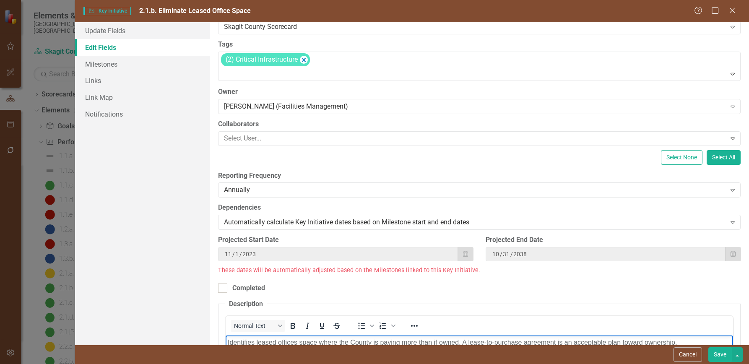
scroll to position [42, 0]
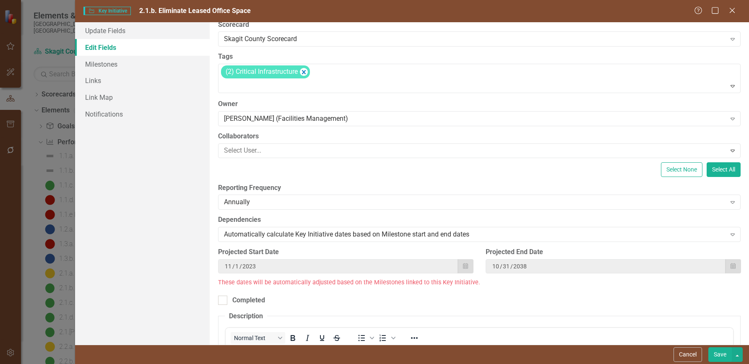
click at [719, 352] on button "Save" at bounding box center [720, 354] width 23 height 15
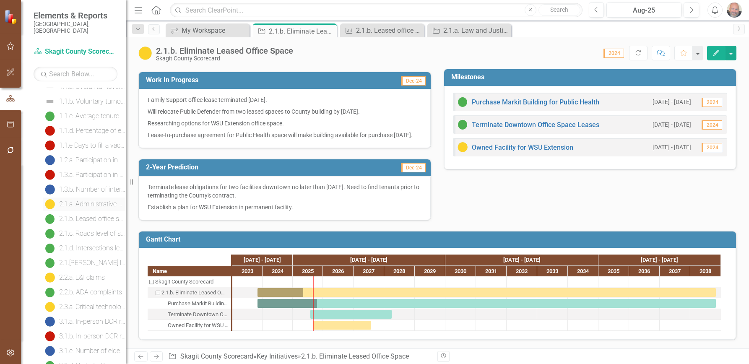
scroll to position [84, 0]
click at [88, 215] on div "2.1.c. Roads level of service" at bounding box center [92, 219] width 67 height 8
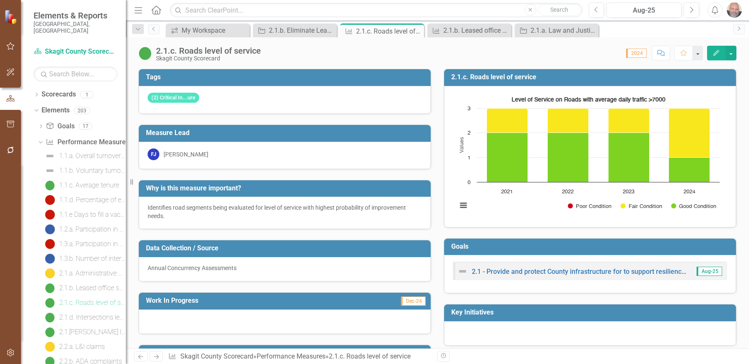
click at [716, 51] on icon "Edit" at bounding box center [717, 53] width 8 height 6
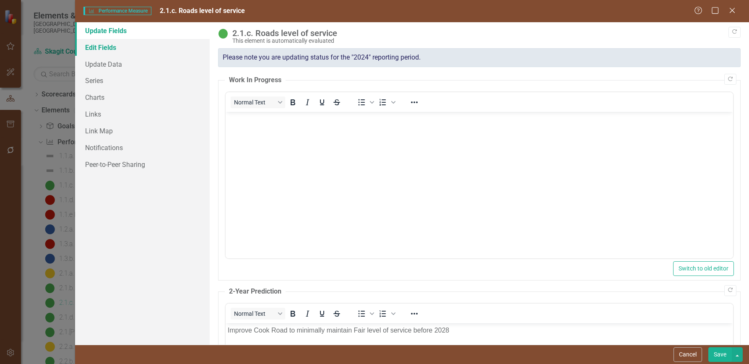
click at [98, 46] on link "Edit Fields" at bounding box center [142, 47] width 135 height 17
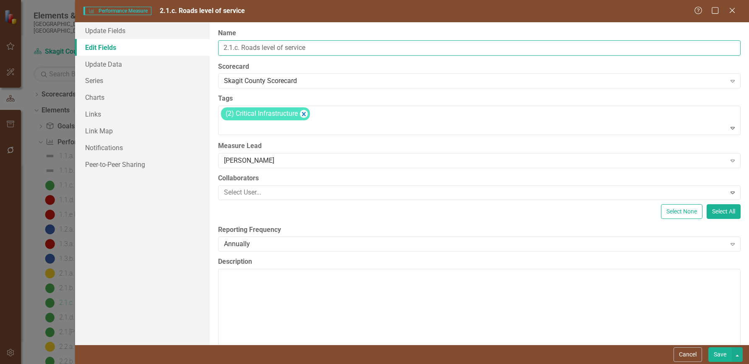
drag, startPoint x: 262, startPoint y: 47, endPoint x: 310, endPoint y: 52, distance: 47.7
click at [310, 52] on input "2.1.c. Roads level of service" at bounding box center [479, 48] width 523 height 16
type input "2.1.c. Roads (Placeholder)"
click at [94, 80] on link "Series" at bounding box center [142, 80] width 135 height 17
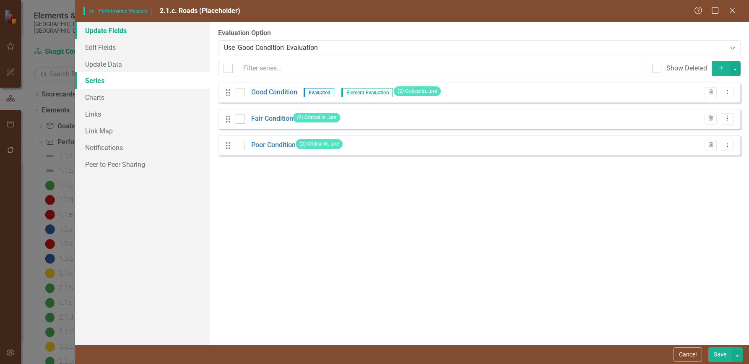
click at [98, 29] on link "Update Fields" at bounding box center [142, 30] width 135 height 17
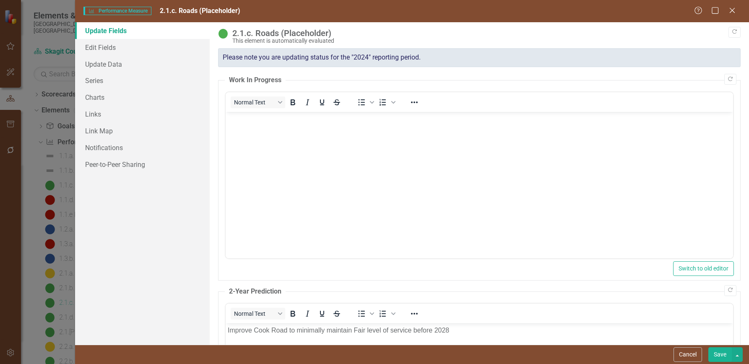
click at [720, 353] on button "Save" at bounding box center [720, 354] width 23 height 15
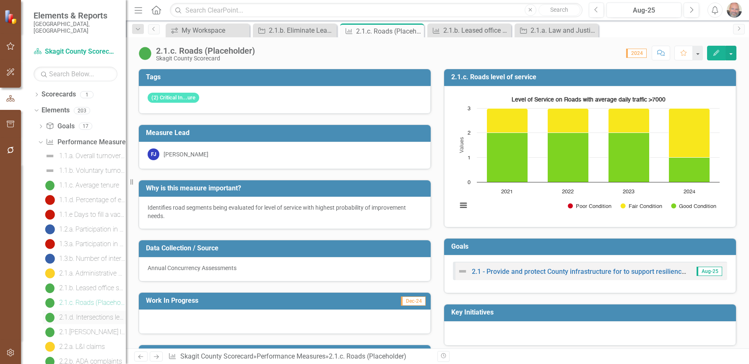
click at [93, 314] on div "2.1.d. Intersections level of service" at bounding box center [92, 318] width 67 height 8
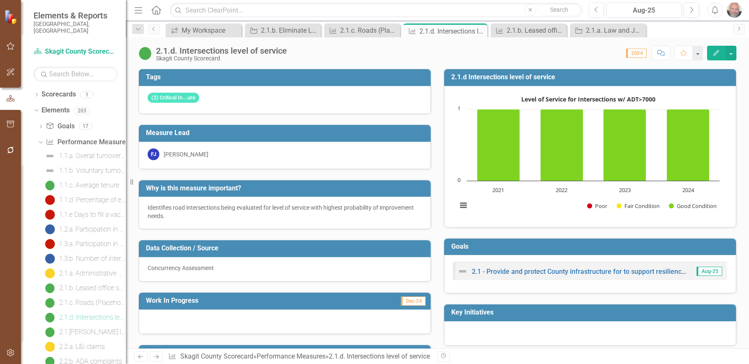
click at [718, 51] on icon "Edit" at bounding box center [717, 53] width 8 height 6
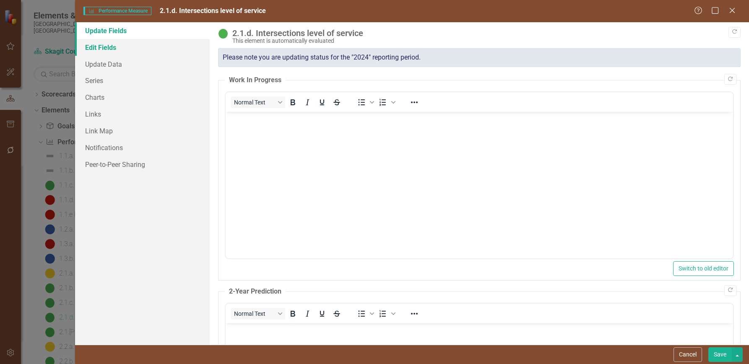
click at [102, 48] on link "Edit Fields" at bounding box center [142, 47] width 135 height 17
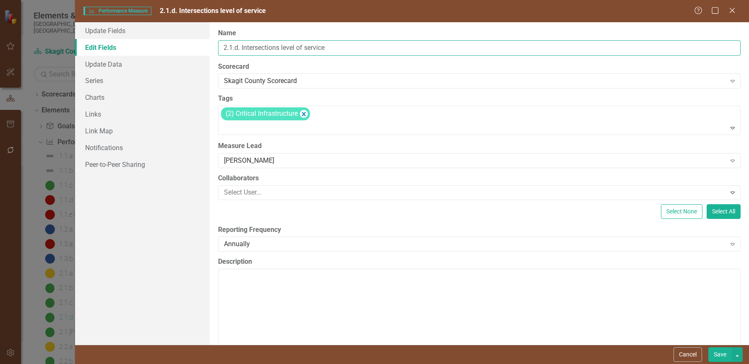
drag, startPoint x: 282, startPoint y: 47, endPoint x: 346, endPoint y: 55, distance: 63.9
click at [346, 55] on input "2.1.d. Intersections level of service" at bounding box center [479, 48] width 523 height 16
type input "2.1.d. Intersections (Placeholder)"
click at [106, 63] on link "Update Data" at bounding box center [142, 64] width 135 height 17
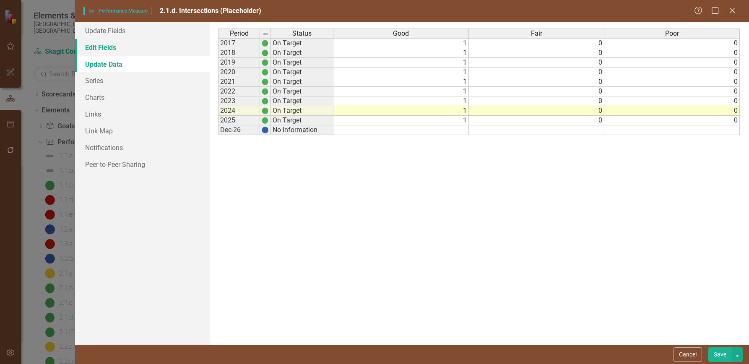
click at [104, 47] on link "Edit Fields" at bounding box center [142, 47] width 135 height 17
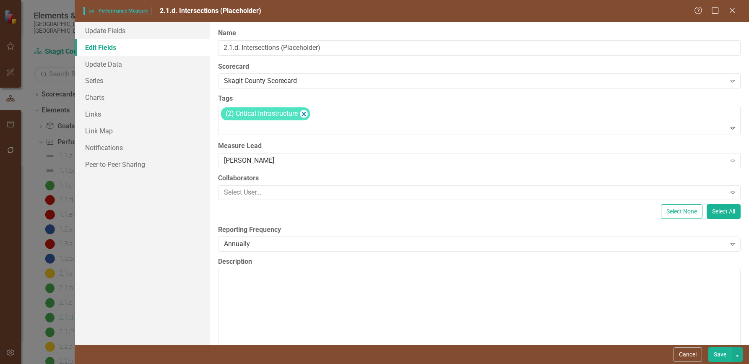
click at [719, 355] on button "Save" at bounding box center [720, 354] width 23 height 15
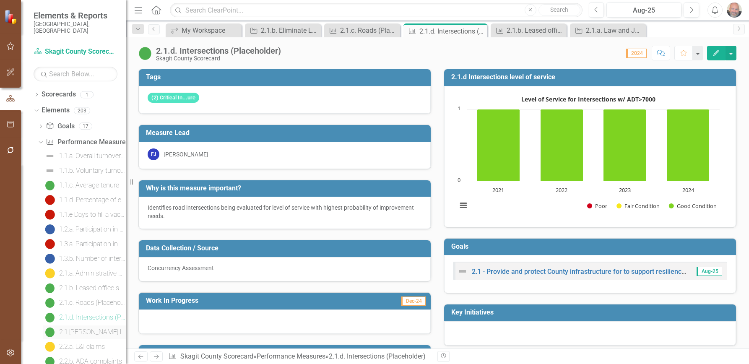
click at [88, 329] on div "2.1.[PERSON_NAME] level of service" at bounding box center [92, 333] width 67 height 8
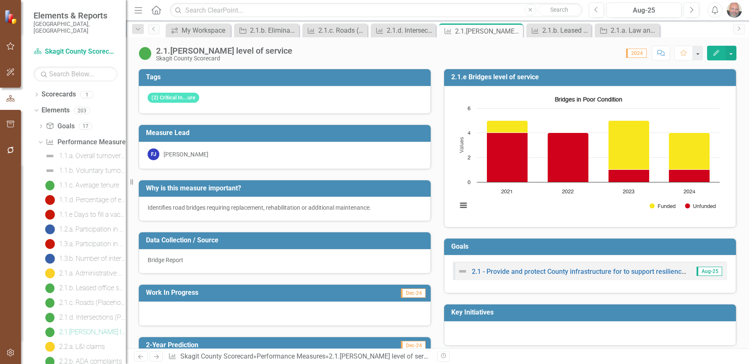
click at [717, 53] on icon "Edit" at bounding box center [717, 53] width 8 height 6
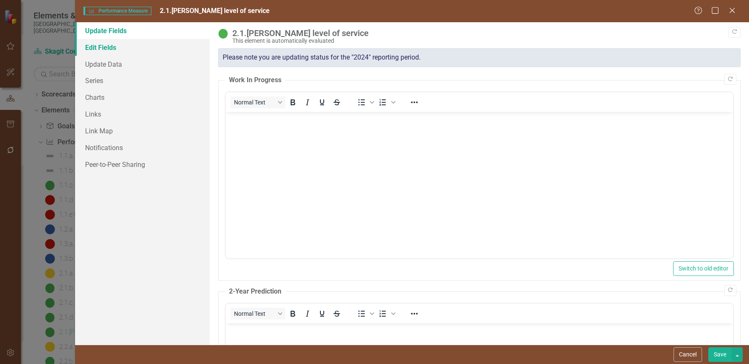
click at [104, 47] on link "Edit Fields" at bounding box center [142, 47] width 135 height 17
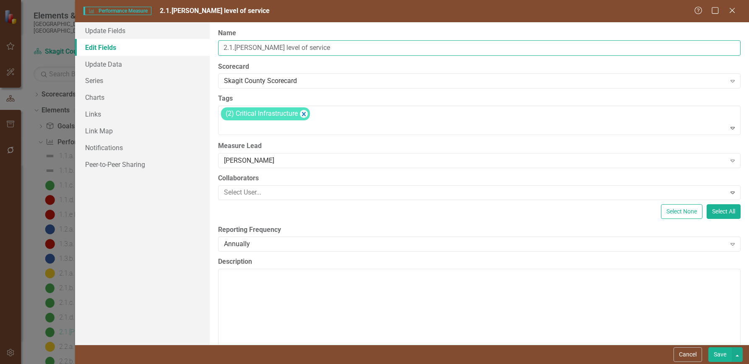
drag, startPoint x: 266, startPoint y: 47, endPoint x: 352, endPoint y: 52, distance: 86.2
click at [352, 52] on input "2.1.[PERSON_NAME] level of service" at bounding box center [479, 48] width 523 height 16
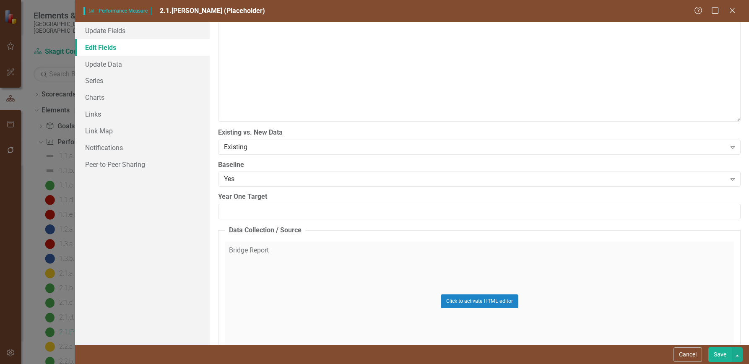
scroll to position [252, 0]
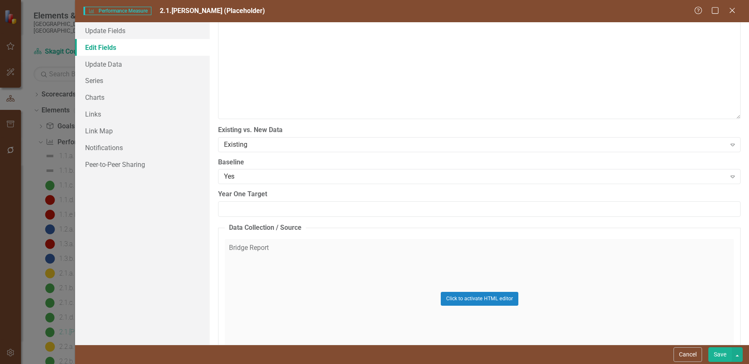
type input "2.1.[PERSON_NAME] (Placeholder)"
click at [273, 247] on div "Click to activate HTML editor" at bounding box center [479, 299] width 509 height 120
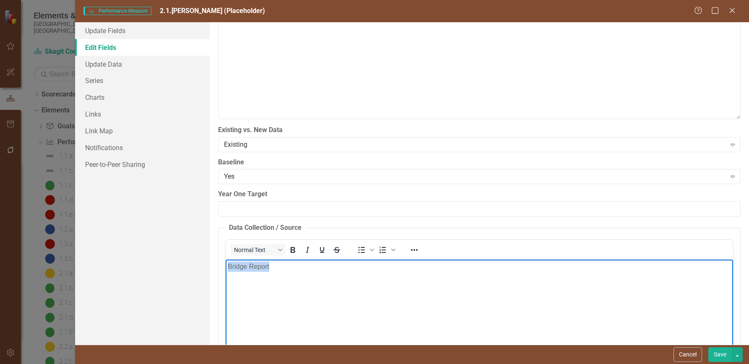
drag, startPoint x: 275, startPoint y: 266, endPoint x: 216, endPoint y: 266, distance: 59.2
click at [226, 266] on html "Bridge Report" at bounding box center [480, 322] width 508 height 126
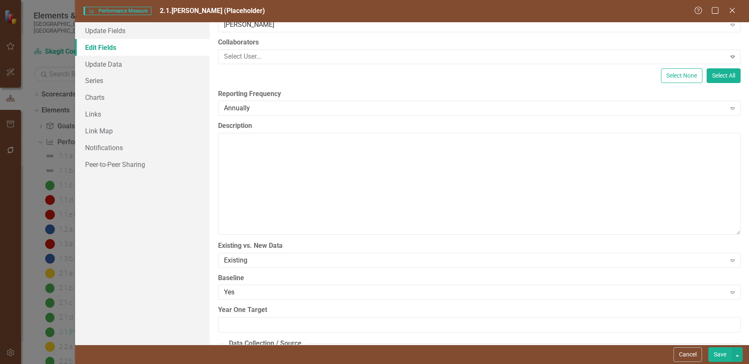
scroll to position [126, 0]
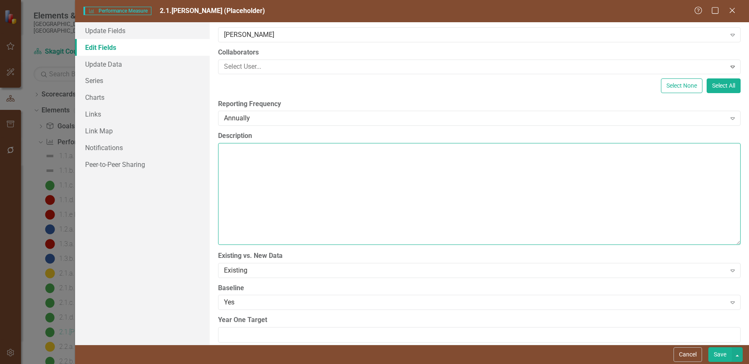
click at [235, 154] on textarea "Description" at bounding box center [479, 194] width 523 height 102
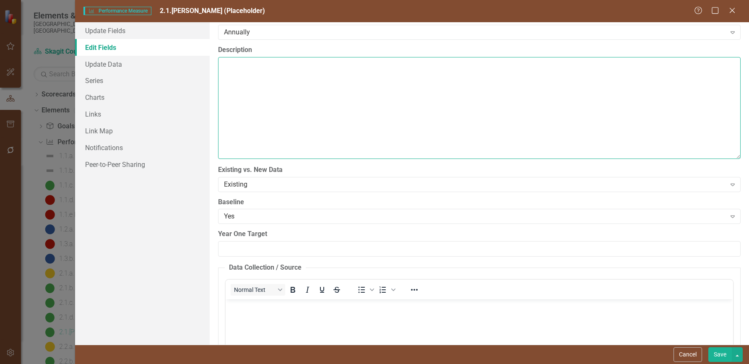
scroll to position [113, 0]
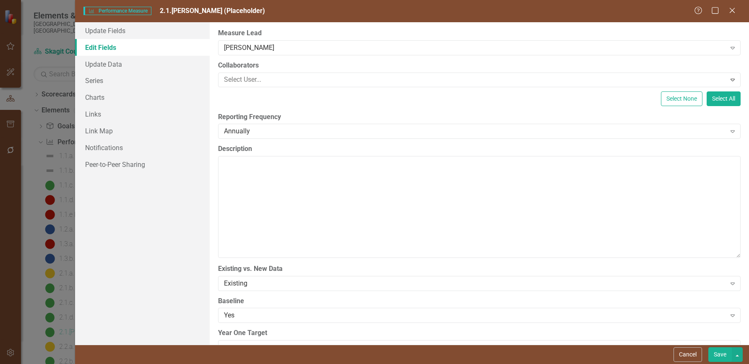
drag, startPoint x: 722, startPoint y: 355, endPoint x: 710, endPoint y: 355, distance: 12.6
click at [722, 355] on button "Save" at bounding box center [720, 354] width 23 height 15
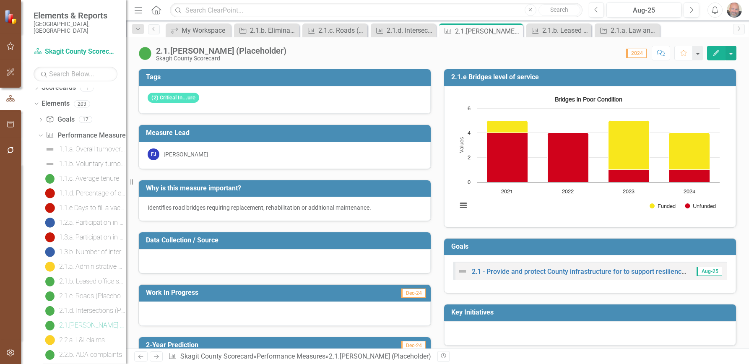
scroll to position [0, 0]
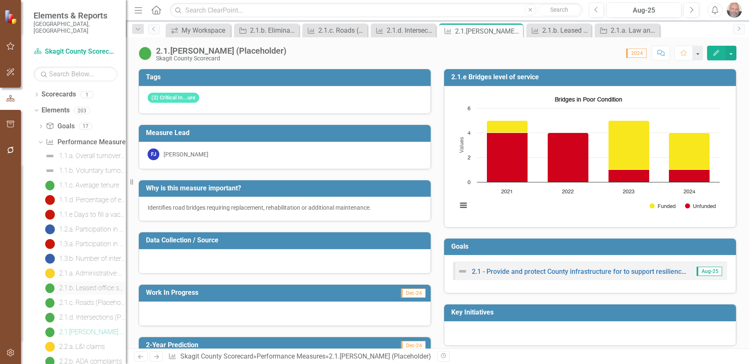
click at [91, 284] on div "2.1.b. Leased office space" at bounding box center [92, 288] width 67 height 8
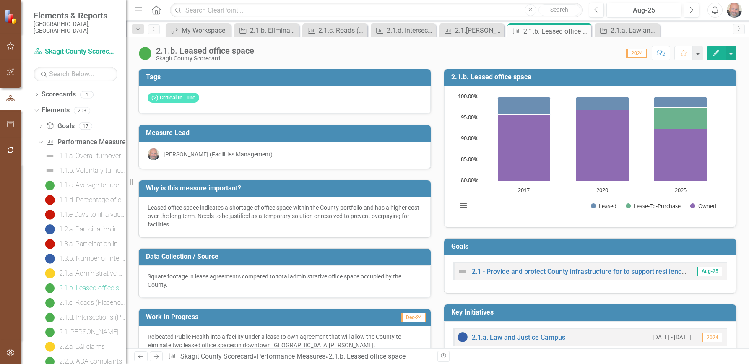
click at [717, 52] on icon "button" at bounding box center [717, 53] width 6 height 6
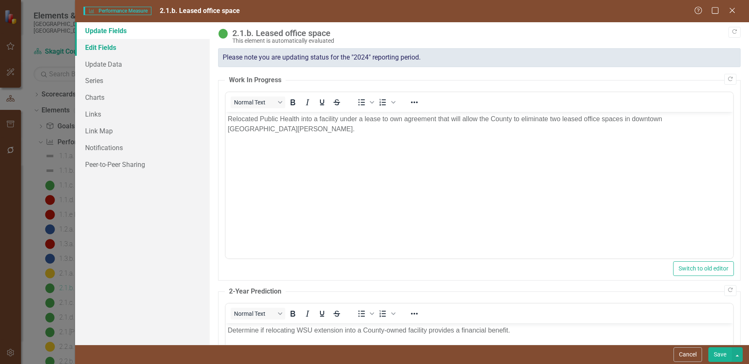
click at [99, 45] on link "Edit Fields" at bounding box center [142, 47] width 135 height 17
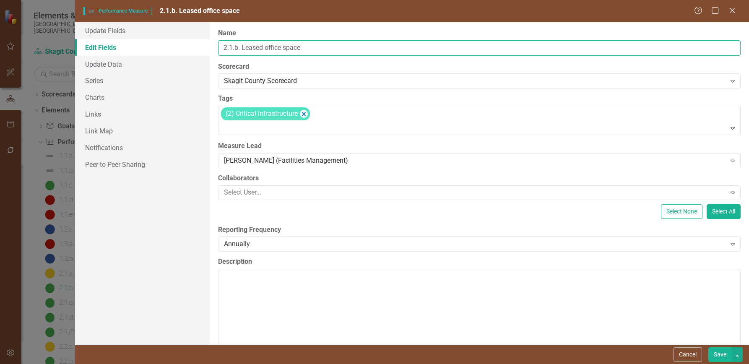
drag, startPoint x: 243, startPoint y: 48, endPoint x: 321, endPoint y: 50, distance: 78.9
click at [321, 50] on input "2.1.b. Leased office space" at bounding box center [479, 48] width 523 height 16
click at [304, 114] on icon "Remove [object Object]" at bounding box center [304, 114] width 8 height 10
type input "2.1.b. DELETE ME"
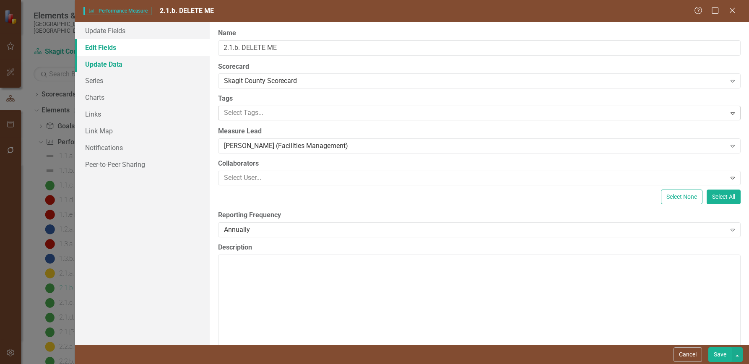
click at [107, 65] on link "Update Data" at bounding box center [142, 64] width 135 height 17
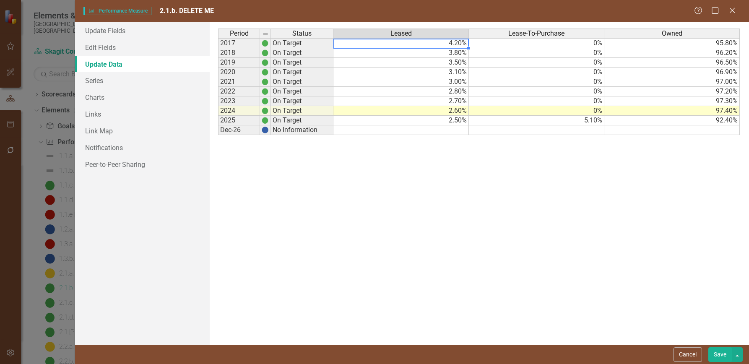
click at [441, 43] on td "4.20%" at bounding box center [402, 43] width 136 height 10
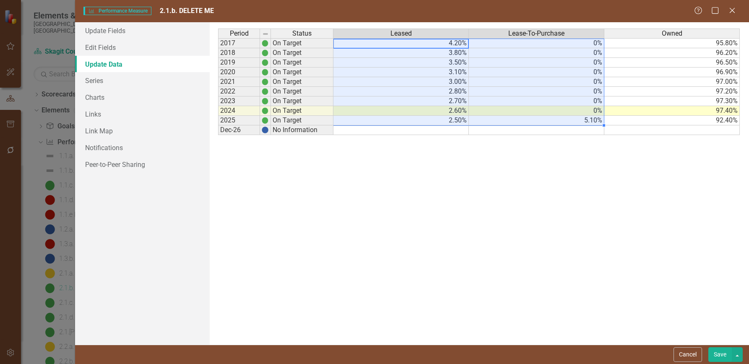
drag, startPoint x: 443, startPoint y: 43, endPoint x: 474, endPoint y: 122, distance: 85.2
click at [474, 122] on tbody "2017 On Target 4.20% 0% 95.80% 2018 On Target 3.80% 0% 96.20% 2019 On Target 3.…" at bounding box center [479, 86] width 522 height 97
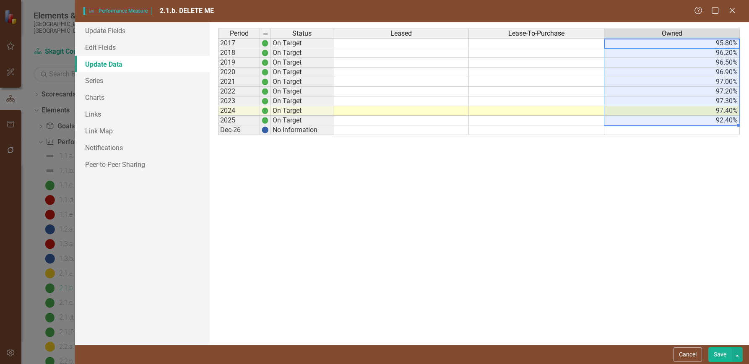
drag, startPoint x: 712, startPoint y: 44, endPoint x: 734, endPoint y: 117, distance: 76.6
click at [734, 117] on tbody "2017 On Target 95.80% 2018 On Target 96.20% 2019 On Target 96.50% 2020 On Targe…" at bounding box center [479, 86] width 522 height 97
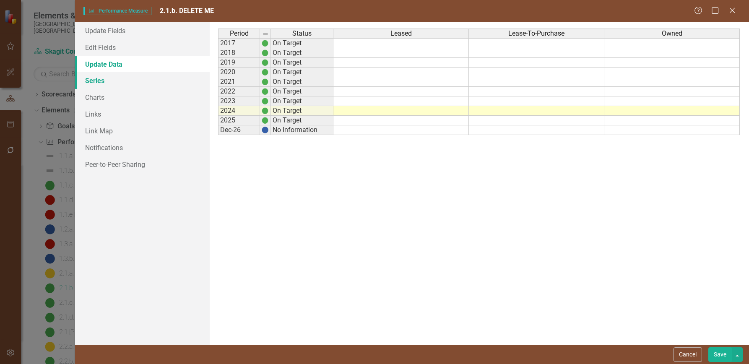
click at [97, 81] on link "Series" at bounding box center [142, 80] width 135 height 17
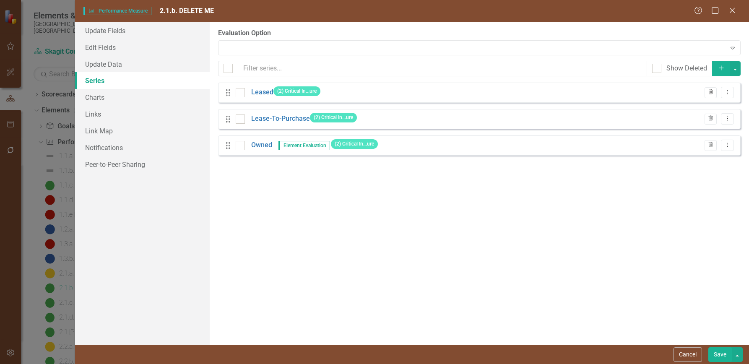
click at [710, 92] on icon "Trash" at bounding box center [711, 92] width 6 height 5
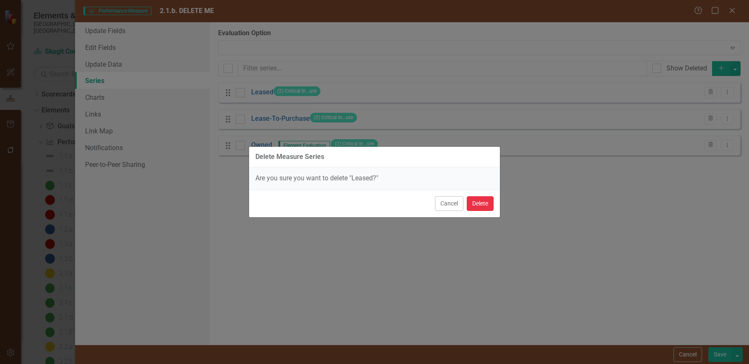
click at [480, 202] on button "Delete" at bounding box center [480, 203] width 27 height 15
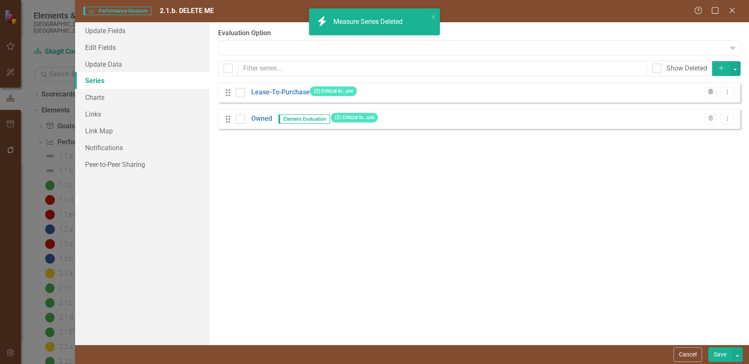
click at [711, 94] on icon "Trash" at bounding box center [711, 92] width 6 height 5
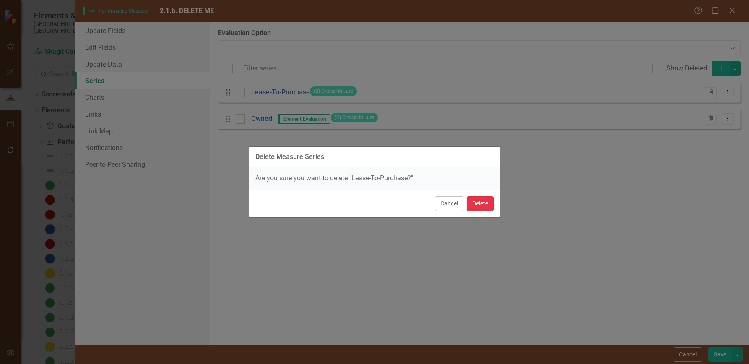
click at [484, 202] on button "Delete" at bounding box center [480, 203] width 27 height 15
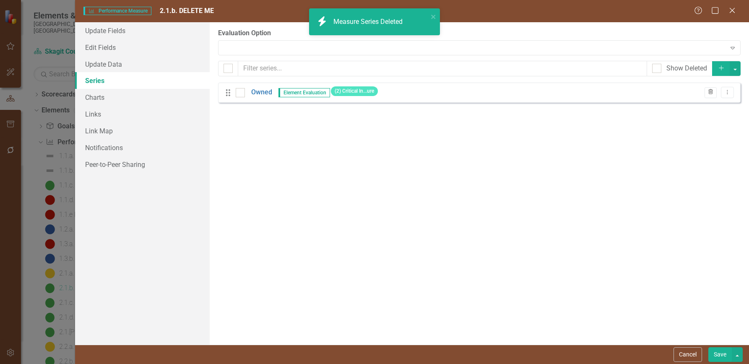
click at [709, 91] on icon "Trash" at bounding box center [711, 92] width 6 height 5
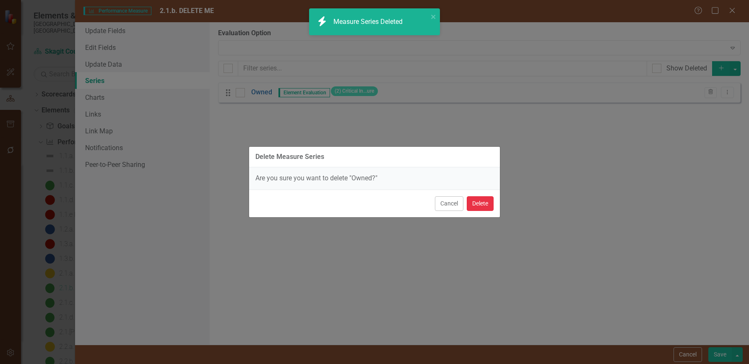
click at [480, 203] on button "Delete" at bounding box center [480, 203] width 27 height 15
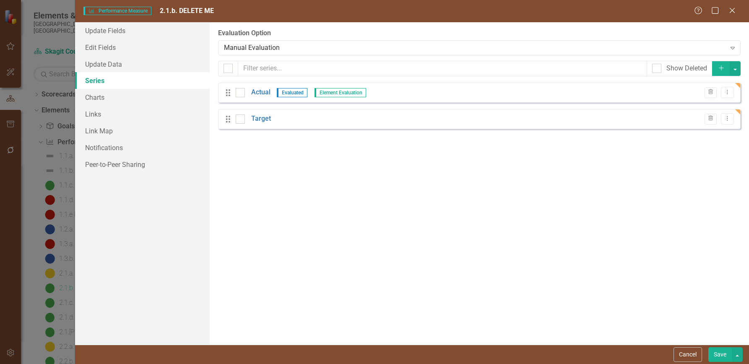
click at [719, 352] on button "Save" at bounding box center [720, 354] width 23 height 15
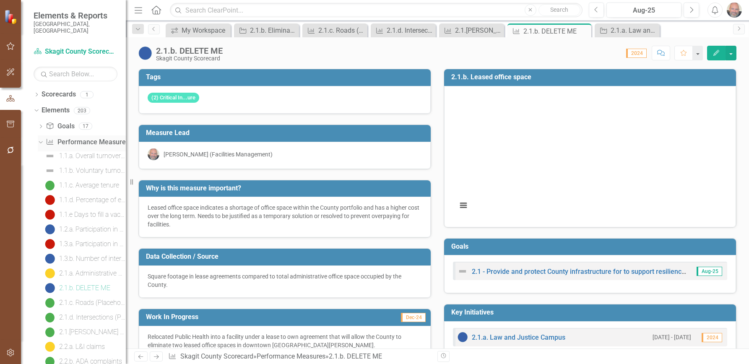
click at [39, 139] on icon "Dropdown" at bounding box center [39, 142] width 5 height 6
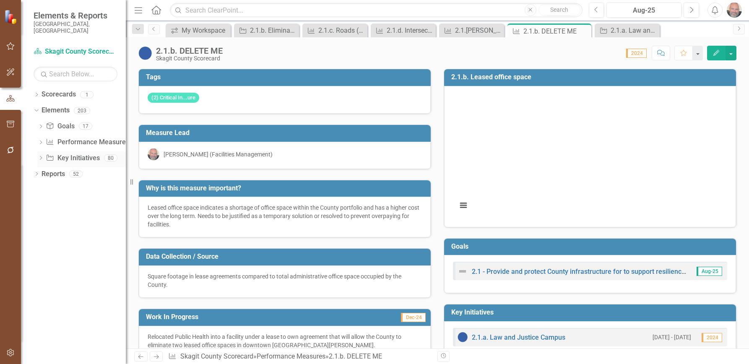
click at [41, 157] on icon "Dropdown" at bounding box center [41, 159] width 6 height 5
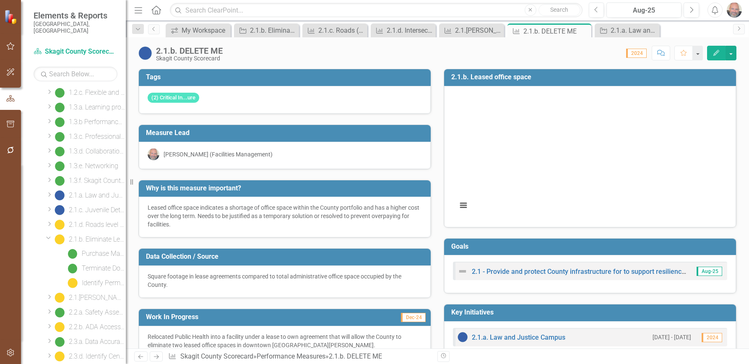
scroll to position [210, 0]
click at [94, 208] on div "2.1.d. Roads level of service" at bounding box center [97, 212] width 57 height 8
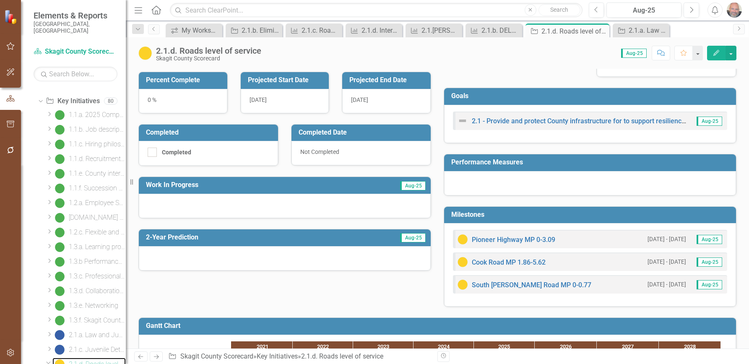
scroll to position [126, 0]
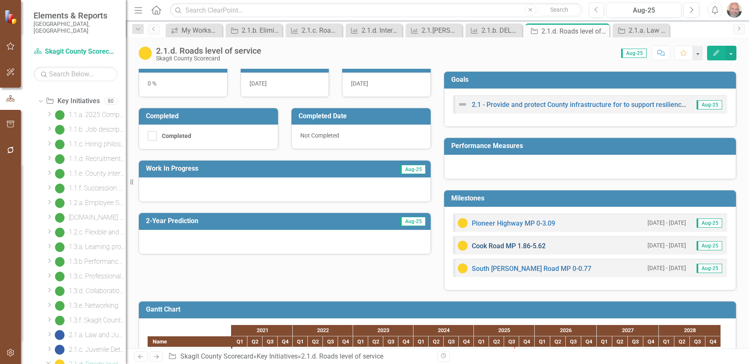
click at [505, 245] on link "Cook Road MP 1.86-5.62" at bounding box center [509, 246] width 74 height 8
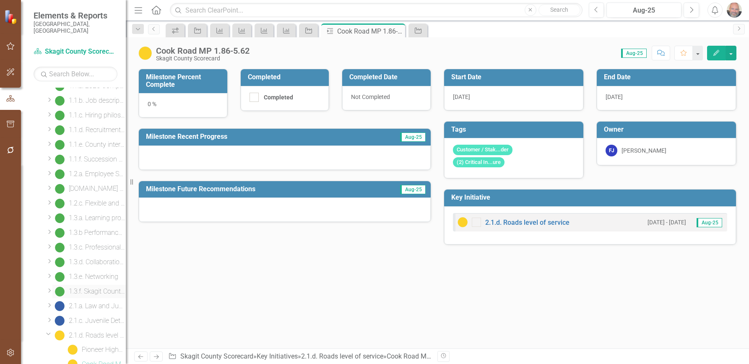
scroll to position [128, 0]
click at [98, 290] on div "2.1.d. Roads level of service" at bounding box center [97, 294] width 57 height 8
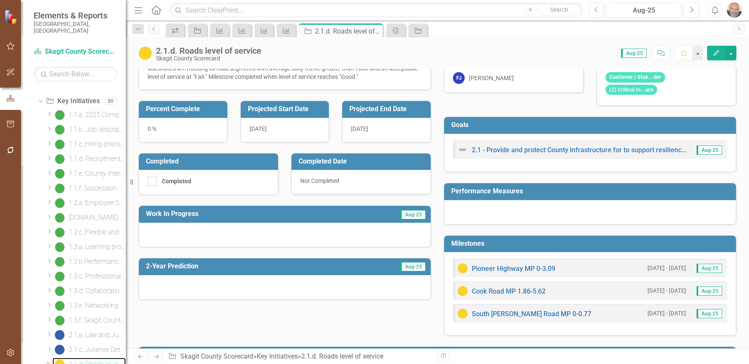
scroll to position [84, 0]
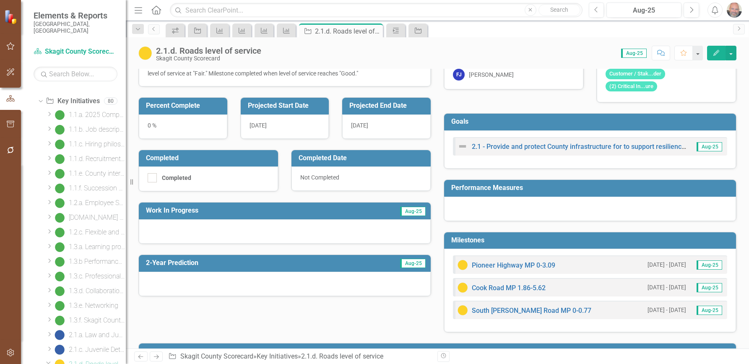
click at [715, 53] on icon "Edit" at bounding box center [717, 53] width 8 height 6
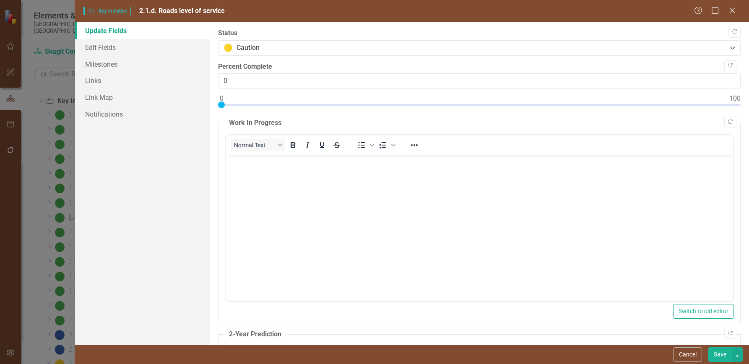
scroll to position [0, 0]
click at [104, 63] on link "Milestones" at bounding box center [142, 64] width 135 height 17
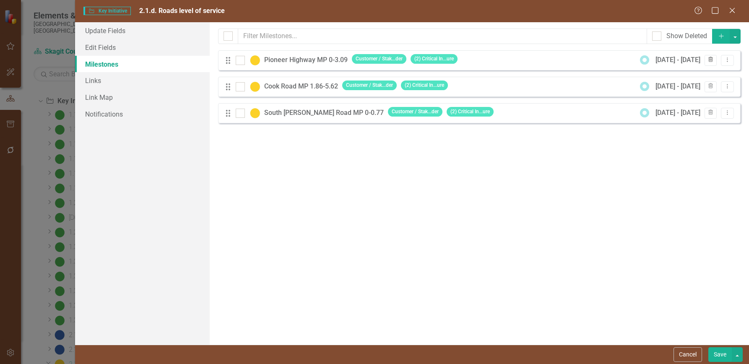
click at [711, 60] on icon "Trash" at bounding box center [711, 59] width 6 height 5
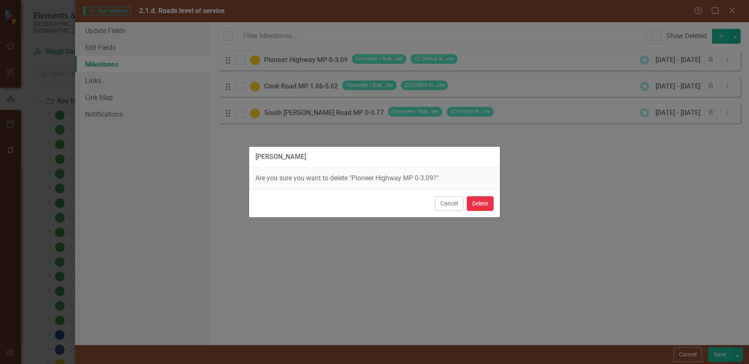
click at [482, 203] on button "Delete" at bounding box center [480, 203] width 27 height 15
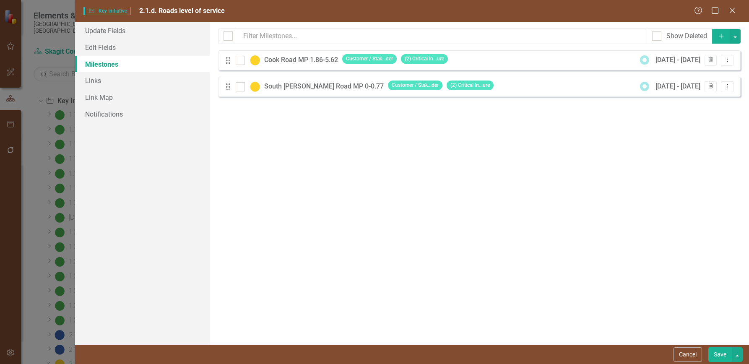
click at [710, 86] on icon "Trash" at bounding box center [711, 86] width 6 height 5
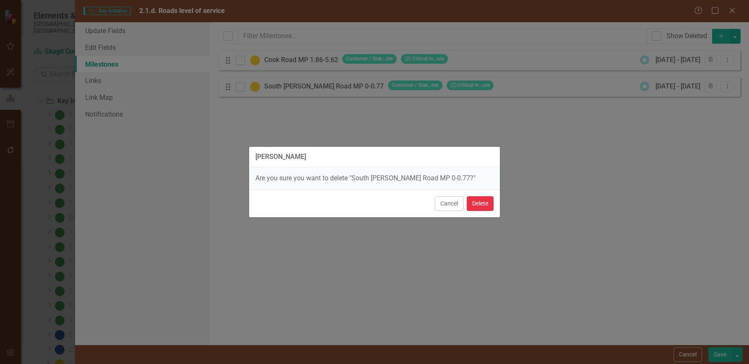
click at [481, 204] on button "Delete" at bounding box center [480, 203] width 27 height 15
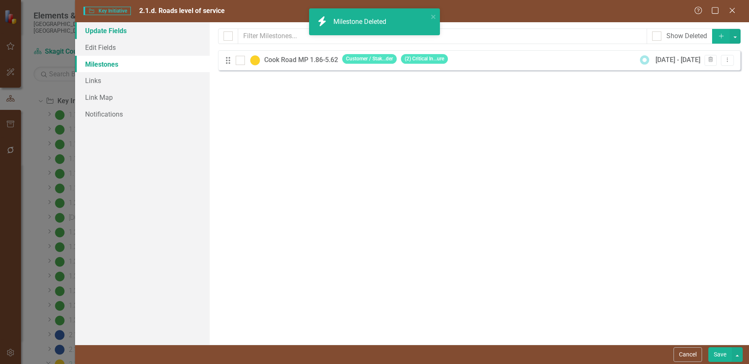
click at [100, 29] on link "Update Fields" at bounding box center [142, 30] width 135 height 17
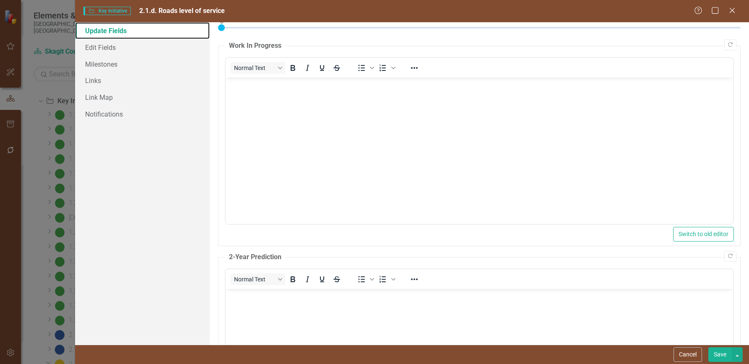
scroll to position [77, 0]
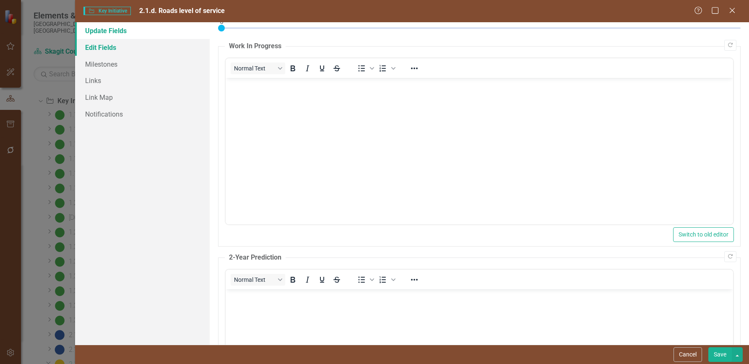
click at [106, 47] on link "Edit Fields" at bounding box center [142, 47] width 135 height 17
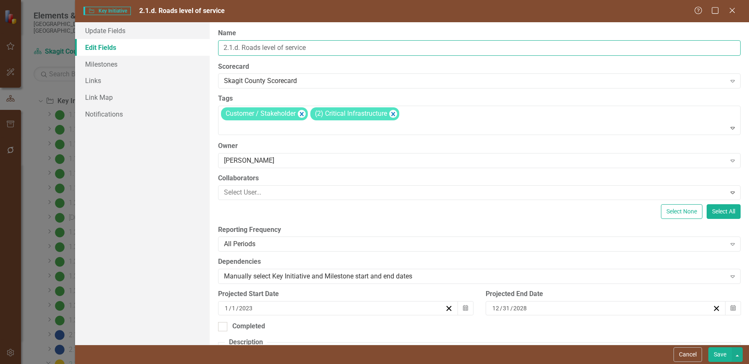
drag, startPoint x: 243, startPoint y: 46, endPoint x: 309, endPoint y: 51, distance: 66.5
click at [309, 51] on input "2.1.d. Roads level of service" at bounding box center [479, 48] width 523 height 16
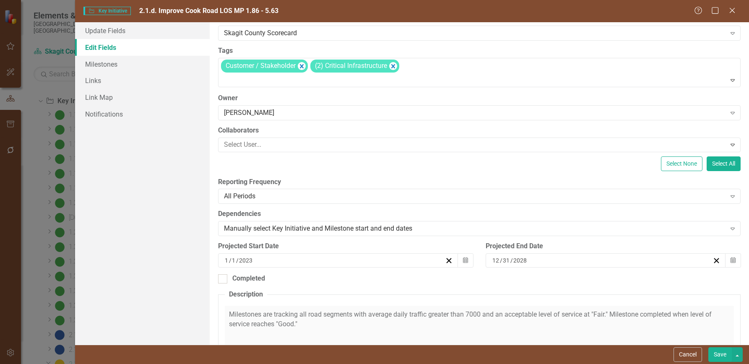
scroll to position [84, 0]
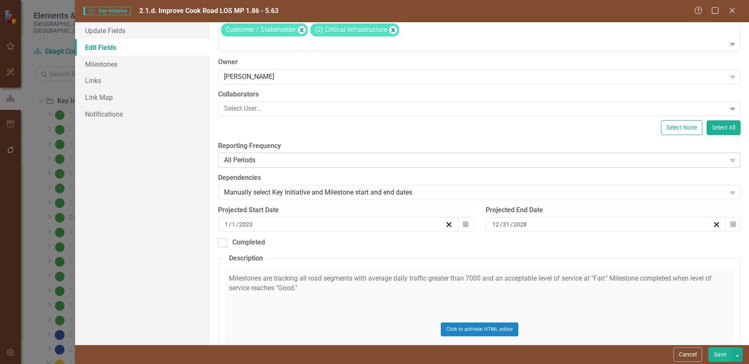
type input "2.1.d. Improve Cook Road LOS MP 1.86 - 5.63"
click at [729, 160] on icon "Expand" at bounding box center [733, 160] width 8 height 7
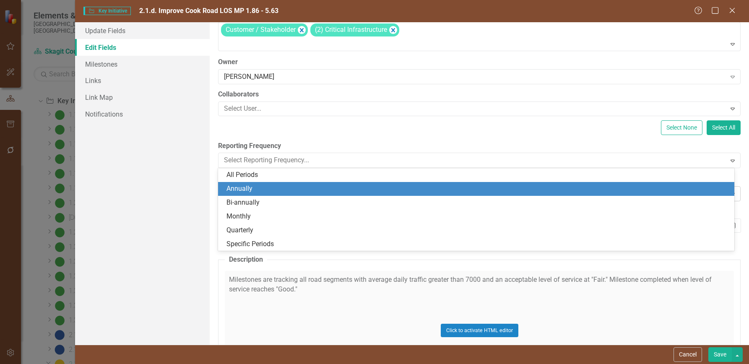
click at [246, 187] on div "Annually" at bounding box center [478, 189] width 503 height 10
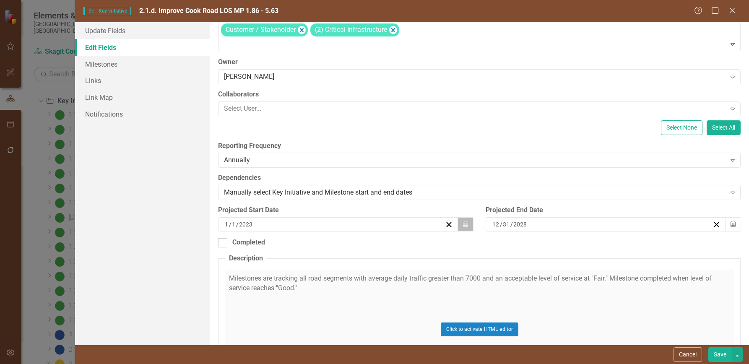
click at [463, 224] on icon "button" at bounding box center [465, 224] width 5 height 6
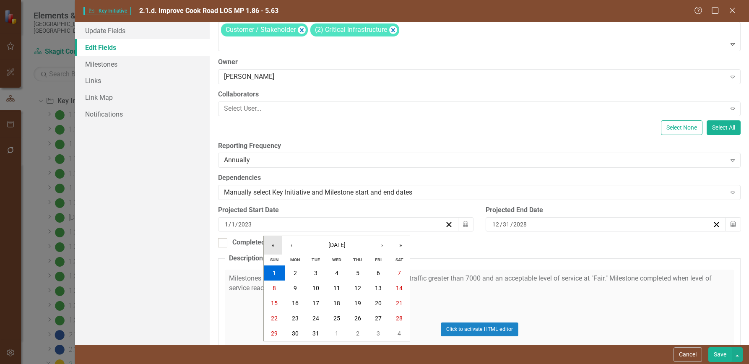
click at [272, 244] on button "«" at bounding box center [273, 245] width 18 height 18
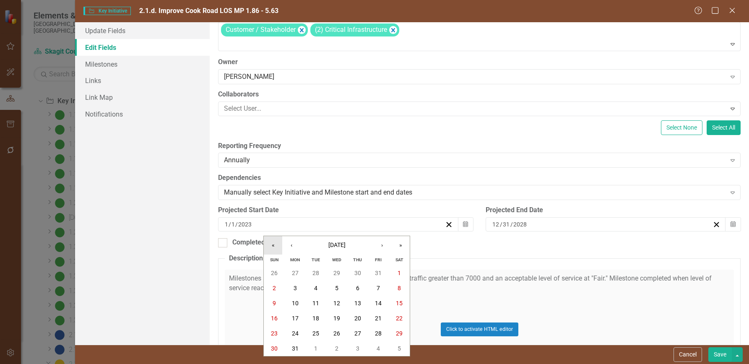
click at [272, 244] on button "«" at bounding box center [273, 245] width 18 height 18
click at [378, 271] on abbr "1" at bounding box center [378, 273] width 3 height 7
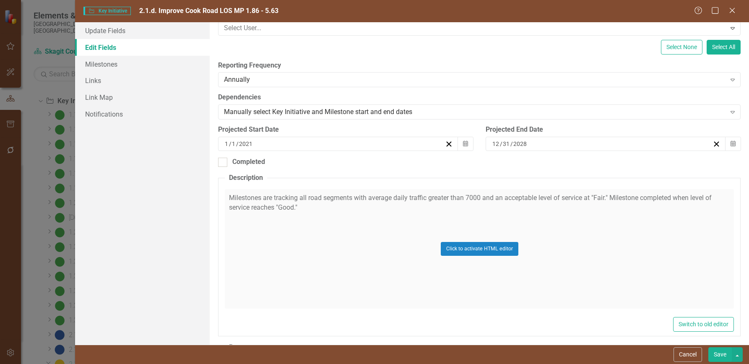
scroll to position [168, 0]
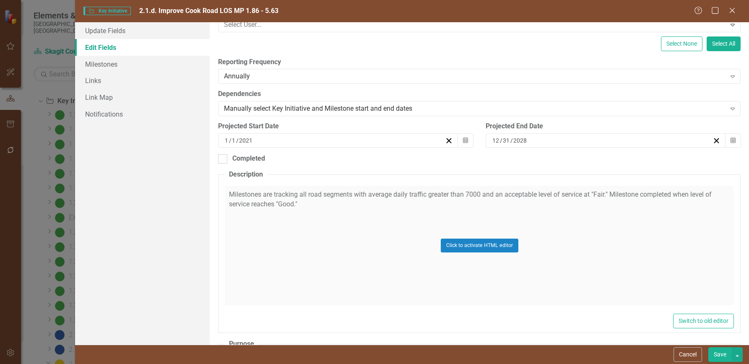
click at [315, 201] on div "Click to activate HTML editor" at bounding box center [479, 246] width 509 height 120
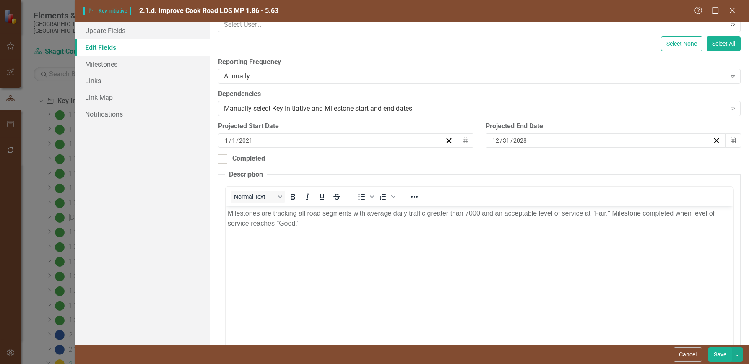
scroll to position [0, 0]
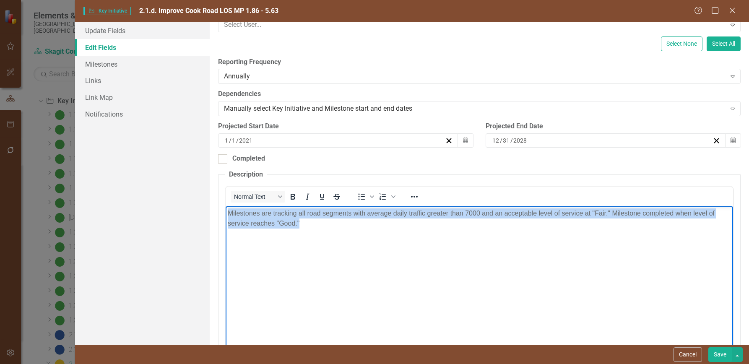
drag, startPoint x: 312, startPoint y: 227, endPoint x: 216, endPoint y: 212, distance: 96.8
click at [226, 212] on html "Milestones are tracking all road segments with average daily traffic greater th…" at bounding box center [480, 269] width 508 height 126
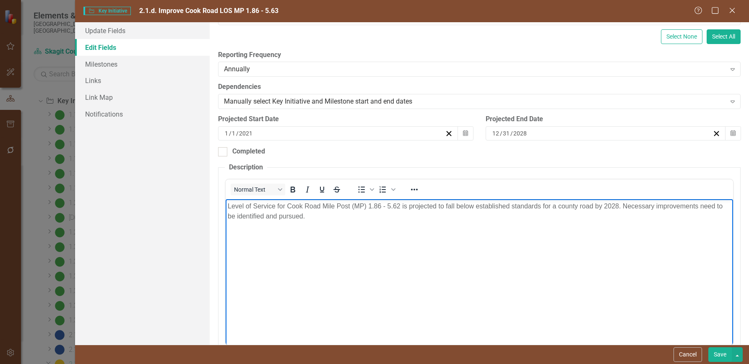
scroll to position [168, 0]
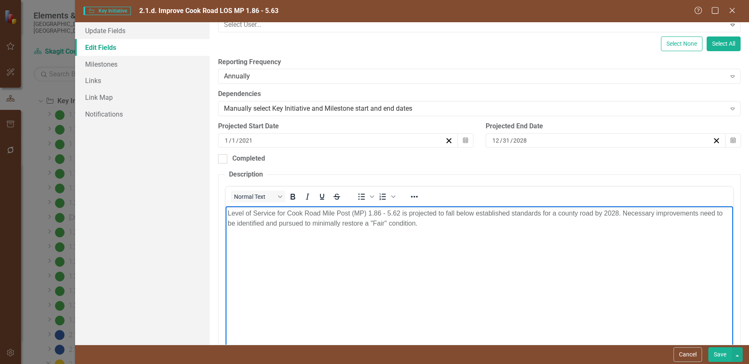
click at [542, 217] on p "Level of Service for Cook Road Mile Post (MP) 1.86 - 5.62 is projected to fall …" at bounding box center [479, 218] width 503 height 20
drag, startPoint x: 415, startPoint y: 224, endPoint x: 432, endPoint y: 232, distance: 17.9
click at [417, 225] on p "Level of Service for Cook Road Mile Post (MP) 1.86 - 5.62 is projected to fall …" at bounding box center [479, 218] width 503 height 20
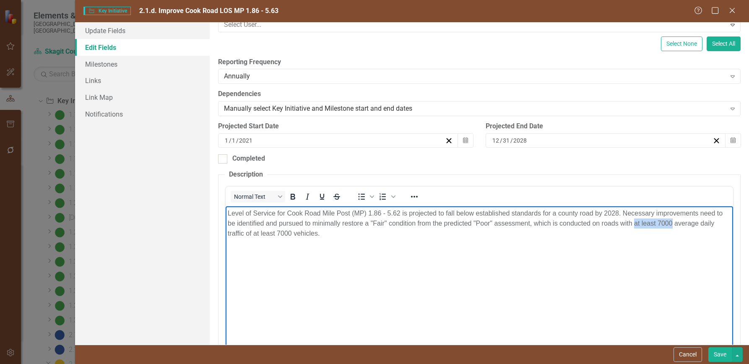
drag, startPoint x: 635, startPoint y: 224, endPoint x: 676, endPoint y: 222, distance: 41.6
click at [674, 223] on p "Level of Service for Cook Road Mile Post (MP) 1.86 - 5.62 is projected to fall …" at bounding box center [479, 223] width 503 height 30
drag, startPoint x: 703, startPoint y: 224, endPoint x: 702, endPoint y: 242, distance: 18.5
click at [702, 237] on p "Level of Service for Cook Road Mile Post (MP) 1.86 - 5.62 is projected to fall …" at bounding box center [479, 223] width 503 height 30
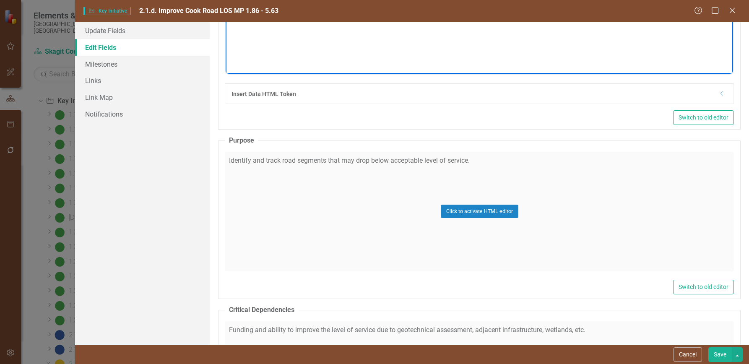
scroll to position [462, 0]
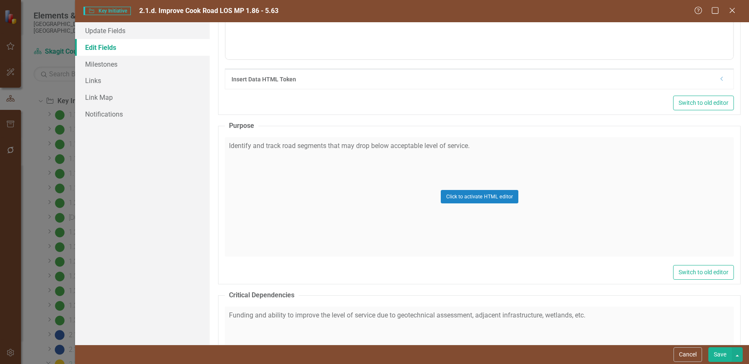
click at [482, 144] on div "Click to activate HTML editor" at bounding box center [479, 197] width 509 height 120
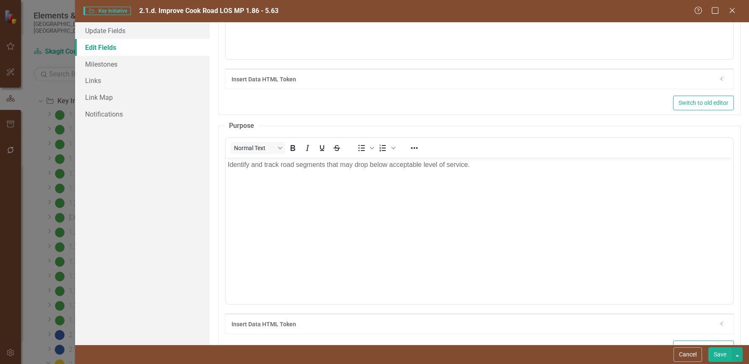
scroll to position [0, 0]
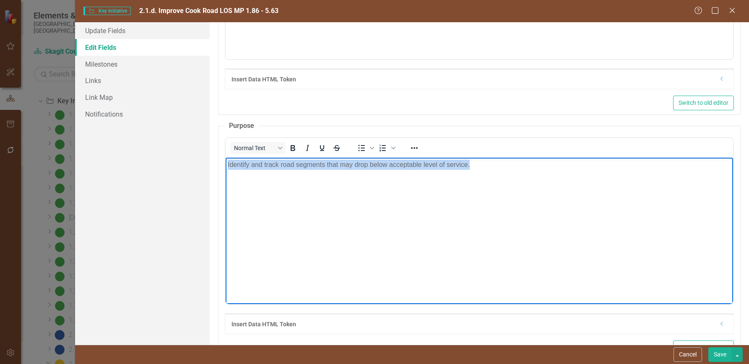
drag, startPoint x: 398, startPoint y: 169, endPoint x: 222, endPoint y: 178, distance: 176.5
click at [226, 178] on html "Identify and track road segments that may drop below acceptable level of servic…" at bounding box center [480, 220] width 508 height 126
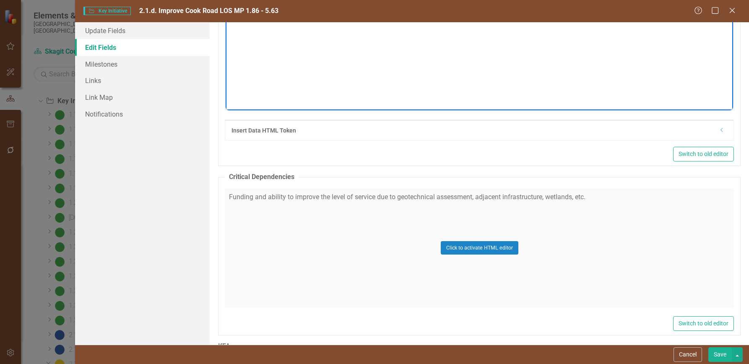
scroll to position [671, 0]
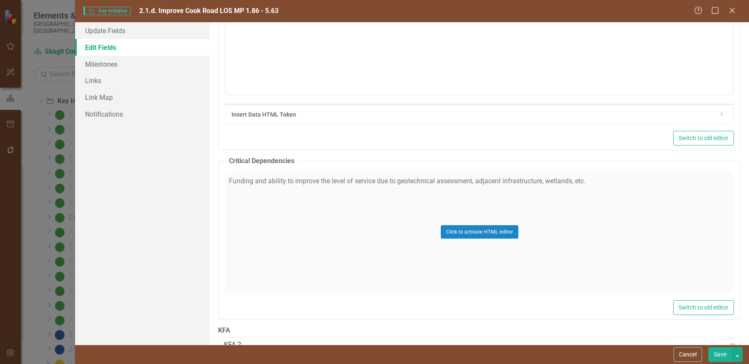
click at [610, 180] on div "Click to activate HTML editor" at bounding box center [479, 232] width 509 height 120
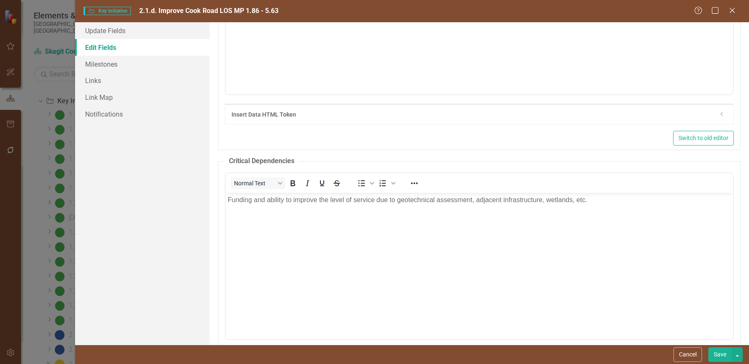
scroll to position [0, 0]
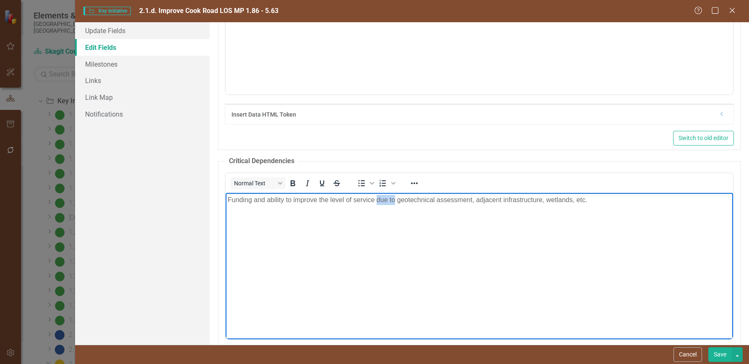
drag, startPoint x: 378, startPoint y: 201, endPoint x: 394, endPoint y: 203, distance: 16.6
click at [394, 203] on p "Funding and ability to improve the level of service due to geotechnical assessm…" at bounding box center [479, 200] width 503 height 10
click at [287, 202] on p "Funding and ability to improve the level of service when considering geotechnic…" at bounding box center [479, 200] width 503 height 10
click at [421, 202] on p "Funding and ability or ease of improving the level of service when considering …" at bounding box center [479, 200] width 503 height 10
click at [607, 200] on p "Funding and ability or ease of improving the level of service after considering…" at bounding box center [479, 200] width 503 height 10
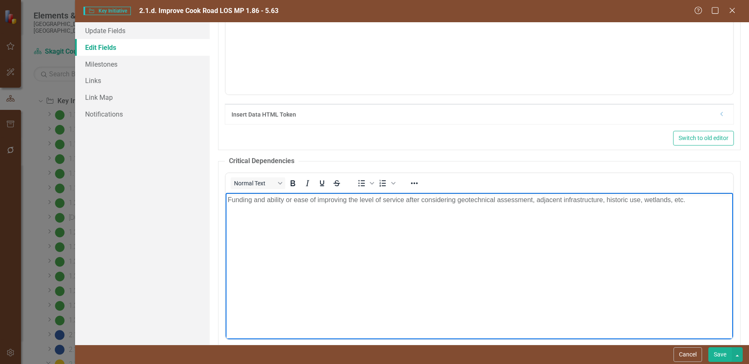
drag, startPoint x: 640, startPoint y: 200, endPoint x: 629, endPoint y: 223, distance: 25.3
click at [639, 201] on p "Funding and ability or ease of improving the level of service after considering…" at bounding box center [479, 200] width 503 height 10
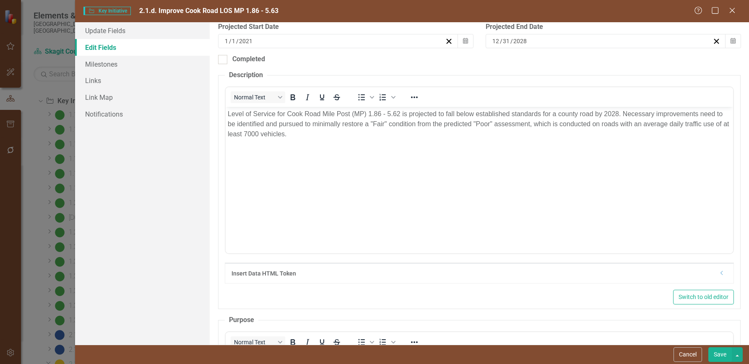
scroll to position [294, 0]
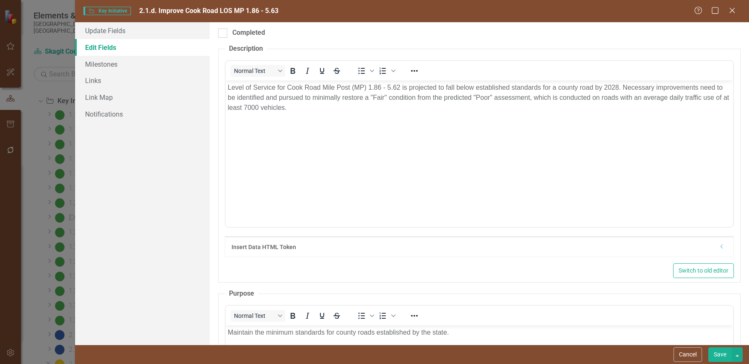
click at [721, 354] on button "Save" at bounding box center [720, 354] width 23 height 15
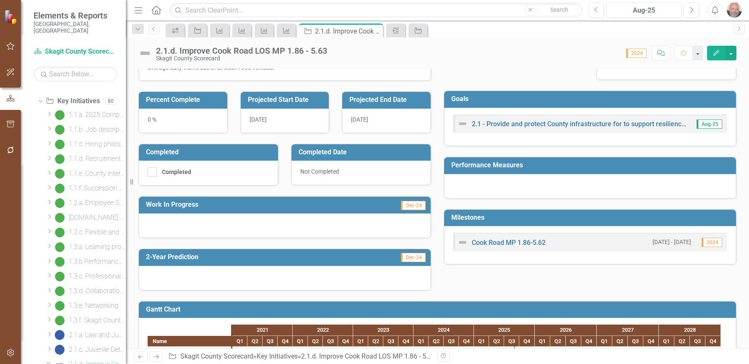
scroll to position [126, 0]
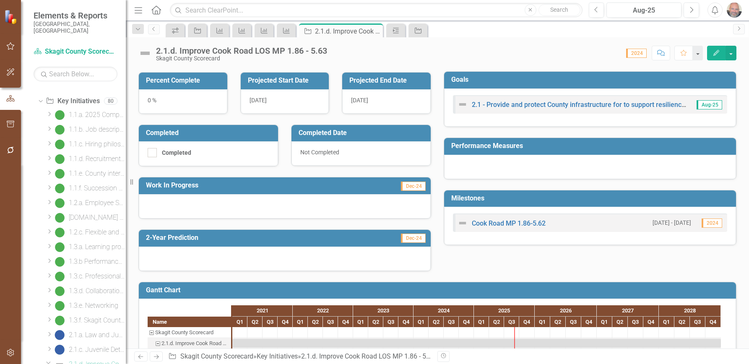
click at [718, 52] on icon "button" at bounding box center [717, 53] width 6 height 6
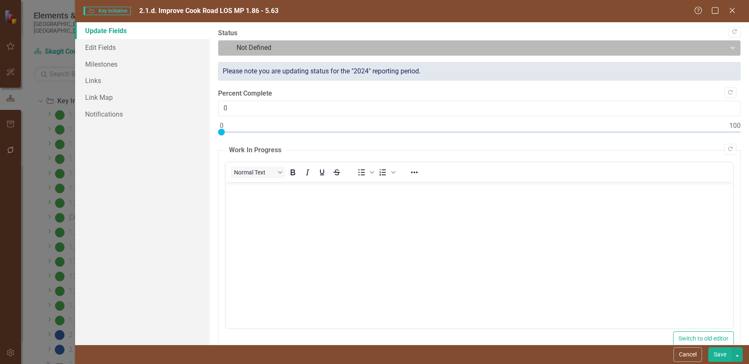
scroll to position [0, 0]
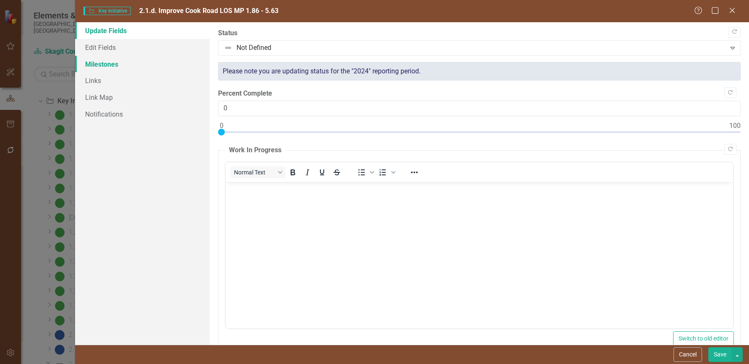
click at [105, 61] on link "Milestones" at bounding box center [142, 64] width 135 height 17
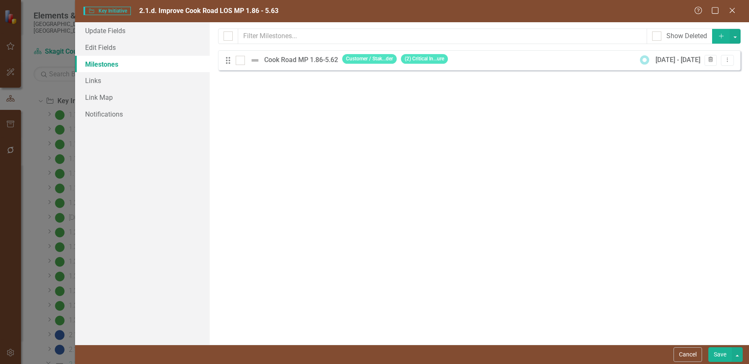
click at [710, 59] on icon "Trash" at bounding box center [711, 59] width 6 height 5
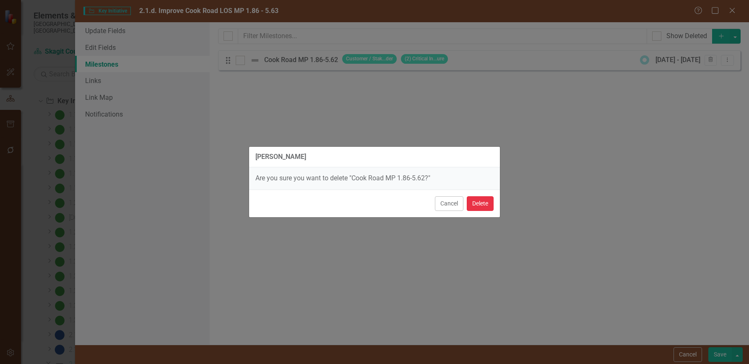
click at [483, 202] on button "Delete" at bounding box center [480, 203] width 27 height 15
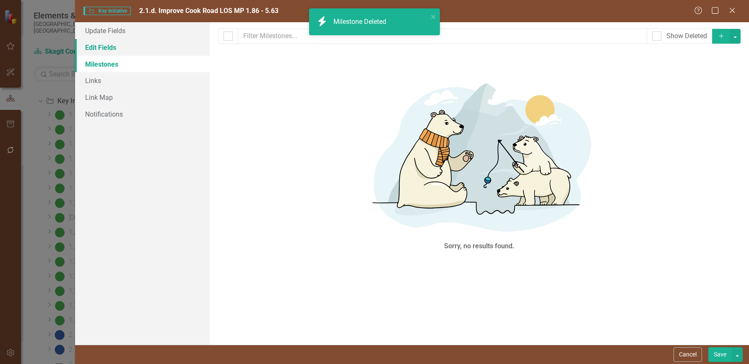
click at [103, 50] on link "Edit Fields" at bounding box center [142, 47] width 135 height 17
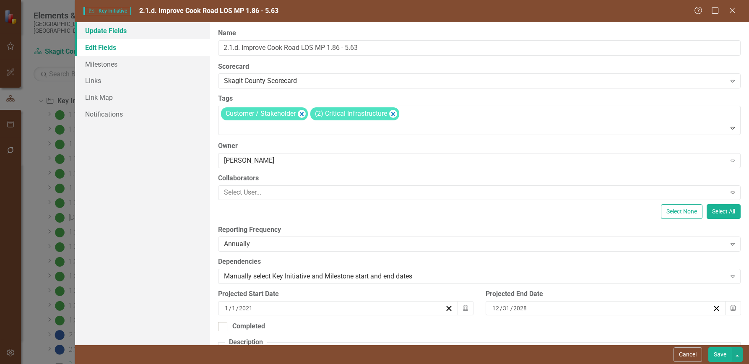
click at [109, 29] on link "Update Fields" at bounding box center [142, 30] width 135 height 17
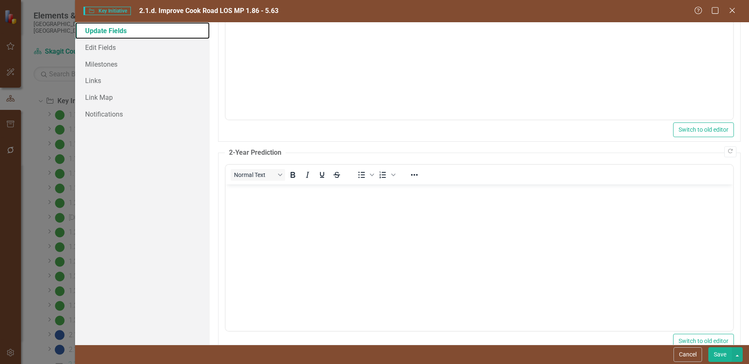
scroll to position [210, 0]
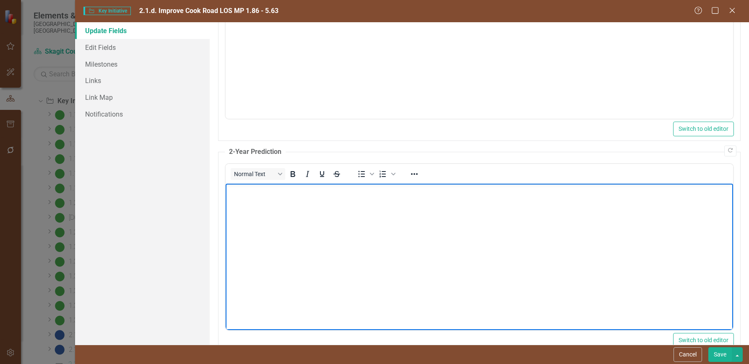
click at [262, 200] on body "Rich Text Area. Press ALT-0 for help." at bounding box center [480, 246] width 508 height 126
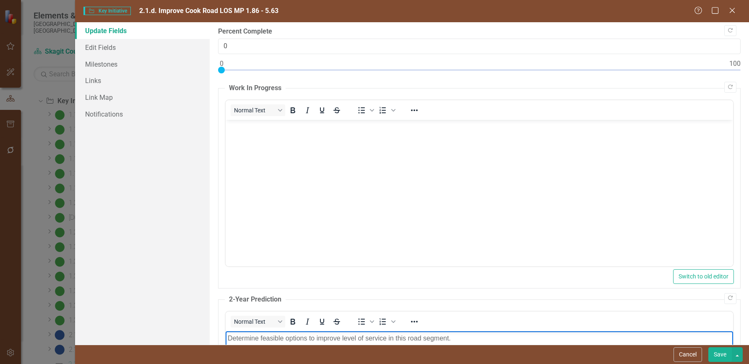
scroll to position [0, 0]
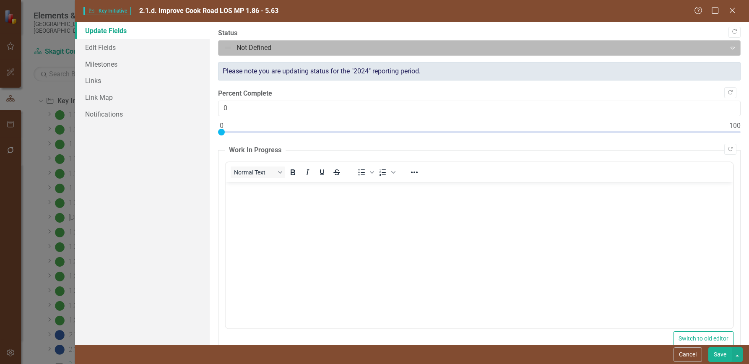
click at [283, 48] on div at bounding box center [472, 47] width 497 height 11
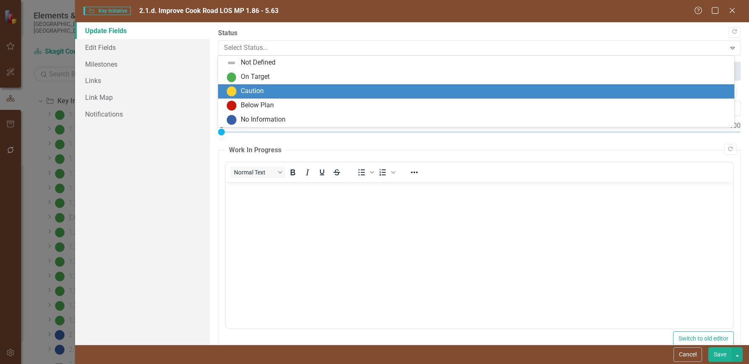
click at [257, 91] on div "Caution" at bounding box center [252, 91] width 23 height 10
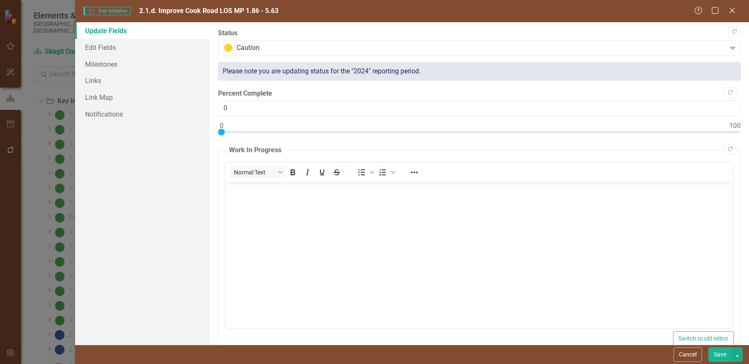
click at [719, 354] on button "Save" at bounding box center [720, 354] width 23 height 15
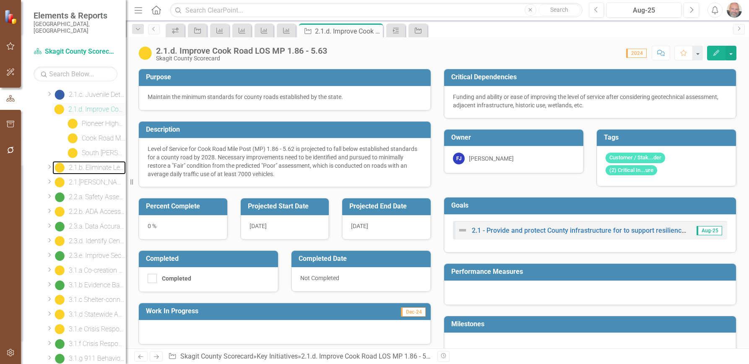
scroll to position [309, 0]
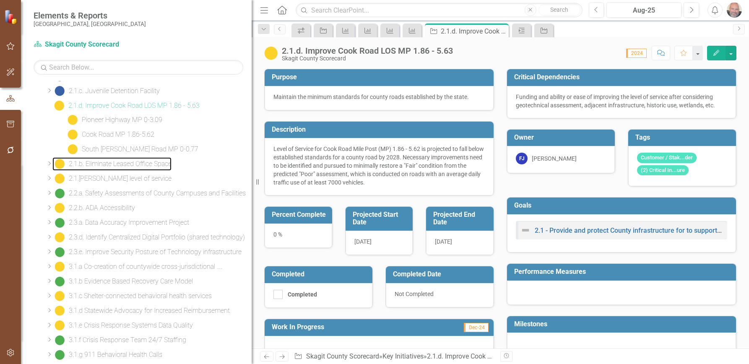
drag, startPoint x: 128, startPoint y: 226, endPoint x: 286, endPoint y: 247, distance: 159.6
click at [286, 247] on div "Elements & Reports Skagit County, WA Scorecard Skagit County Scorecard Search D…" at bounding box center [374, 182] width 749 height 364
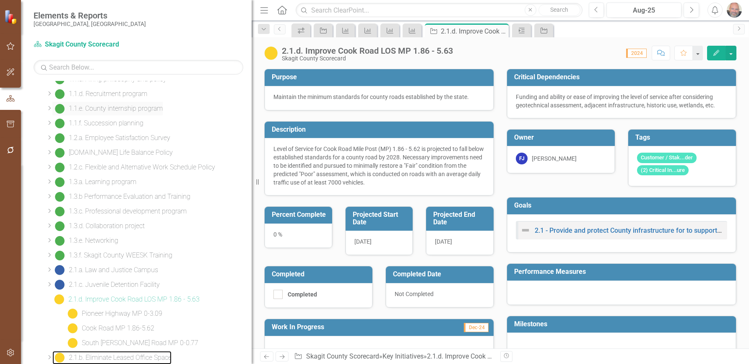
scroll to position [0, 0]
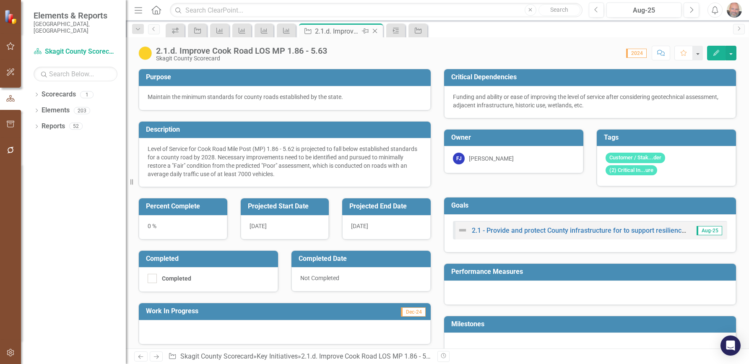
click at [376, 31] on icon at bounding box center [375, 31] width 5 height 5
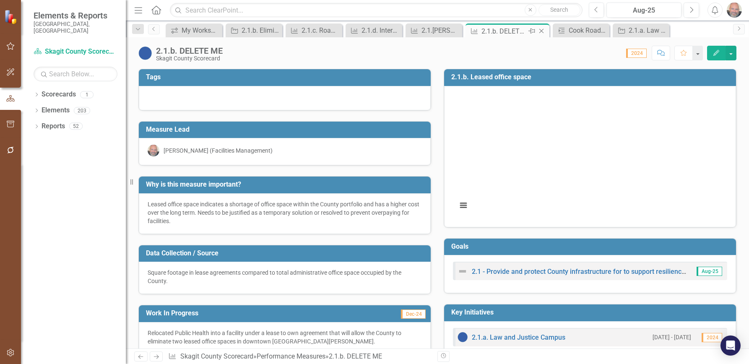
click at [541, 30] on icon "Close" at bounding box center [541, 31] width 8 height 7
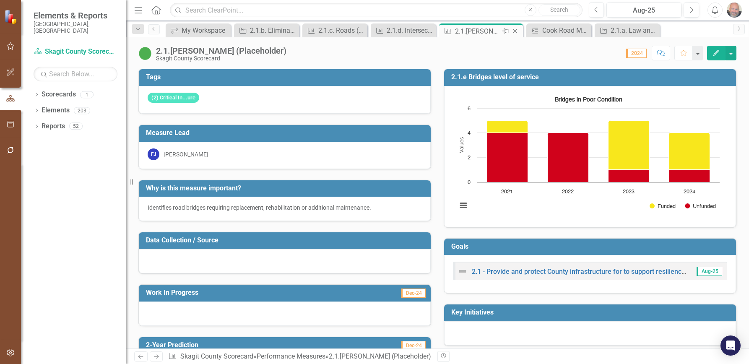
click at [515, 31] on icon at bounding box center [515, 31] width 5 height 5
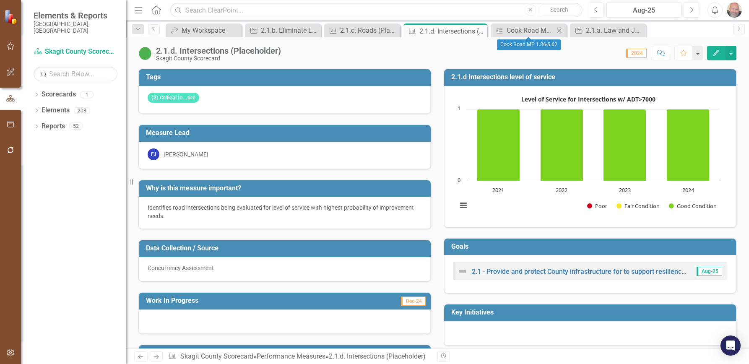
click at [559, 30] on icon "Close" at bounding box center [559, 30] width 8 height 7
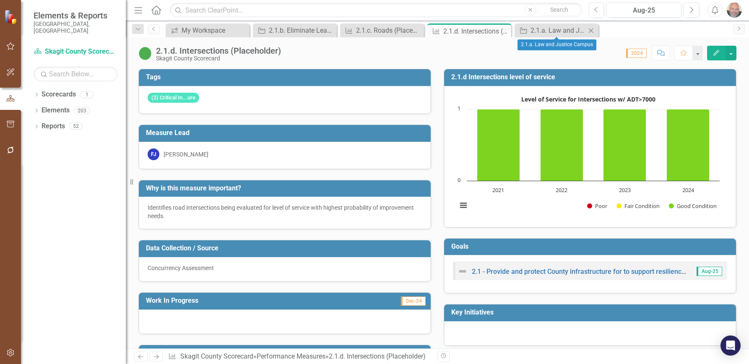
click at [589, 31] on icon "Close" at bounding box center [591, 30] width 8 height 7
click at [504, 30] on icon "Close" at bounding box center [503, 31] width 8 height 7
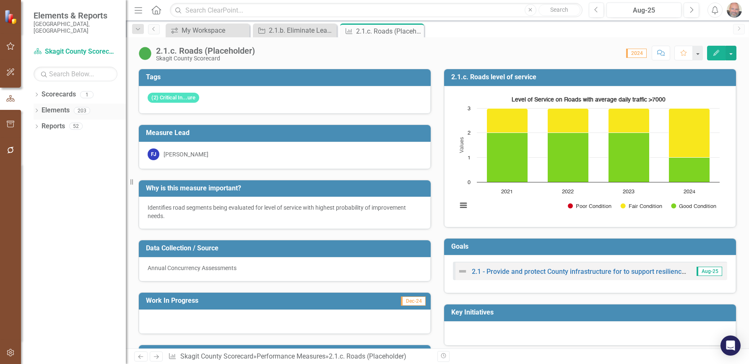
click at [35, 108] on div "Dropdown" at bounding box center [37, 111] width 6 height 7
click at [39, 140] on div "Dropdown" at bounding box center [41, 143] width 6 height 7
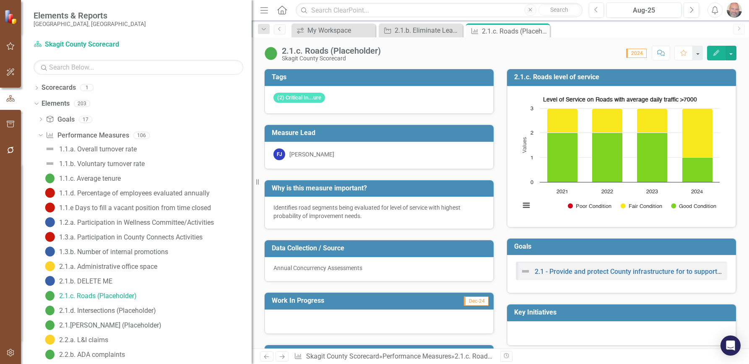
drag, startPoint x: 128, startPoint y: 172, endPoint x: 253, endPoint y: 194, distance: 126.1
click at [266, 189] on div "Elements & Reports [GEOGRAPHIC_DATA], [GEOGRAPHIC_DATA] Scorecard Skagit County…" at bounding box center [374, 182] width 749 height 364
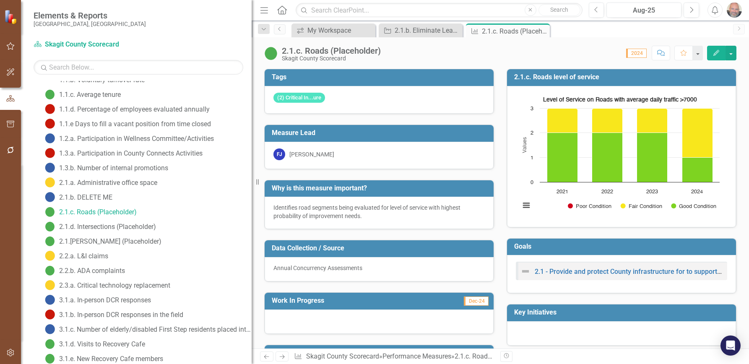
scroll to position [42, 0]
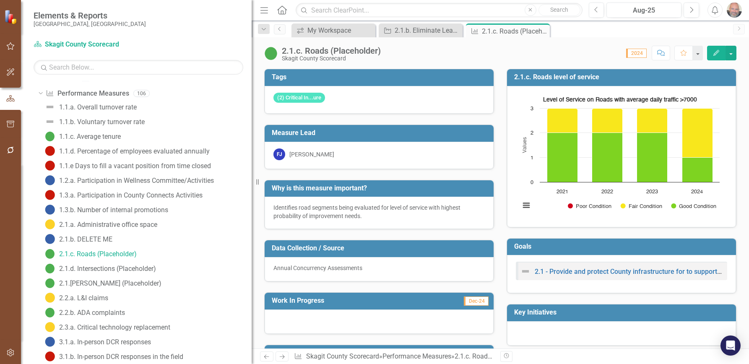
click at [185, 263] on div "2.1.d. Intersections (Placeholder)" at bounding box center [147, 268] width 209 height 13
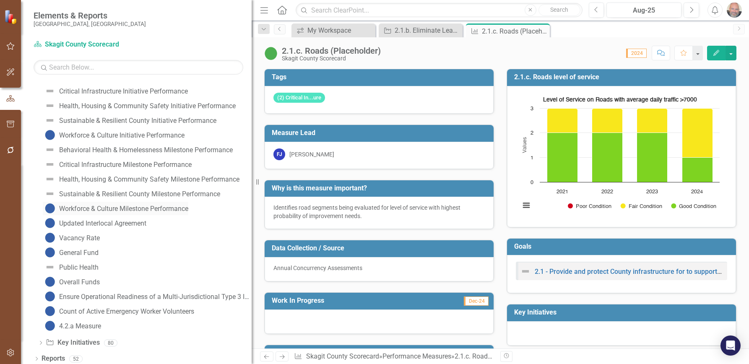
scroll to position [1369, 0]
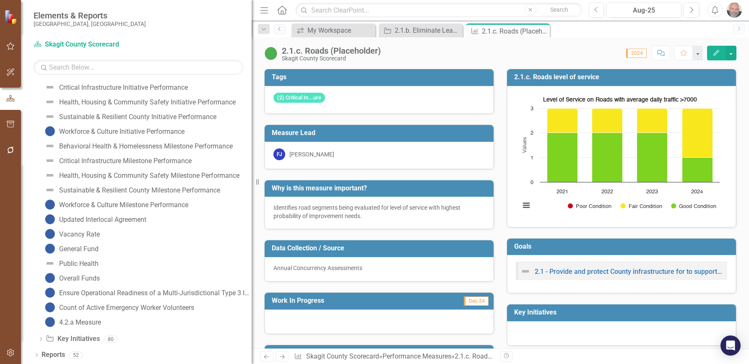
click at [42, 339] on icon "Dropdown" at bounding box center [41, 340] width 6 height 5
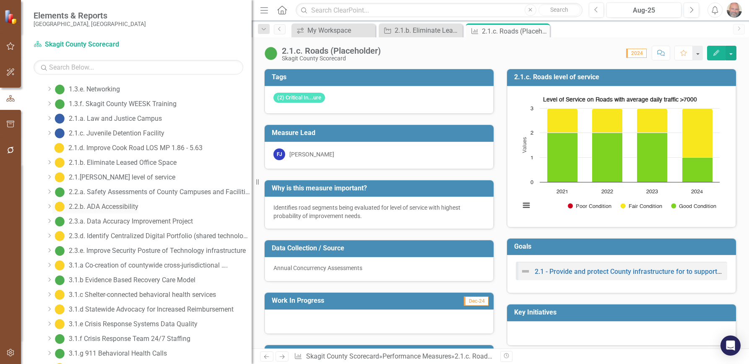
scroll to position [252, 0]
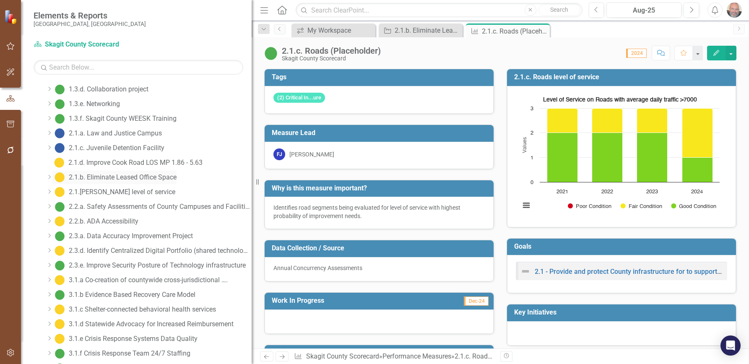
click at [122, 175] on div "2.1.b. Eliminate Leased Office Space" at bounding box center [123, 178] width 108 height 8
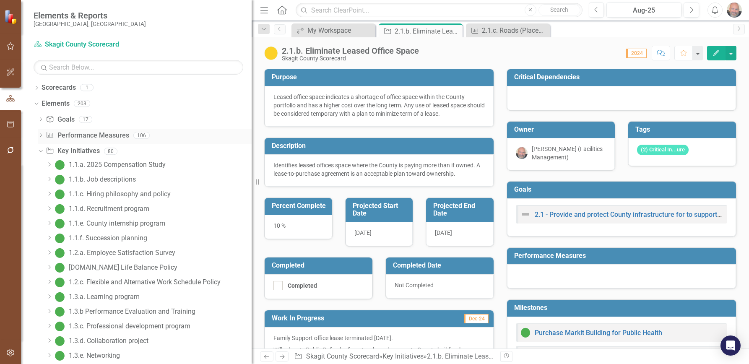
click at [40, 135] on icon "Dropdown" at bounding box center [41, 136] width 6 height 5
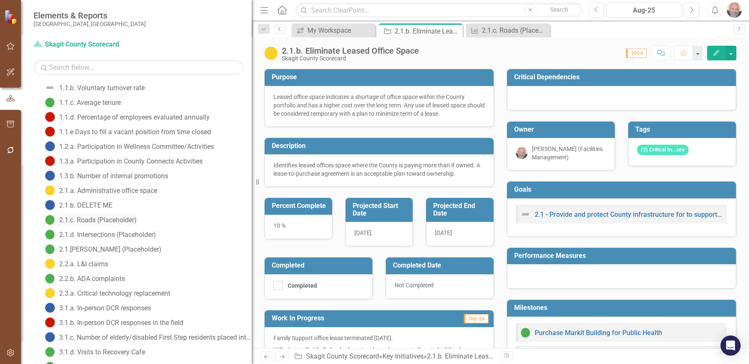
scroll to position [84, 0]
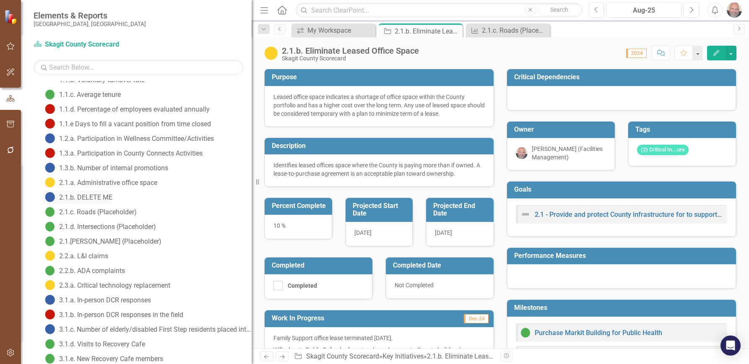
click at [94, 196] on div "2.1.b. DELETE ME" at bounding box center [85, 198] width 53 height 8
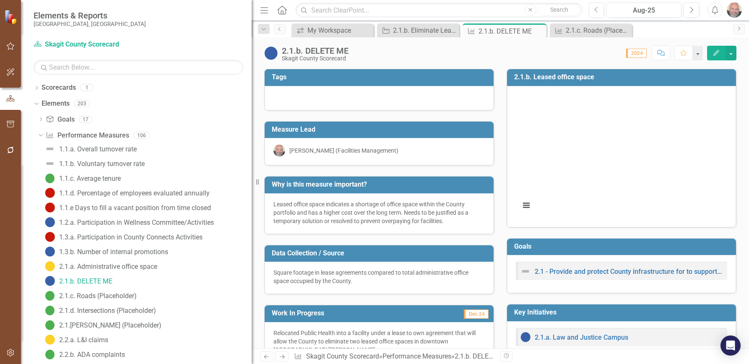
click at [715, 47] on button "Edit" at bounding box center [716, 53] width 18 height 15
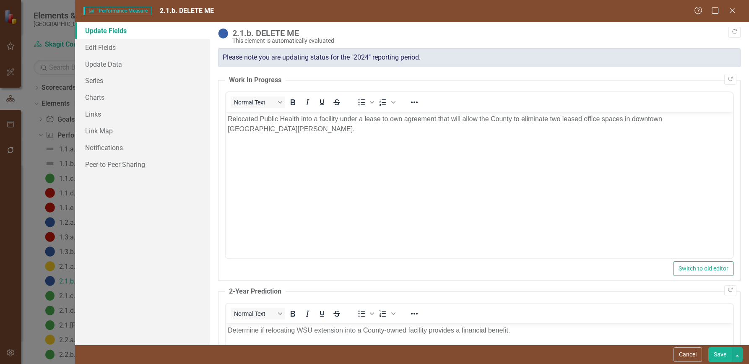
scroll to position [42, 0]
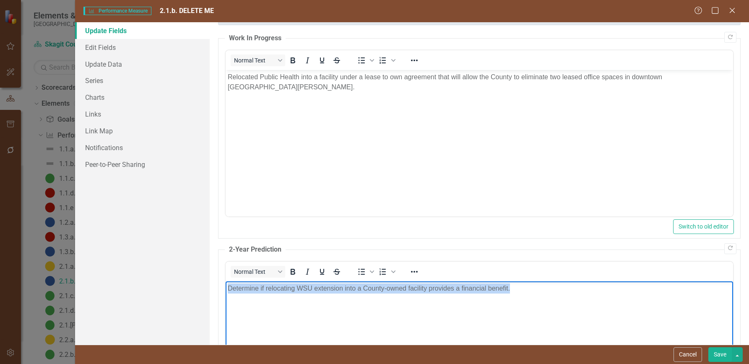
drag, startPoint x: 530, startPoint y: 288, endPoint x: 194, endPoint y: 269, distance: 336.6
click at [226, 281] on html "Determine if relocating WSU extension into a County-owned facility provides a f…" at bounding box center [480, 344] width 508 height 126
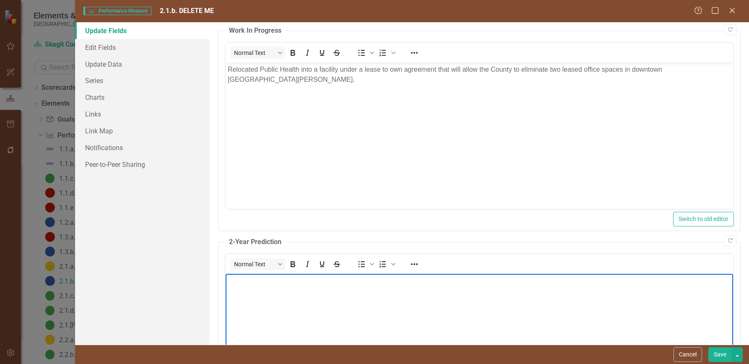
scroll to position [0, 0]
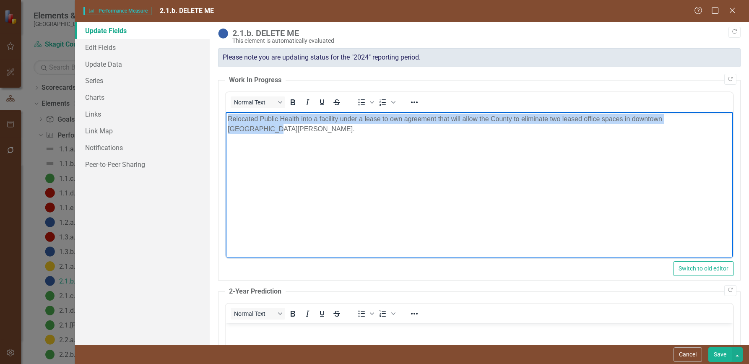
drag, startPoint x: 706, startPoint y: 117, endPoint x: 213, endPoint y: 125, distance: 492.7
click at [226, 125] on html "Relocated Public Health into a facility under a lease to own agreement that wil…" at bounding box center [480, 175] width 508 height 126
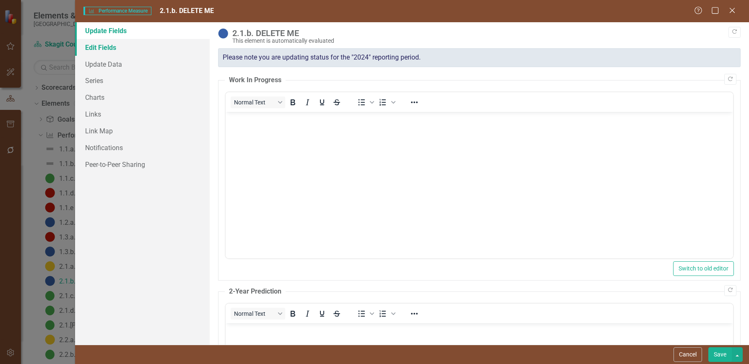
click at [100, 47] on link "Edit Fields" at bounding box center [142, 47] width 135 height 17
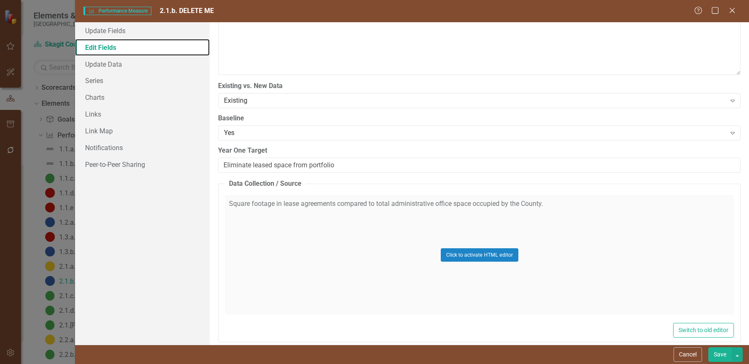
scroll to position [294, 0]
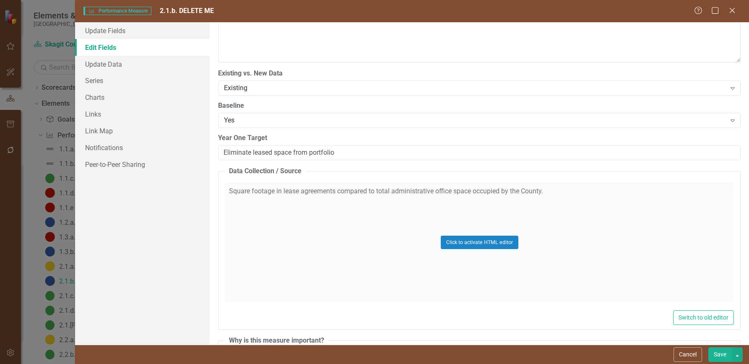
click at [562, 190] on div "Click to activate HTML editor" at bounding box center [479, 243] width 509 height 120
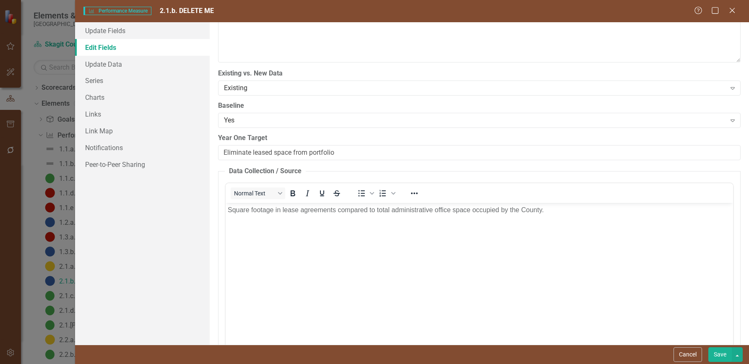
scroll to position [0, 0]
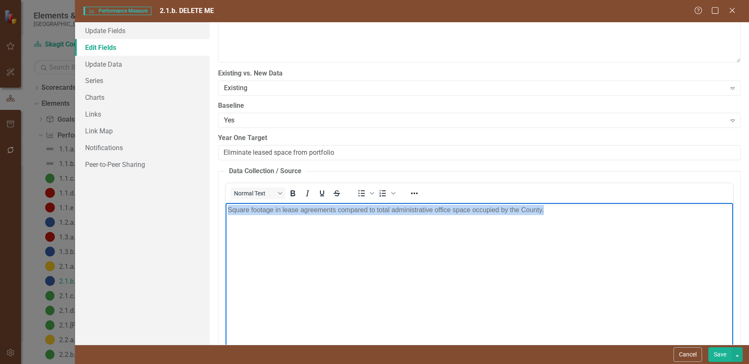
drag, startPoint x: 546, startPoint y: 211, endPoint x: 139, endPoint y: 207, distance: 407.4
click at [226, 207] on html "Square footage in lease agreements compared to total administrative office spac…" at bounding box center [480, 266] width 508 height 126
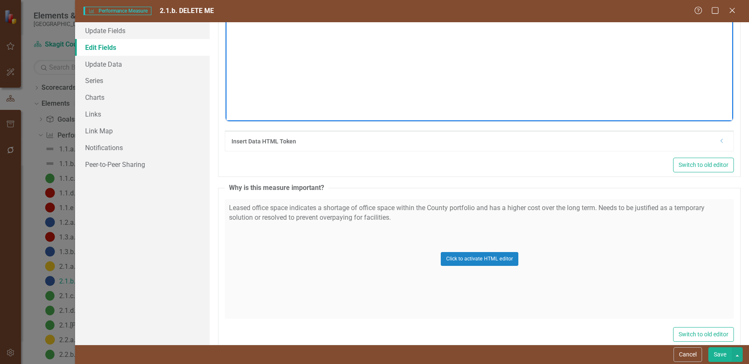
scroll to position [545, 0]
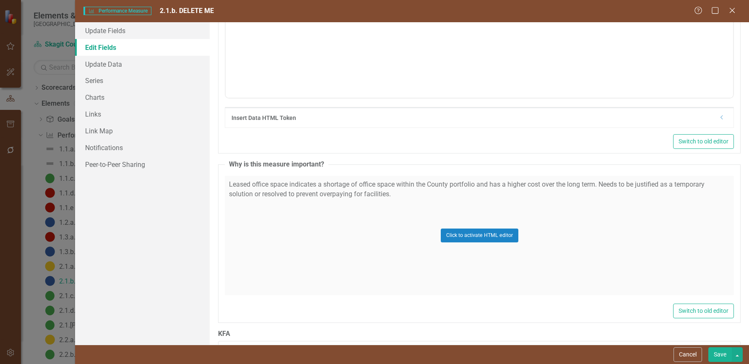
click at [403, 203] on div "Click to activate HTML editor" at bounding box center [479, 236] width 509 height 120
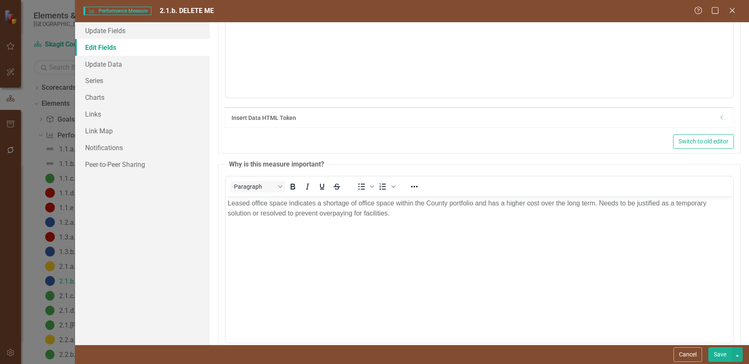
scroll to position [0, 0]
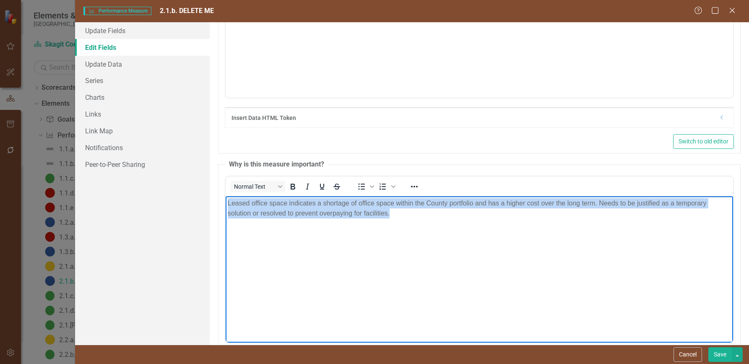
drag, startPoint x: 375, startPoint y: 208, endPoint x: 206, endPoint y: 200, distance: 169.3
click at [226, 200] on html "Leased office space indicates a shortage of office space within the County port…" at bounding box center [480, 259] width 508 height 126
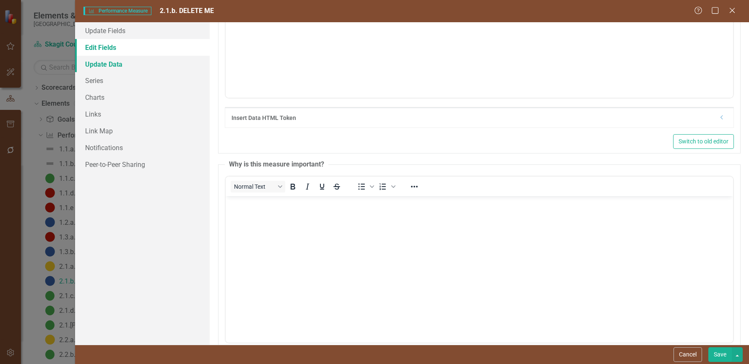
click at [93, 63] on link "Update Data" at bounding box center [142, 64] width 135 height 17
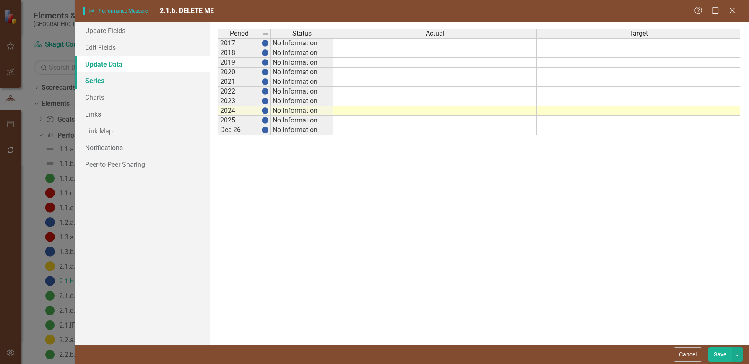
click at [95, 82] on link "Series" at bounding box center [142, 80] width 135 height 17
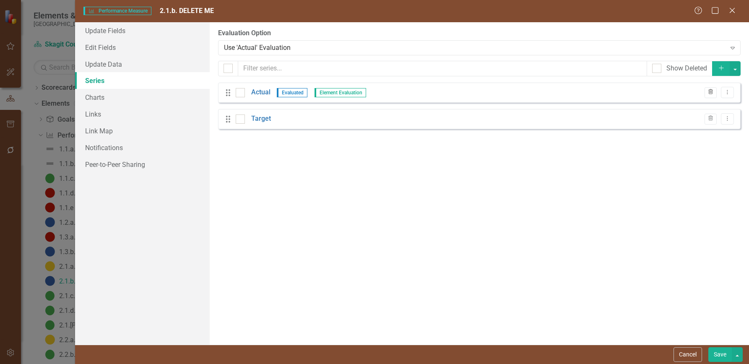
click at [710, 91] on icon "Trash" at bounding box center [711, 92] width 6 height 5
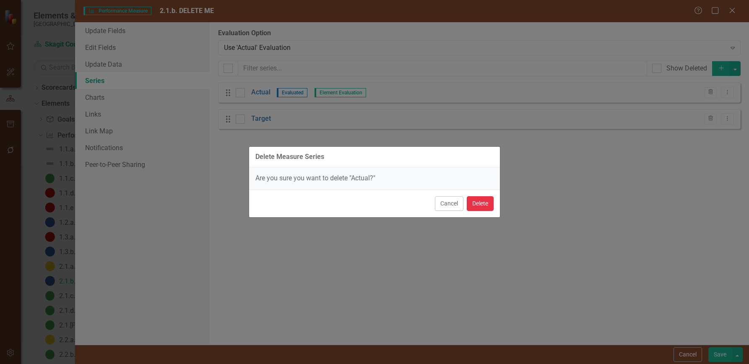
click at [485, 201] on button "Delete" at bounding box center [480, 203] width 27 height 15
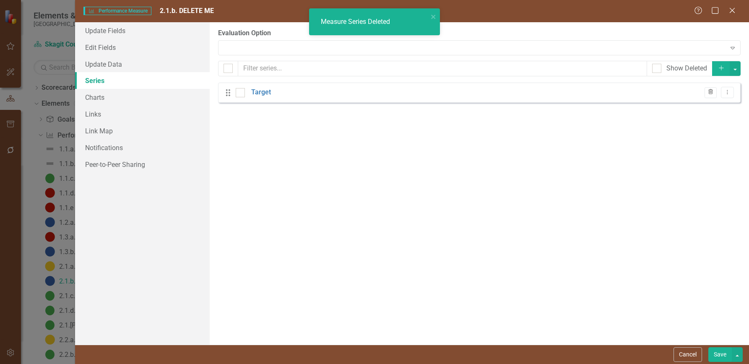
click at [709, 93] on icon "Trash" at bounding box center [711, 92] width 6 height 5
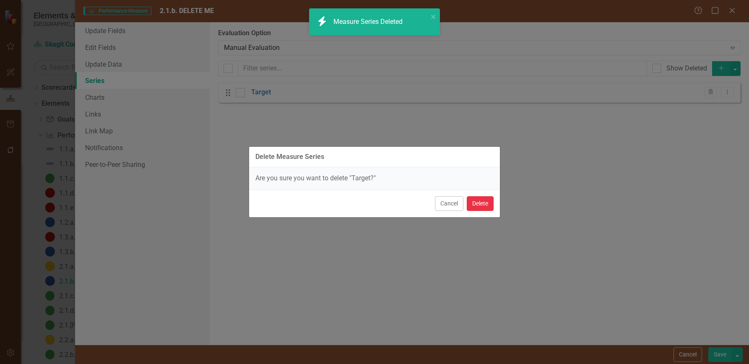
click at [479, 202] on button "Delete" at bounding box center [480, 203] width 27 height 15
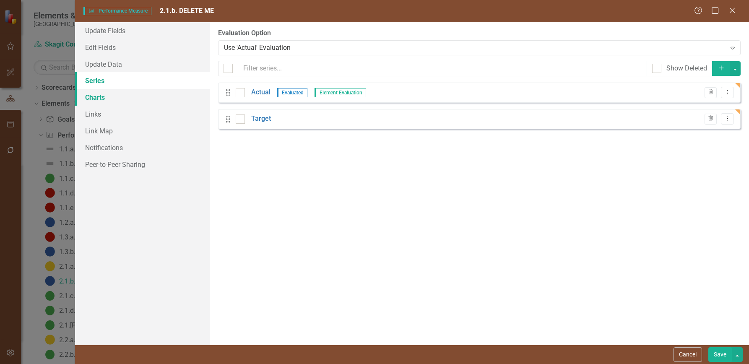
click at [97, 97] on link "Charts" at bounding box center [142, 97] width 135 height 17
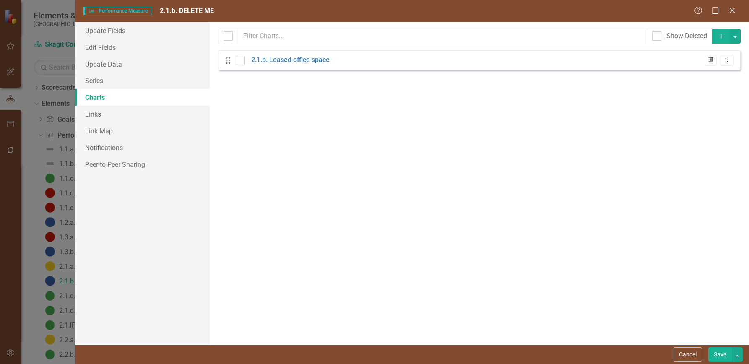
click at [711, 60] on icon "Trash" at bounding box center [711, 59] width 6 height 5
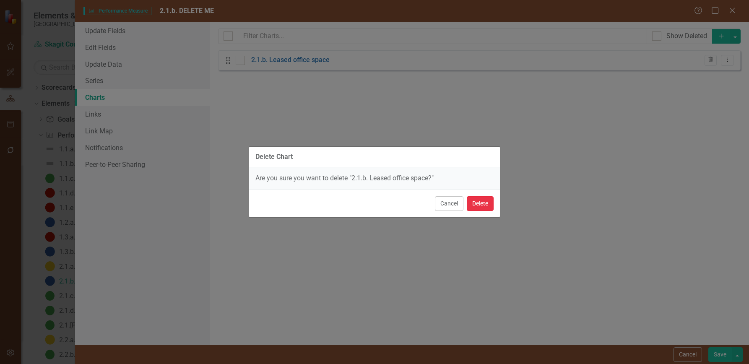
click at [480, 200] on button "Delete" at bounding box center [480, 203] width 27 height 15
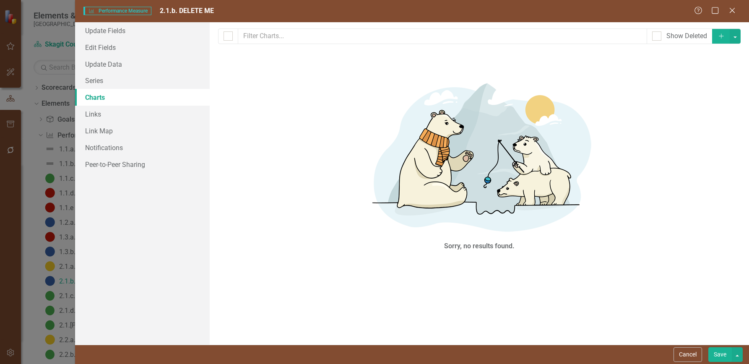
click at [718, 353] on button "Save" at bounding box center [720, 354] width 23 height 15
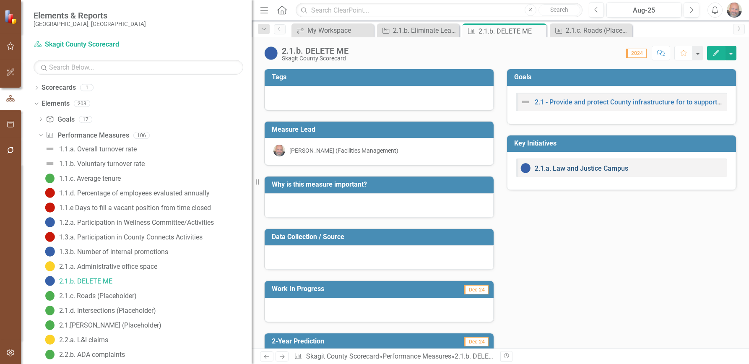
click at [569, 167] on link "2.1.a. Law and Justice Campus" at bounding box center [582, 168] width 94 height 8
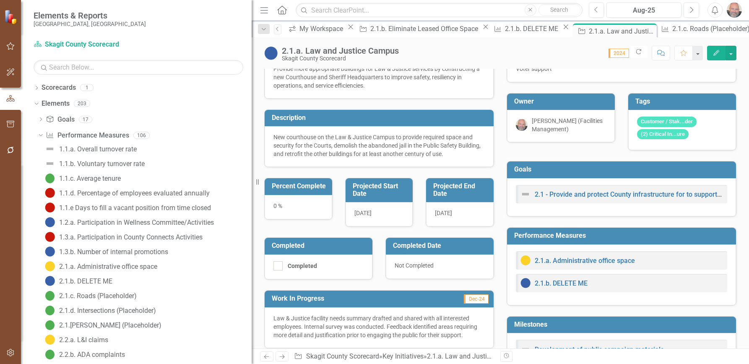
scroll to position [42, 0]
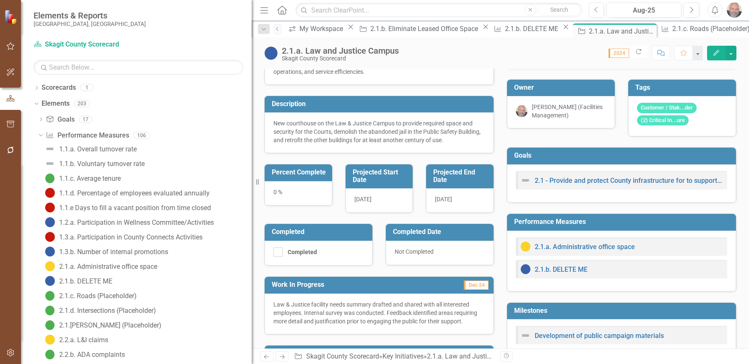
click at [717, 52] on icon "Edit" at bounding box center [717, 53] width 8 height 6
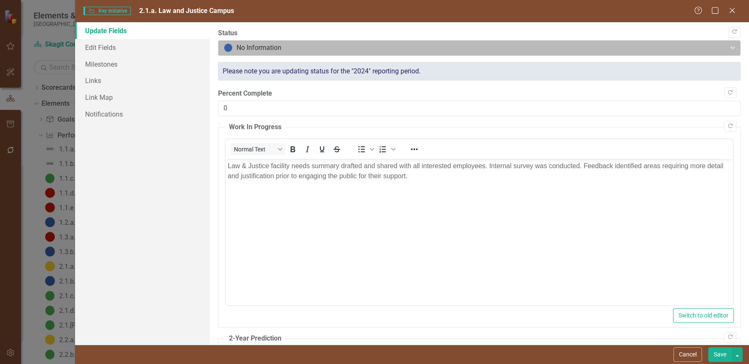
scroll to position [0, 0]
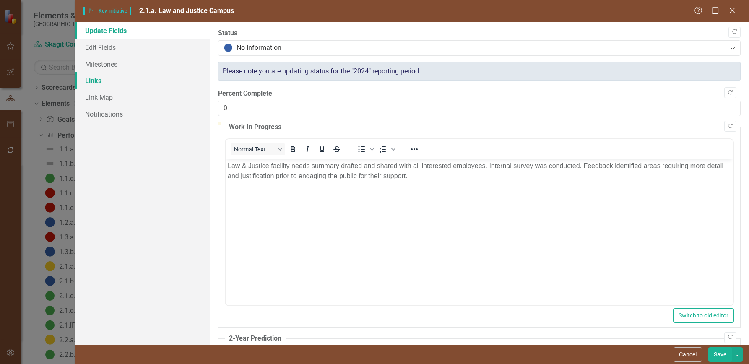
click at [98, 81] on link "Links" at bounding box center [142, 80] width 135 height 17
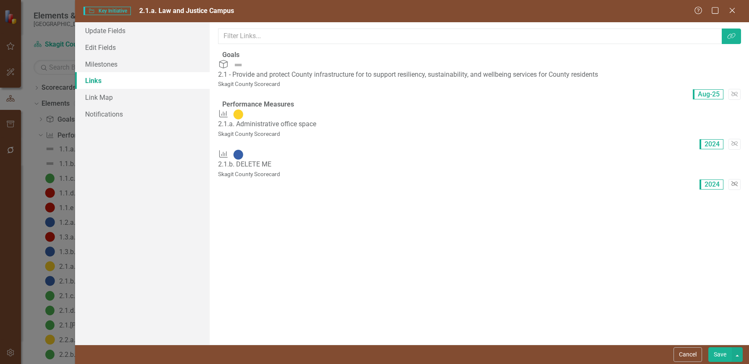
click at [732, 182] on icon "Unlink" at bounding box center [735, 184] width 6 height 5
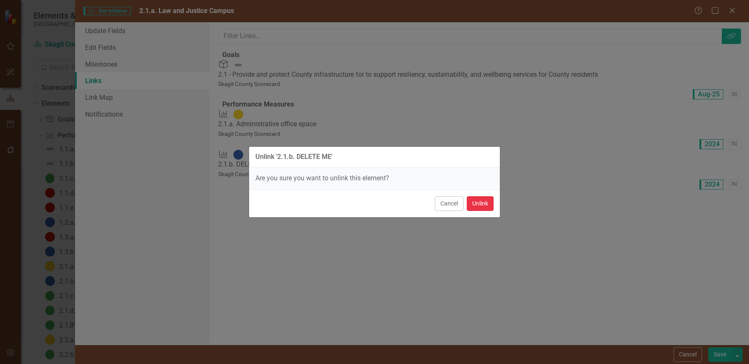
click at [485, 201] on button "Unlink" at bounding box center [480, 203] width 27 height 15
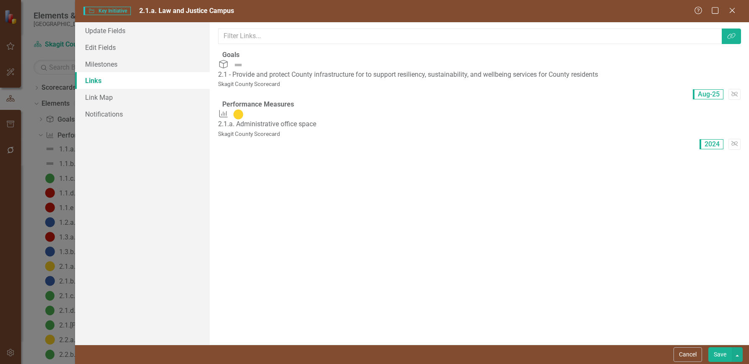
click at [717, 353] on button "Save" at bounding box center [720, 354] width 23 height 15
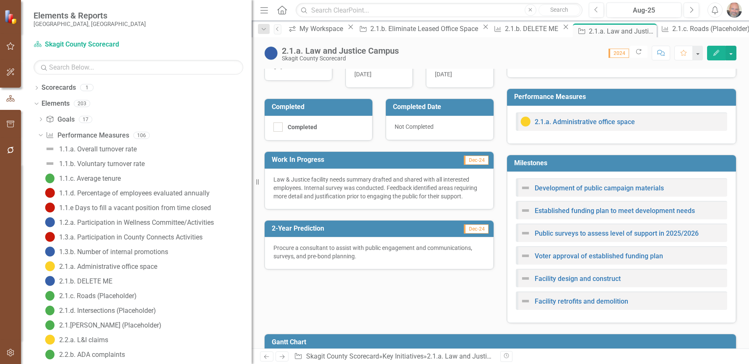
scroll to position [136, 0]
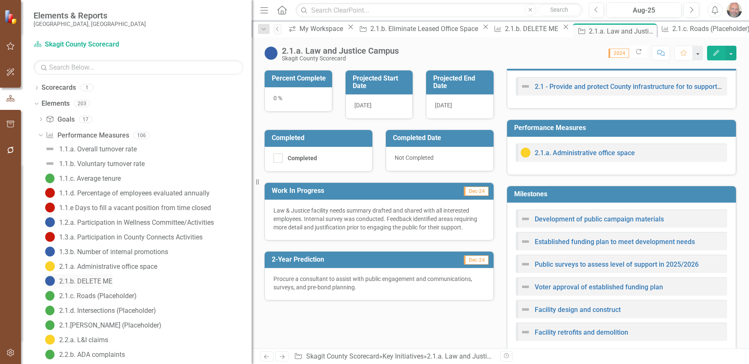
click at [73, 280] on div "2.1.b. DELETE ME" at bounding box center [85, 282] width 53 height 8
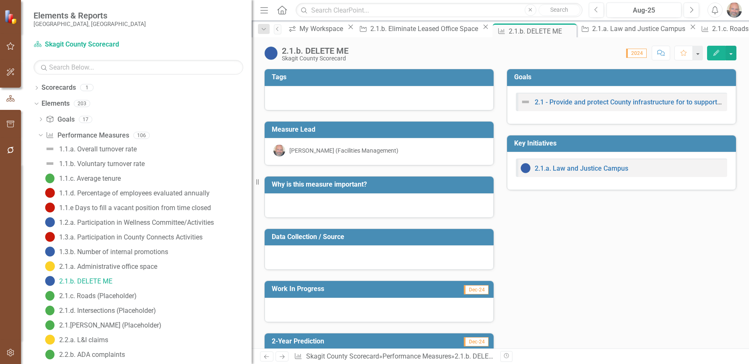
click at [715, 50] on icon "Edit" at bounding box center [717, 53] width 8 height 6
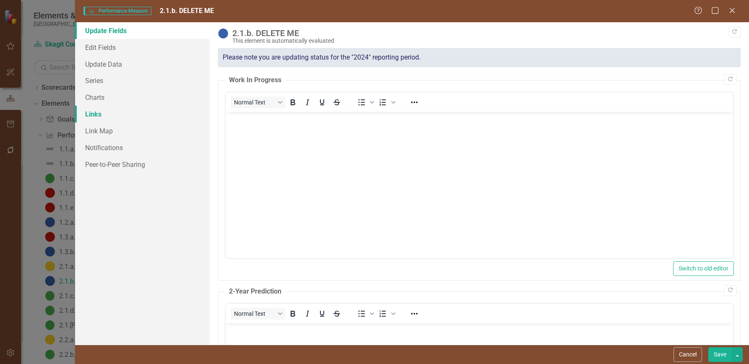
click at [93, 113] on link "Links" at bounding box center [142, 114] width 135 height 17
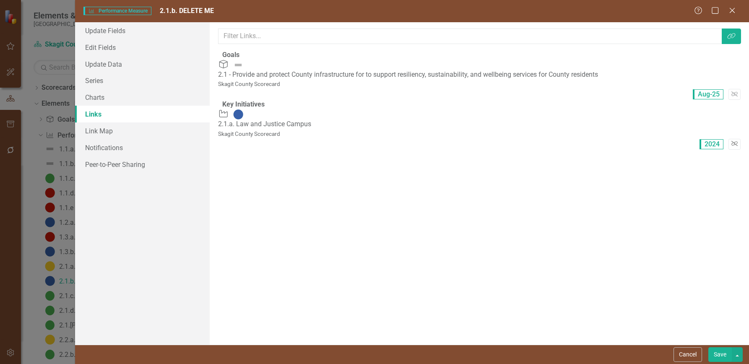
click at [732, 141] on icon "Unlink" at bounding box center [735, 143] width 6 height 5
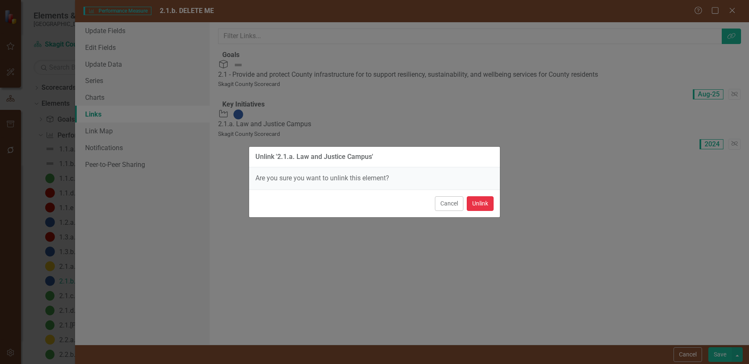
click at [479, 203] on button "Unlink" at bounding box center [480, 203] width 27 height 15
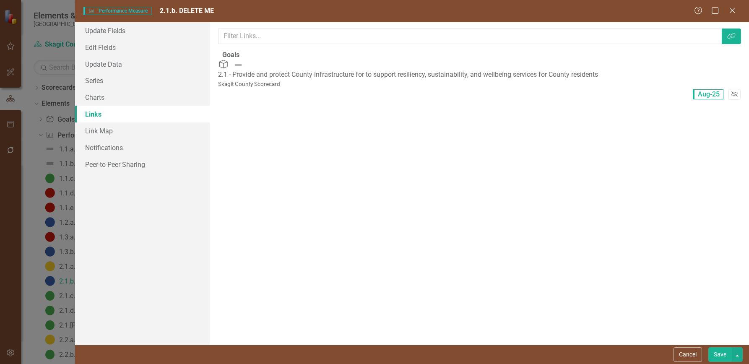
click at [732, 92] on icon "Unlink" at bounding box center [735, 94] width 6 height 5
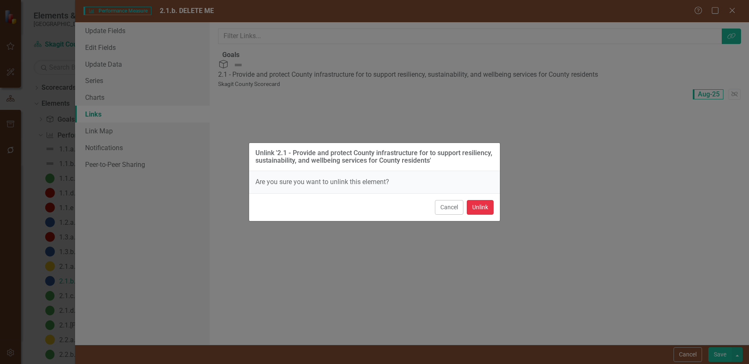
click at [482, 205] on button "Unlink" at bounding box center [480, 207] width 27 height 15
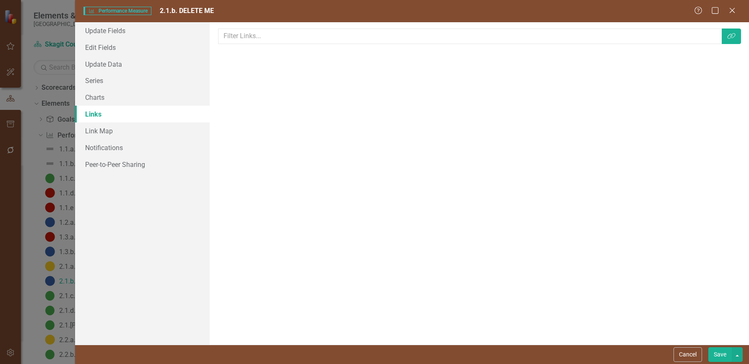
click at [720, 355] on button "Save" at bounding box center [720, 354] width 23 height 15
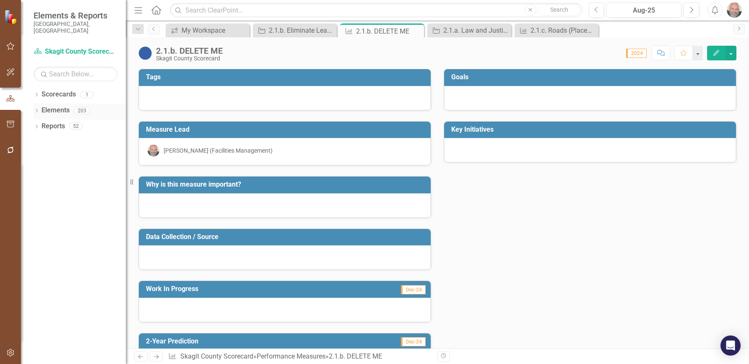
click at [39, 109] on icon "Dropdown" at bounding box center [37, 111] width 6 height 5
click at [41, 141] on icon "Dropdown" at bounding box center [41, 143] width 6 height 5
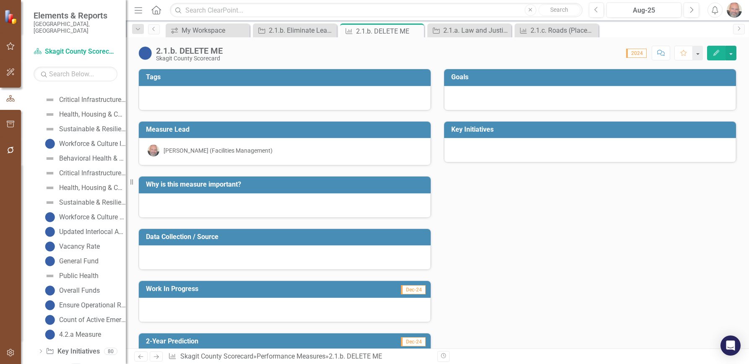
scroll to position [1369, 0]
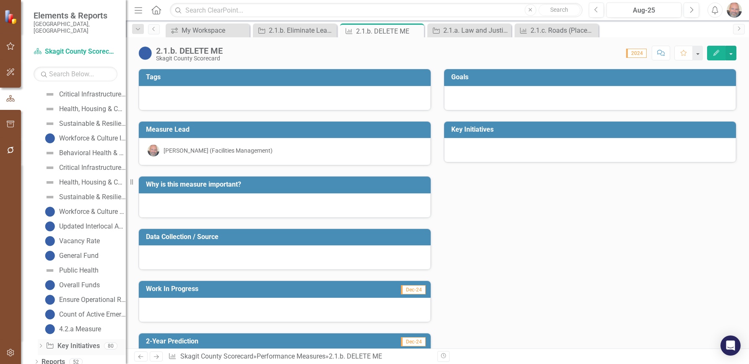
click at [40, 344] on icon "Dropdown" at bounding box center [41, 346] width 6 height 5
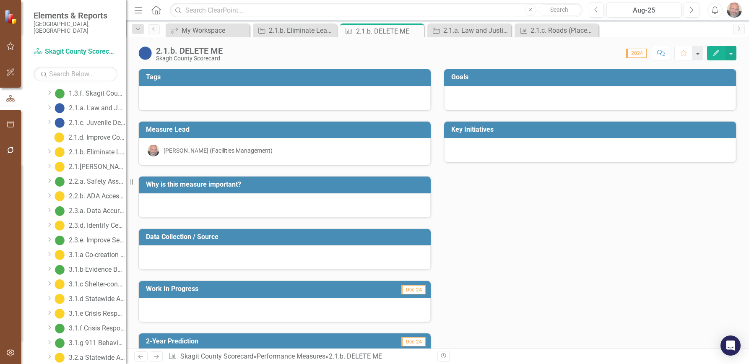
scroll to position [232, 0]
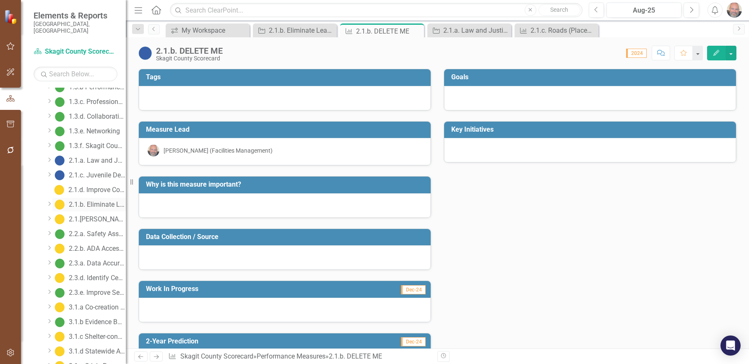
click at [100, 201] on div "2.1.b. Eliminate Leased Office Space" at bounding box center [97, 205] width 57 height 8
